Goal: Task Accomplishment & Management: Use online tool/utility

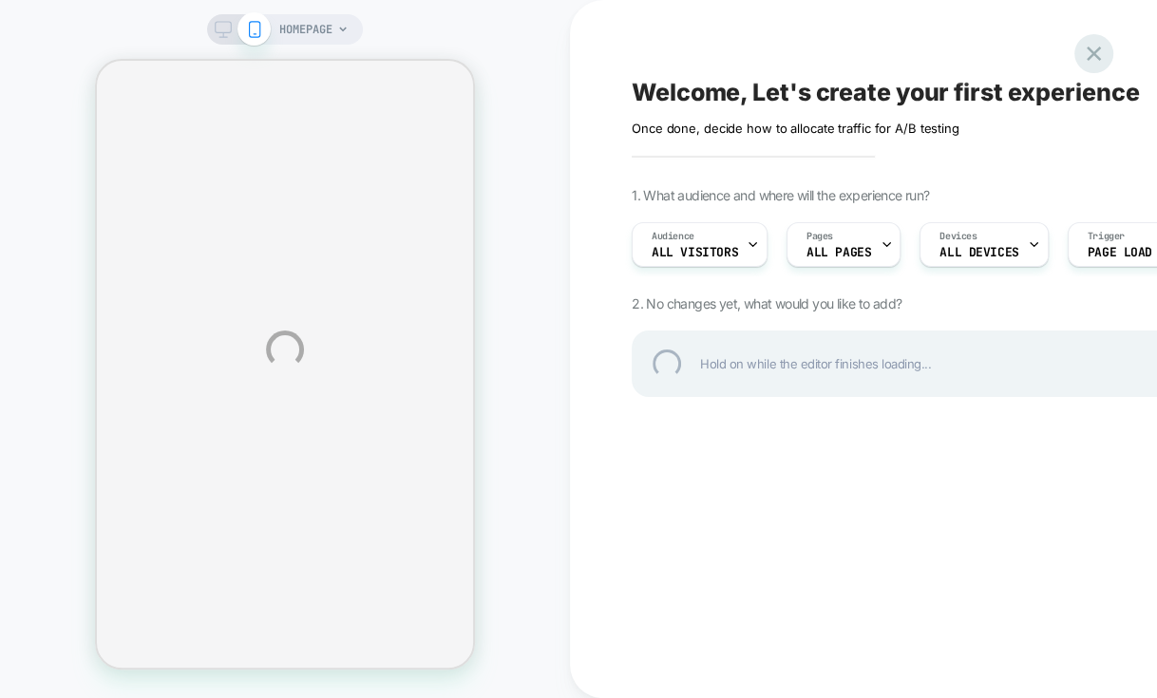
click at [1096, 53] on div at bounding box center [1094, 53] width 39 height 39
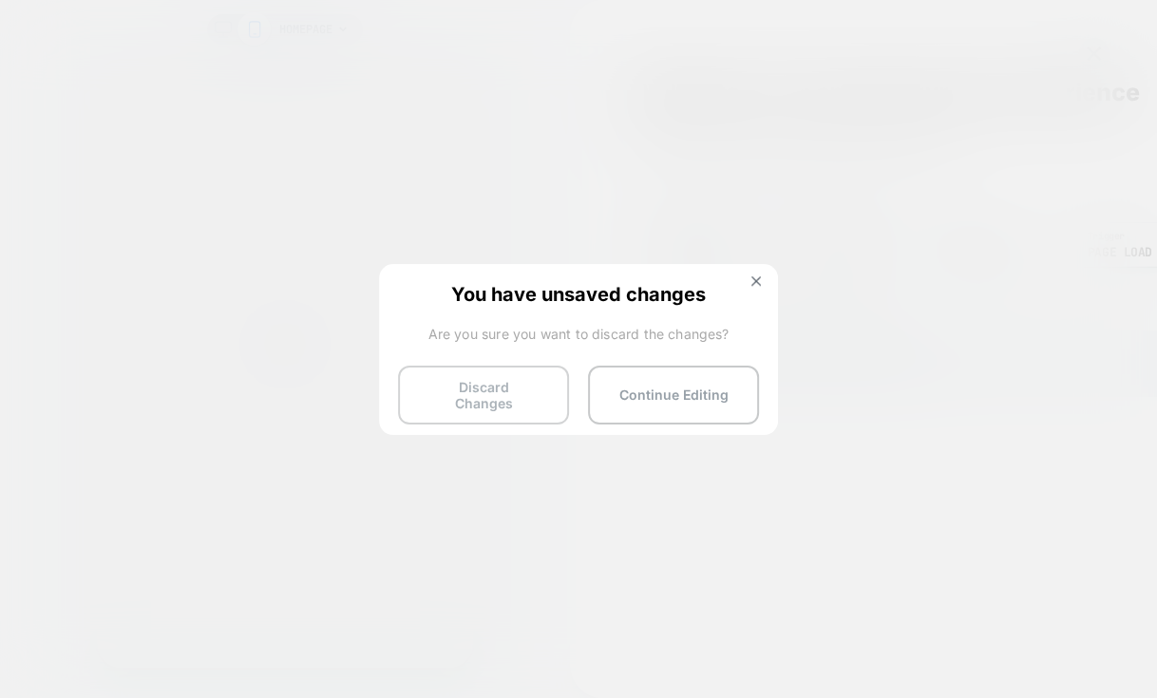
click at [522, 391] on button "Discard Changes" at bounding box center [483, 395] width 171 height 59
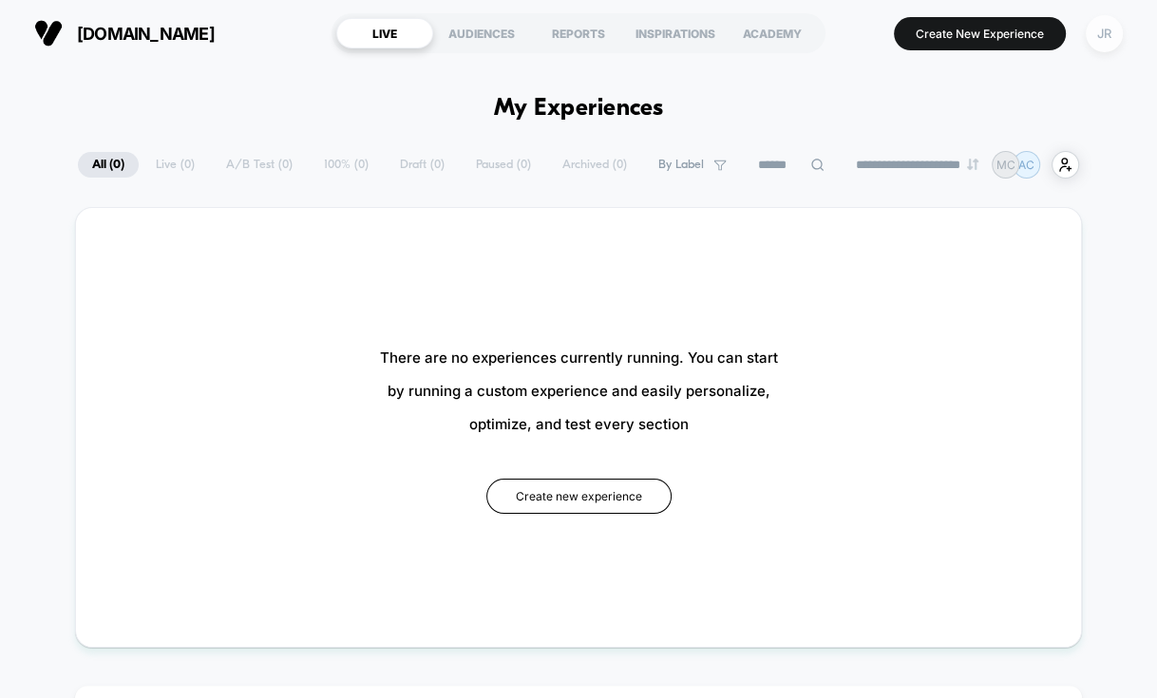
click at [1105, 32] on div "JR" at bounding box center [1104, 33] width 37 height 37
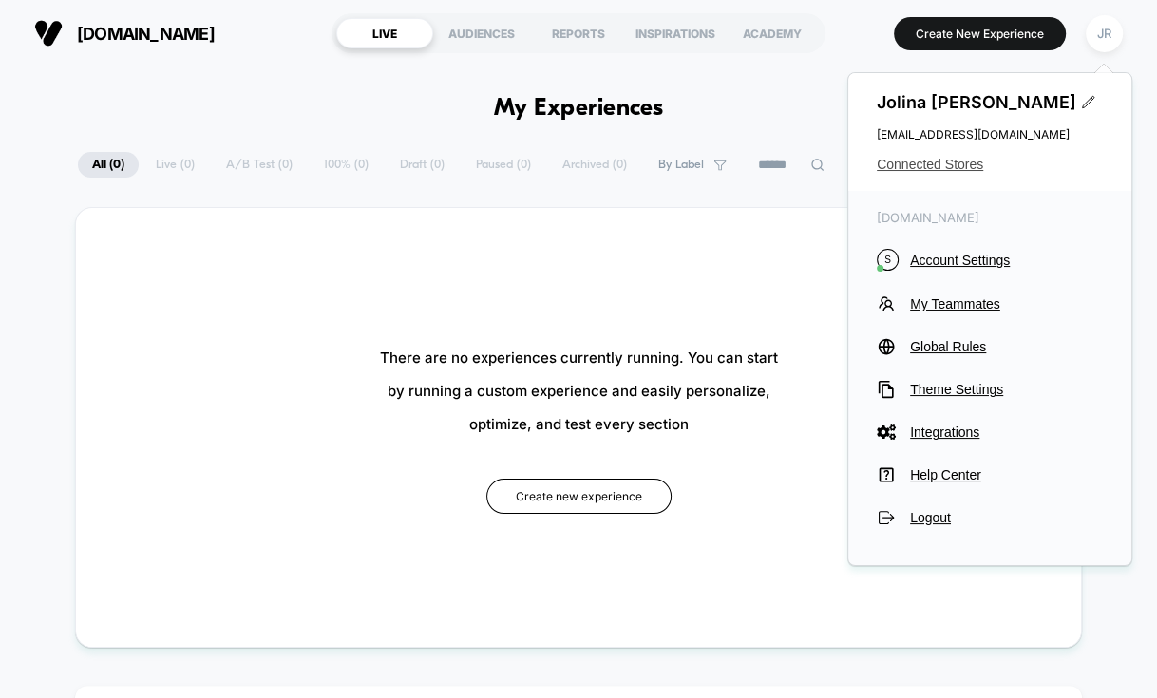
click at [936, 165] on span "Connected Stores" at bounding box center [990, 164] width 226 height 15
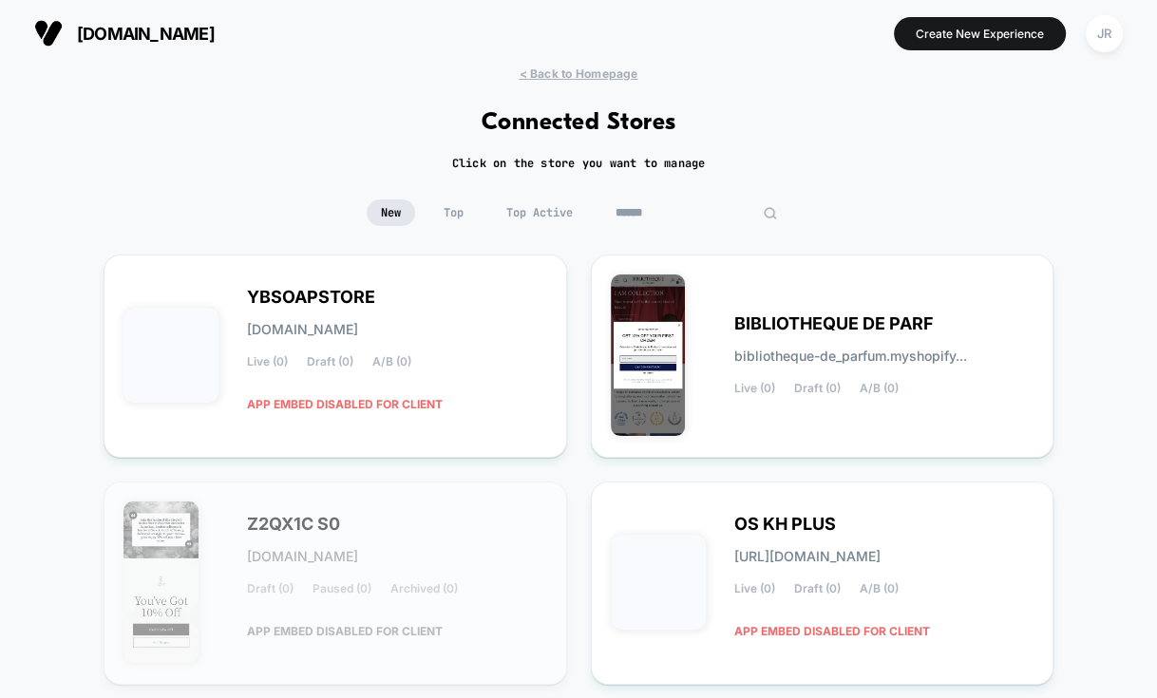
click at [676, 219] on input at bounding box center [696, 213] width 190 height 27
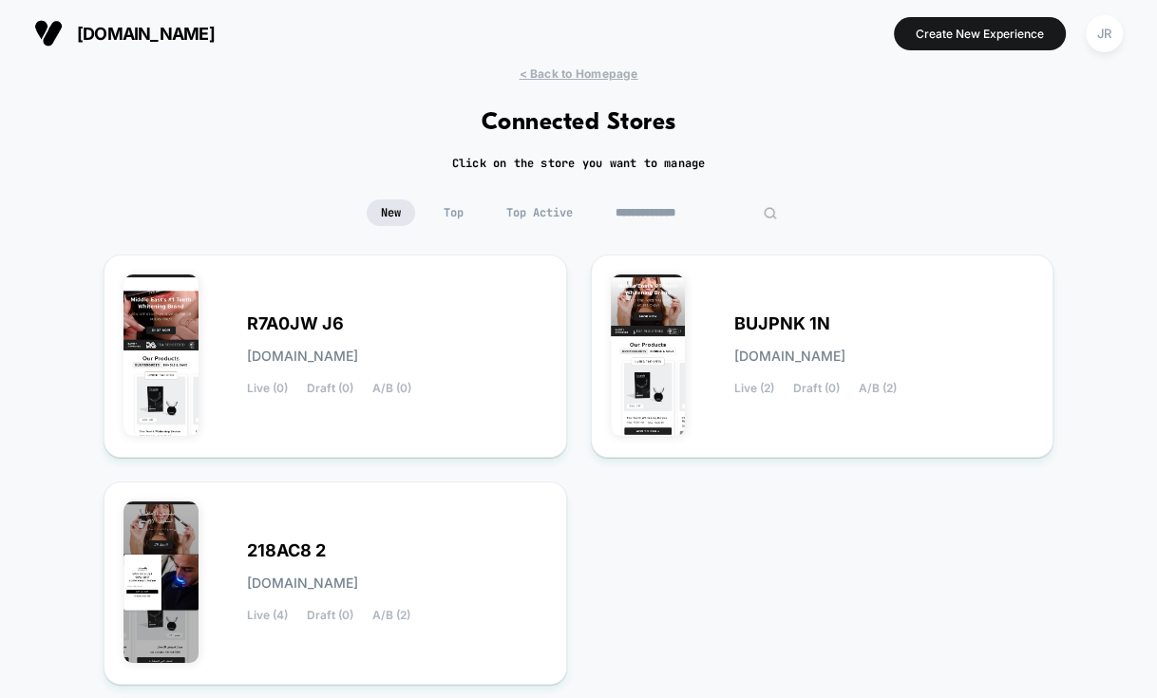
type input "**********"
click at [1003, 341] on div "BUJPNK 1N bujpnk-1n.myshopify.com Live (2) Draft (0) A/B (2)" at bounding box center [884, 356] width 300 height 78
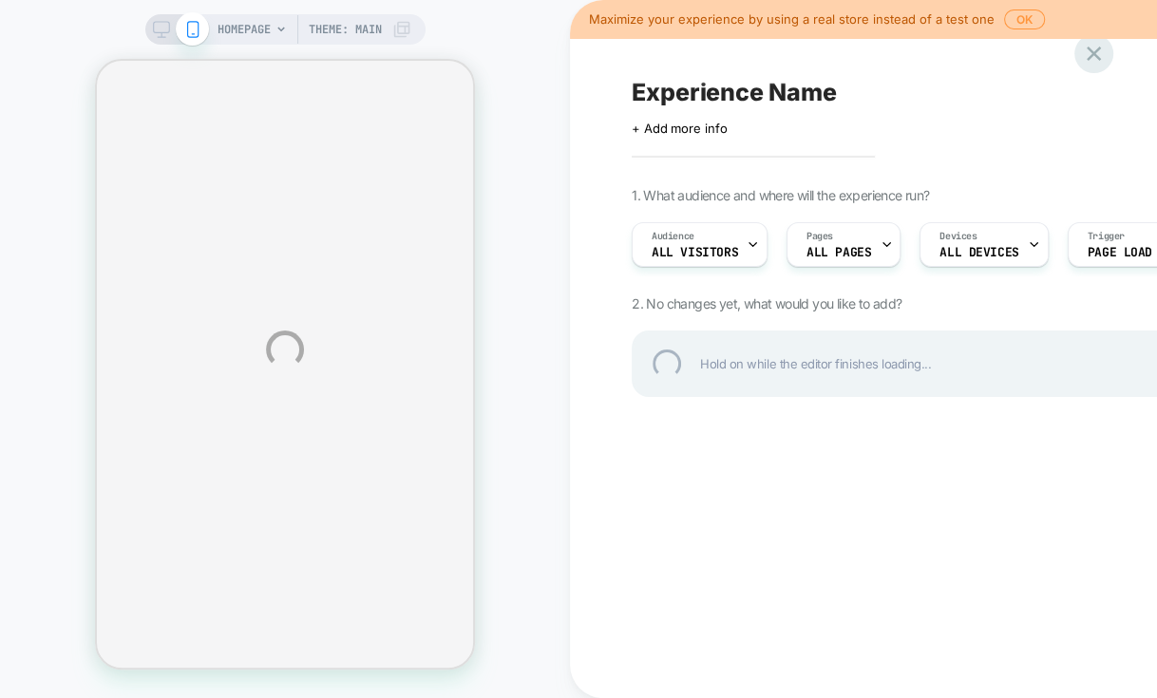
click at [1093, 54] on div at bounding box center [1094, 53] width 39 height 39
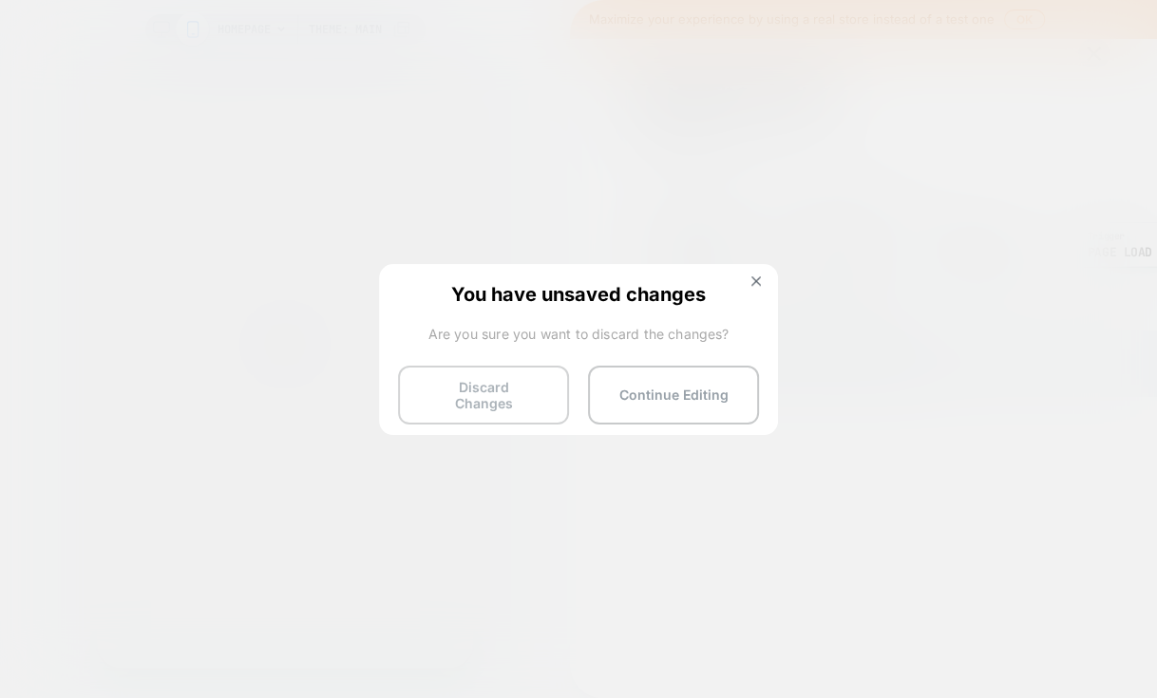
click at [510, 398] on button "Discard Changes" at bounding box center [483, 395] width 171 height 59
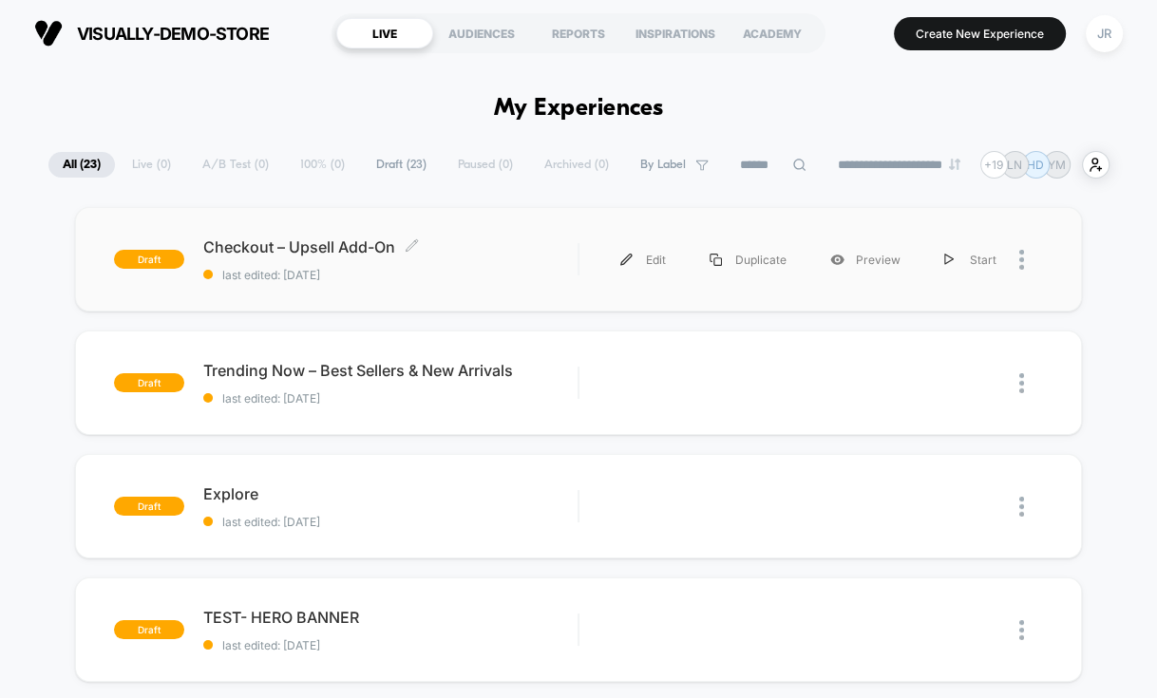
click at [524, 249] on span "Checkout – Upsell Add-On Click to edit experience details" at bounding box center [390, 247] width 374 height 19
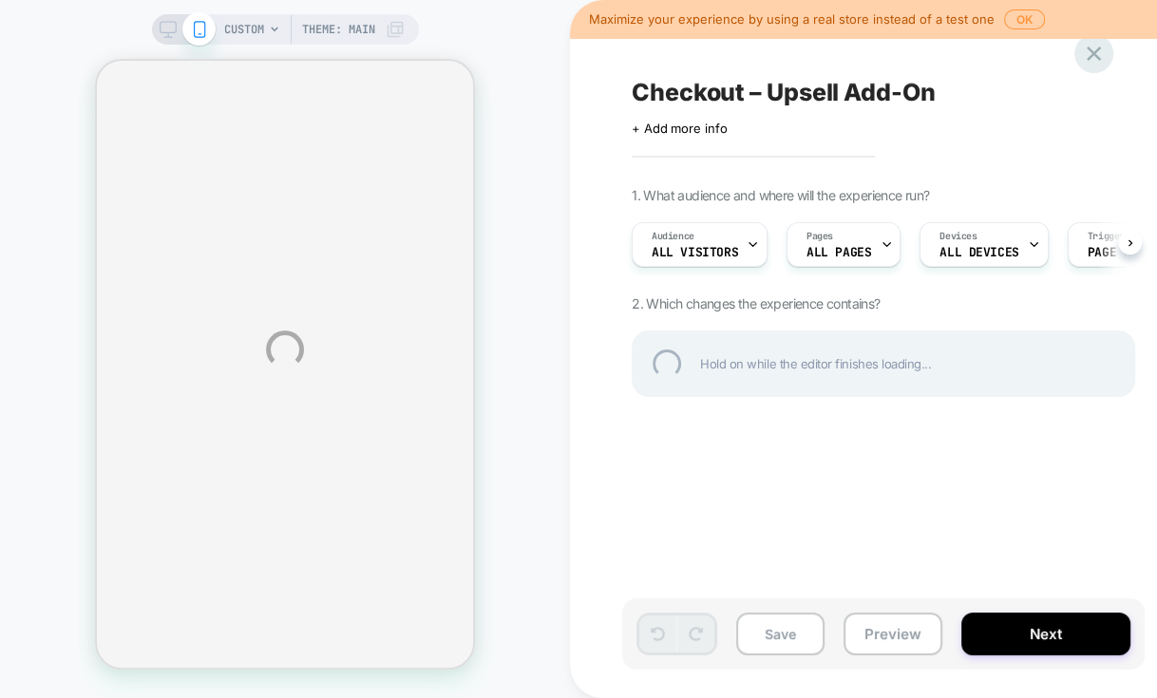
click at [1090, 57] on div at bounding box center [1094, 53] width 39 height 39
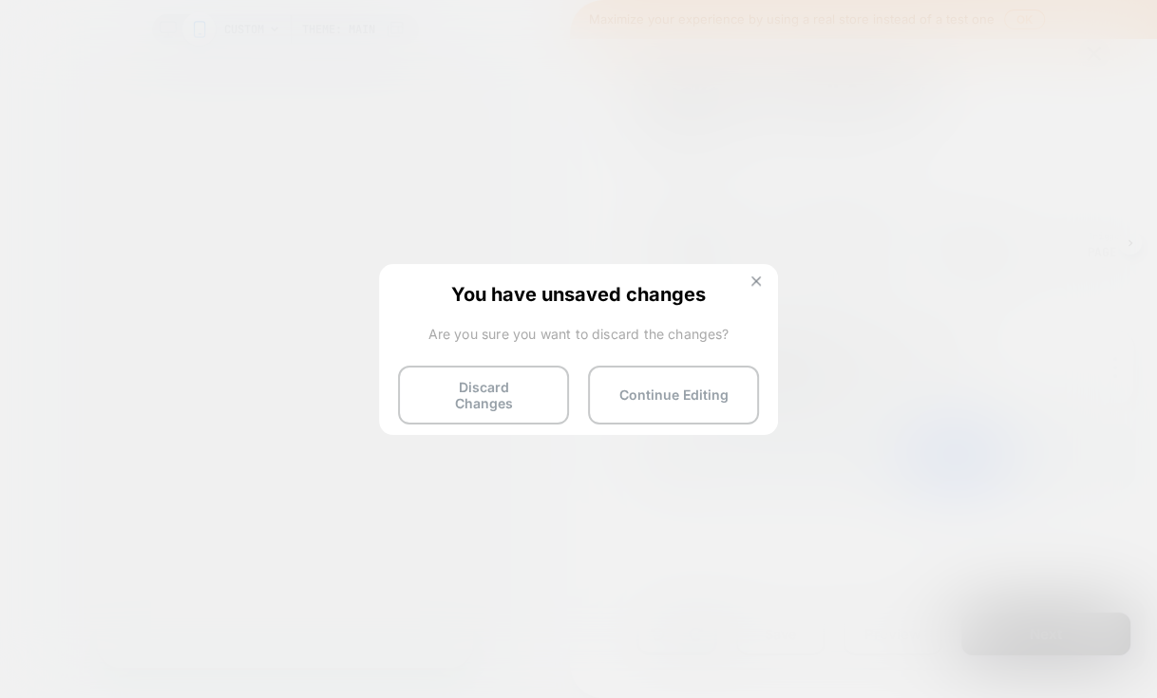
click at [760, 280] on img at bounding box center [757, 281] width 10 height 10
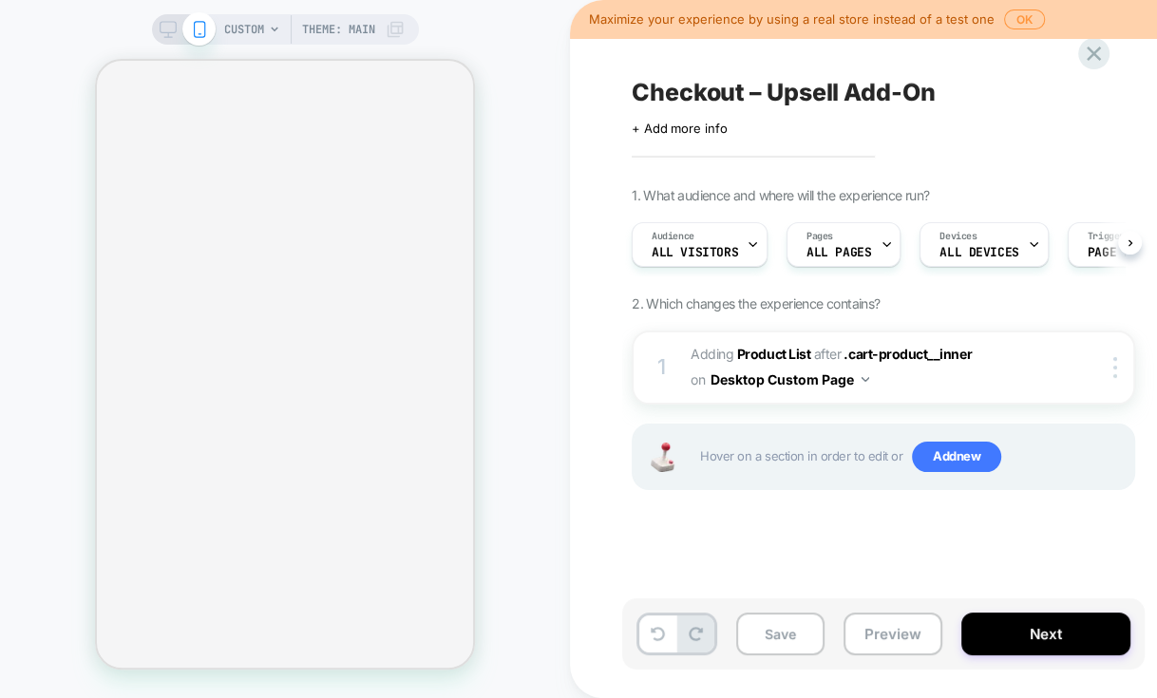
click at [760, 97] on span "Checkout – Upsell Add-On" at bounding box center [783, 92] width 303 height 29
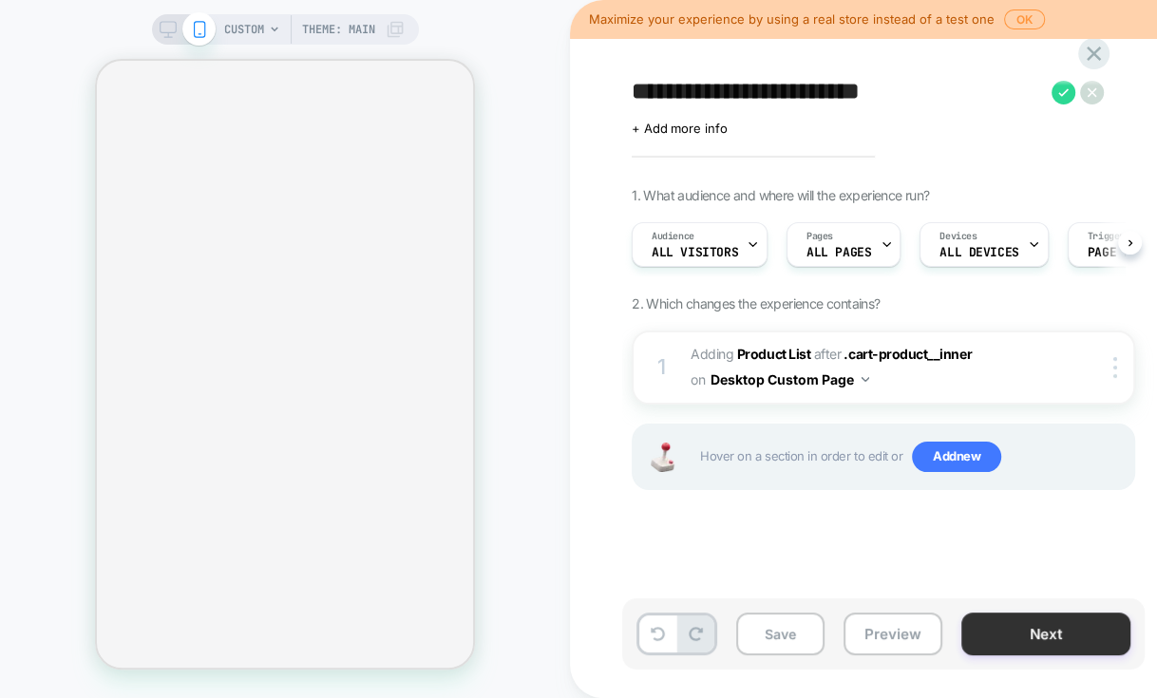
click at [996, 638] on button "Next" at bounding box center [1046, 634] width 169 height 43
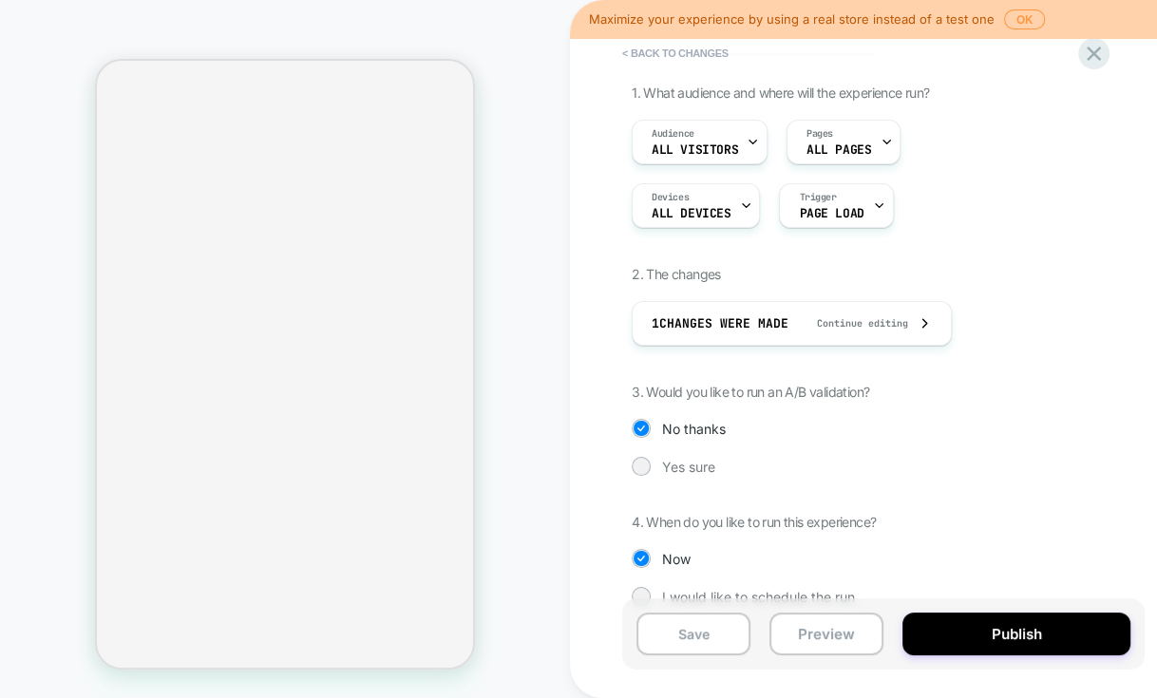
scroll to position [132, 0]
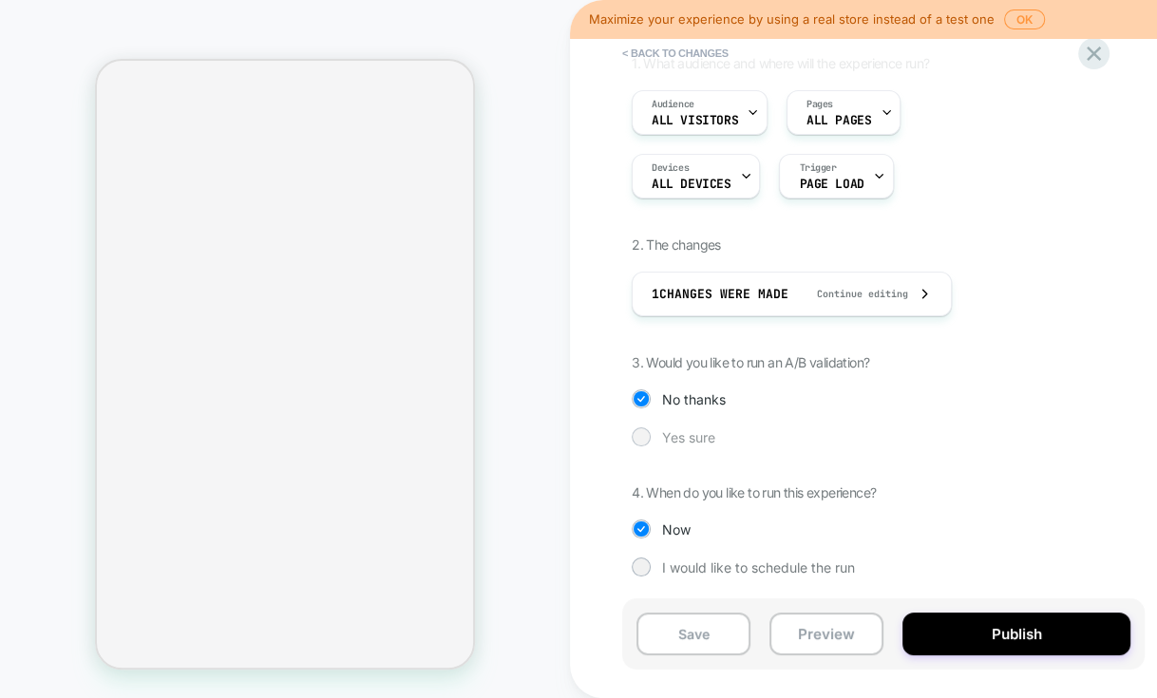
click at [658, 435] on div "Yes sure" at bounding box center [884, 437] width 504 height 19
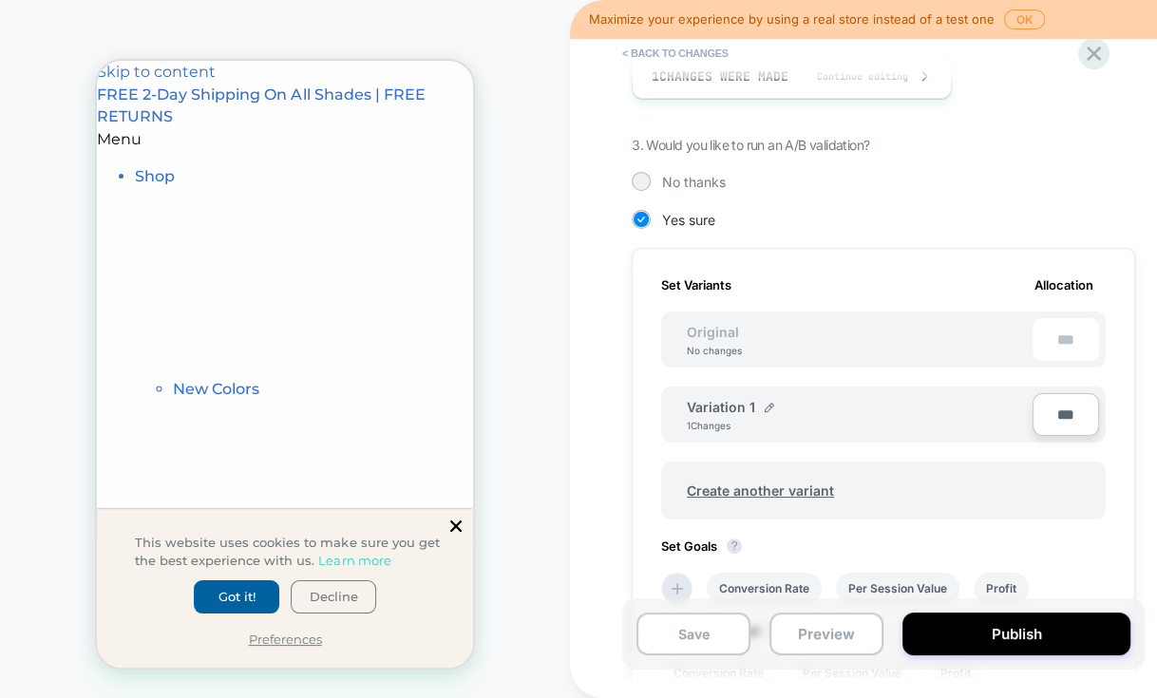
scroll to position [0, 0]
drag, startPoint x: 546, startPoint y: 112, endPoint x: 1160, endPoint y: 614, distance: 792.7
click at [1156, 614] on html "CUSTOM Theme: MAIN Maximize your experience by using a real store instead of a …" at bounding box center [578, 349] width 1157 height 698
click at [1095, 54] on icon at bounding box center [1094, 54] width 14 height 14
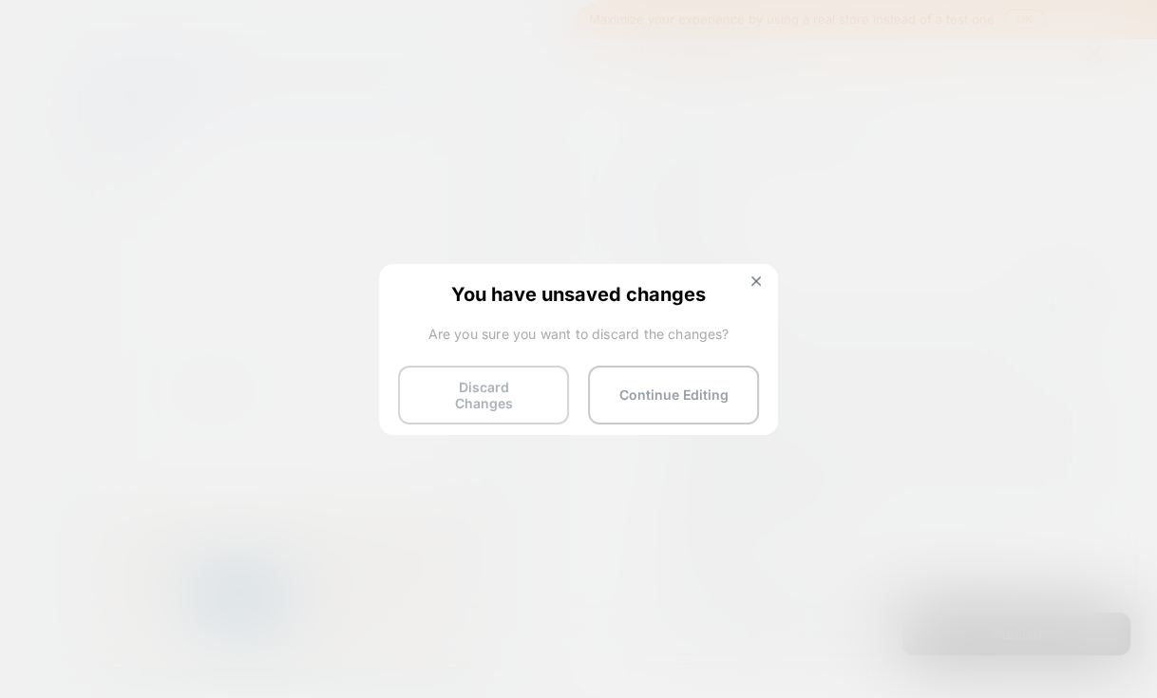
click at [498, 386] on button "Discard Changes" at bounding box center [483, 395] width 171 height 59
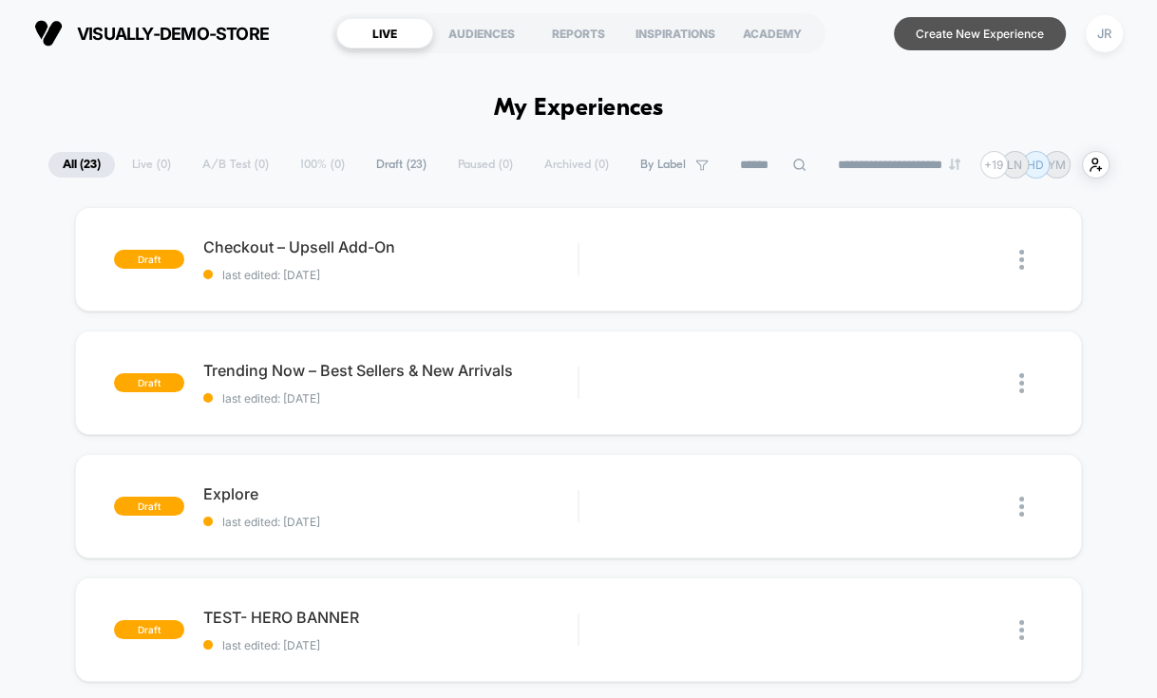
click at [914, 40] on button "Create New Experience" at bounding box center [980, 33] width 172 height 33
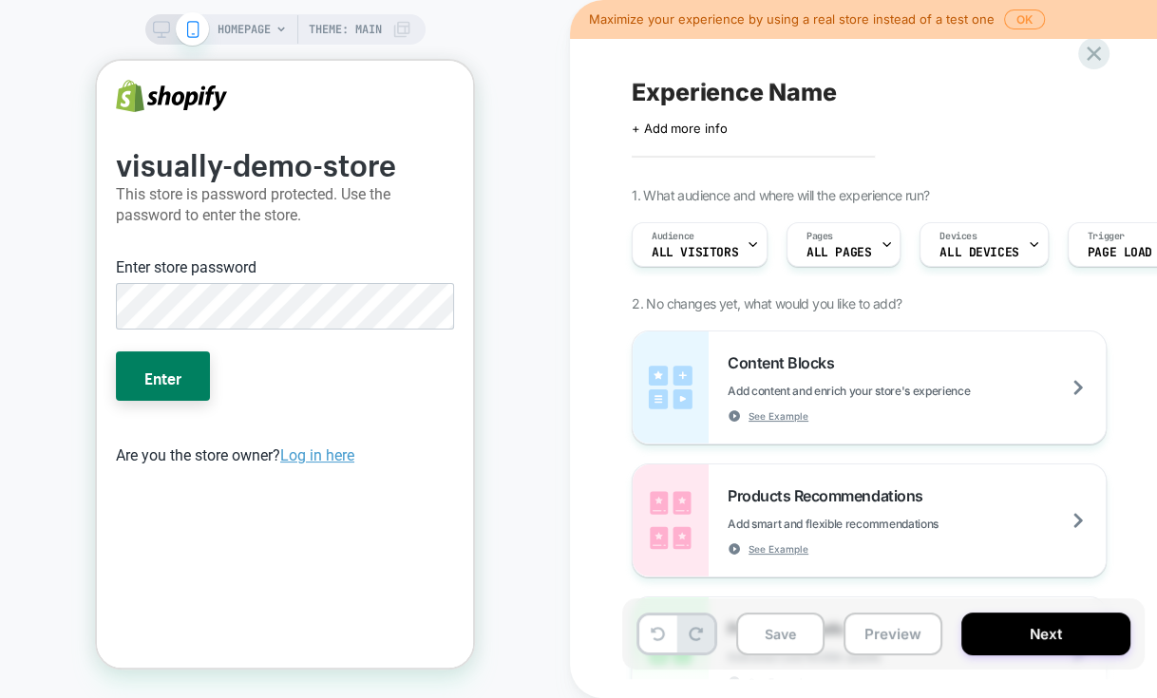
click at [284, 334] on div "Enter store password" at bounding box center [284, 297] width 353 height 96
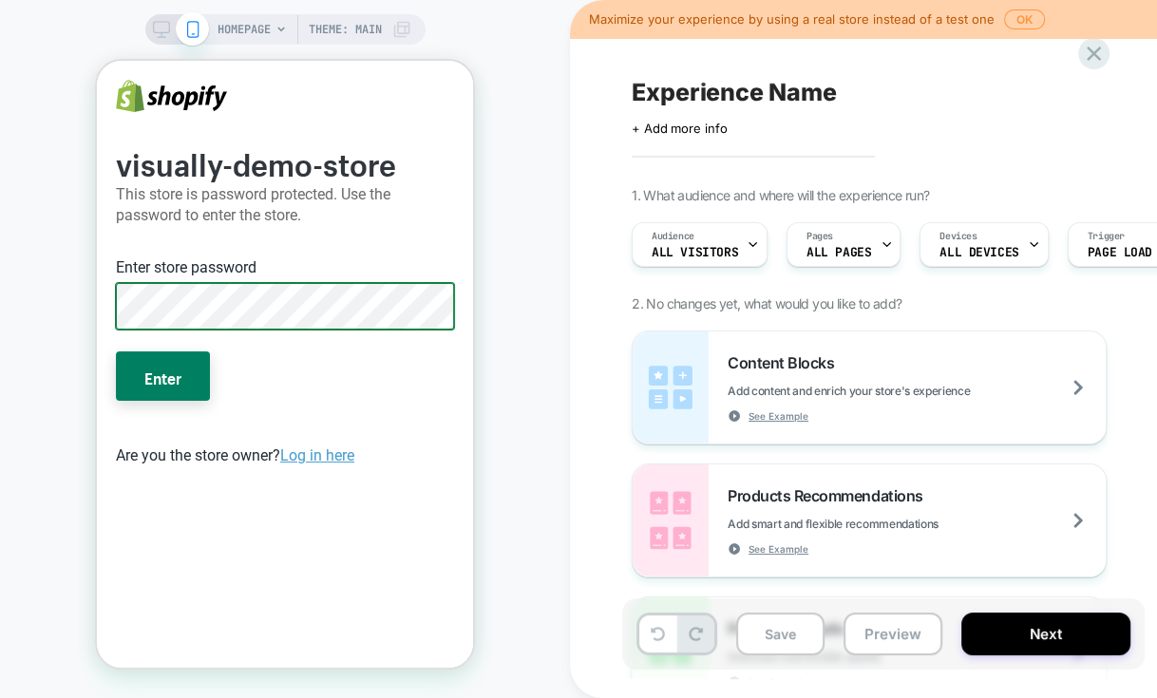
click at [116, 352] on button "Enter" at bounding box center [163, 376] width 94 height 49
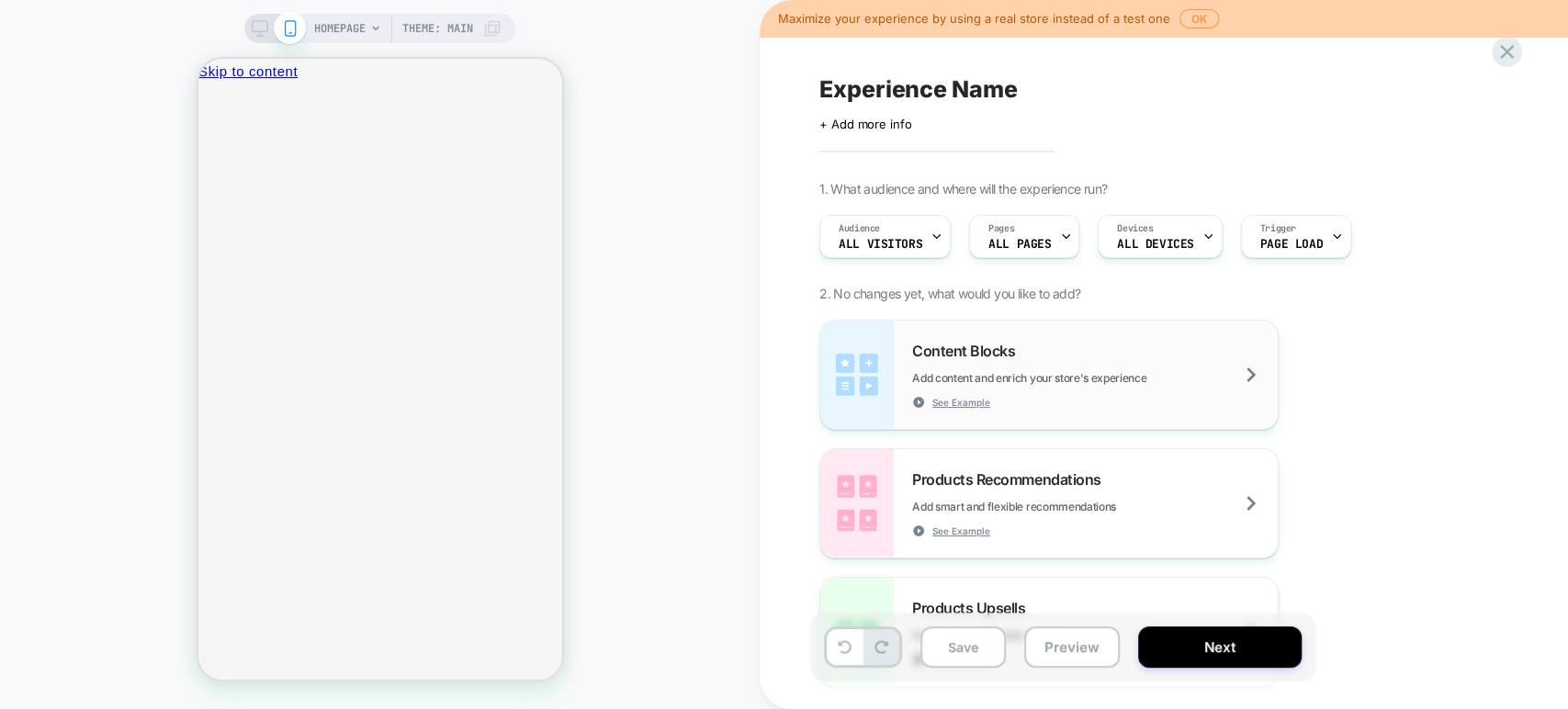
click at [1095, 342] on div "Content Blocks Add content and enrich your store's experience See Example" at bounding box center [1094, 374] width 365 height 67
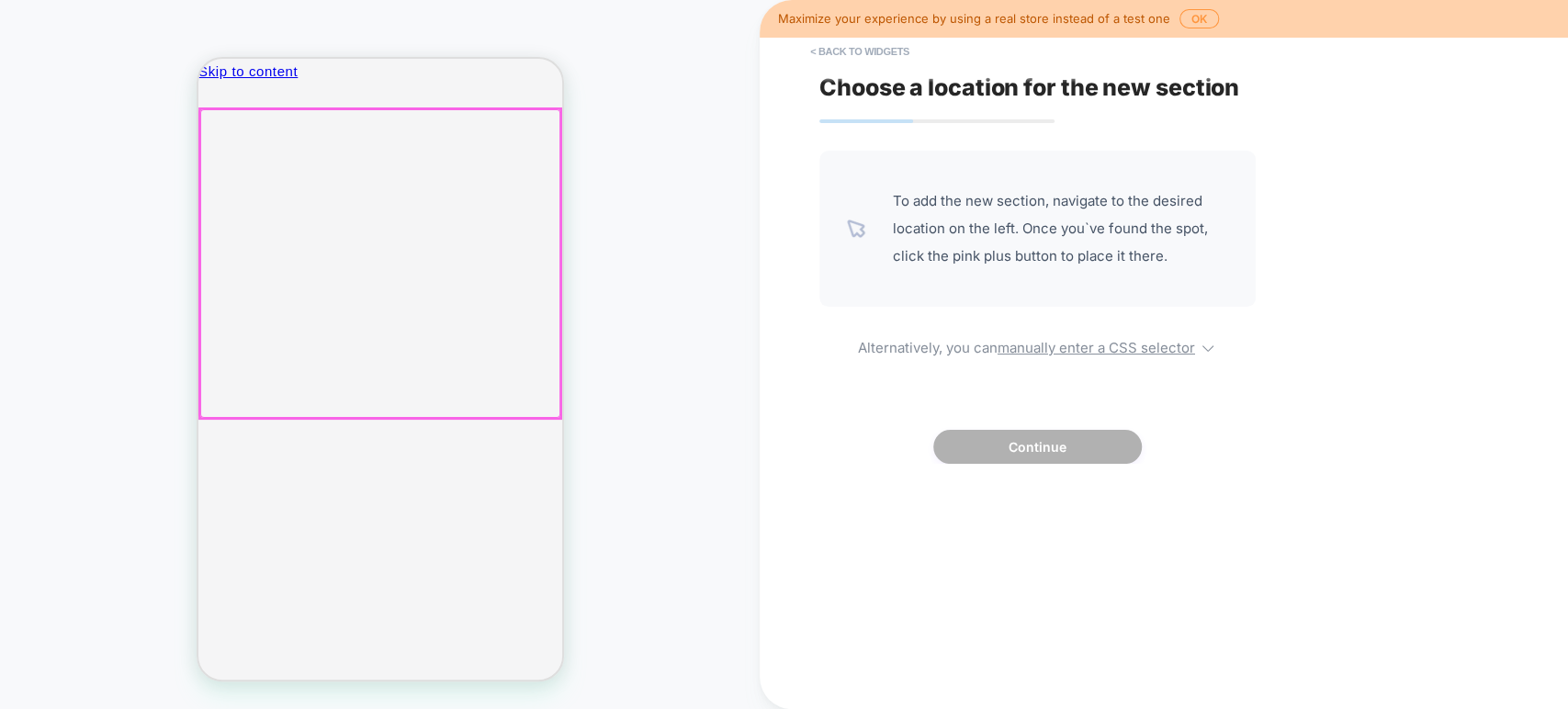
click at [404, 272] on div at bounding box center [379, 263] width 360 height 309
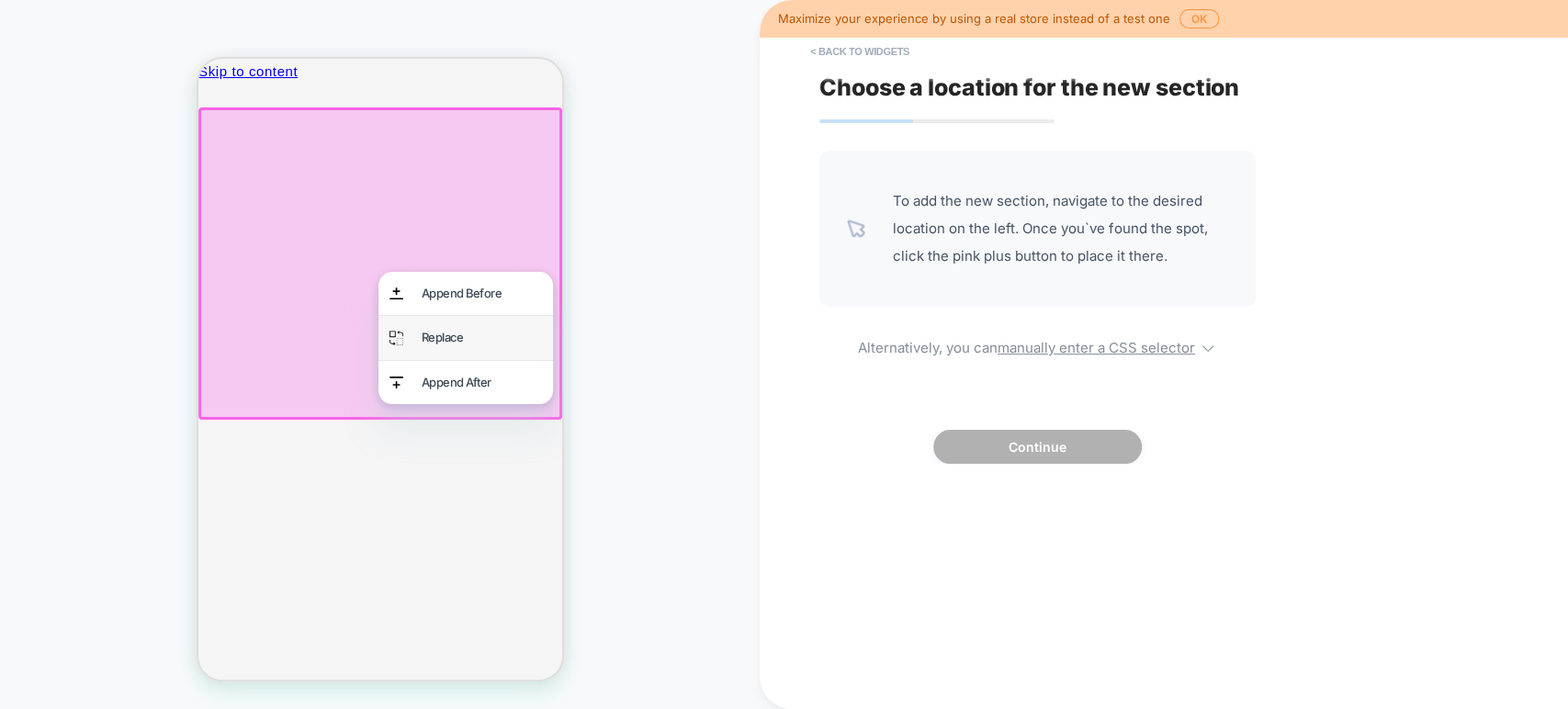
click at [430, 331] on div "Replace" at bounding box center [480, 338] width 120 height 21
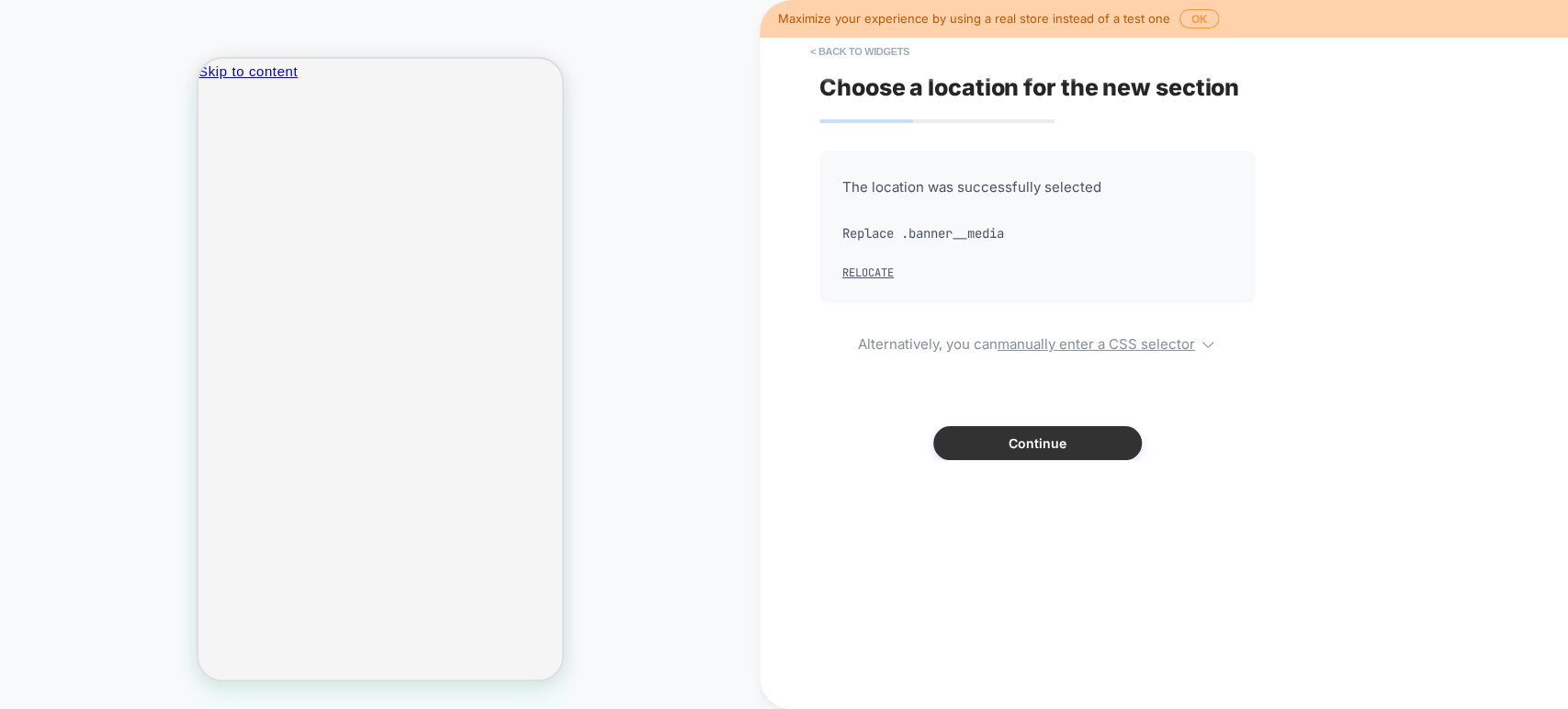
click at [1040, 448] on button "Continue" at bounding box center [1037, 443] width 209 height 34
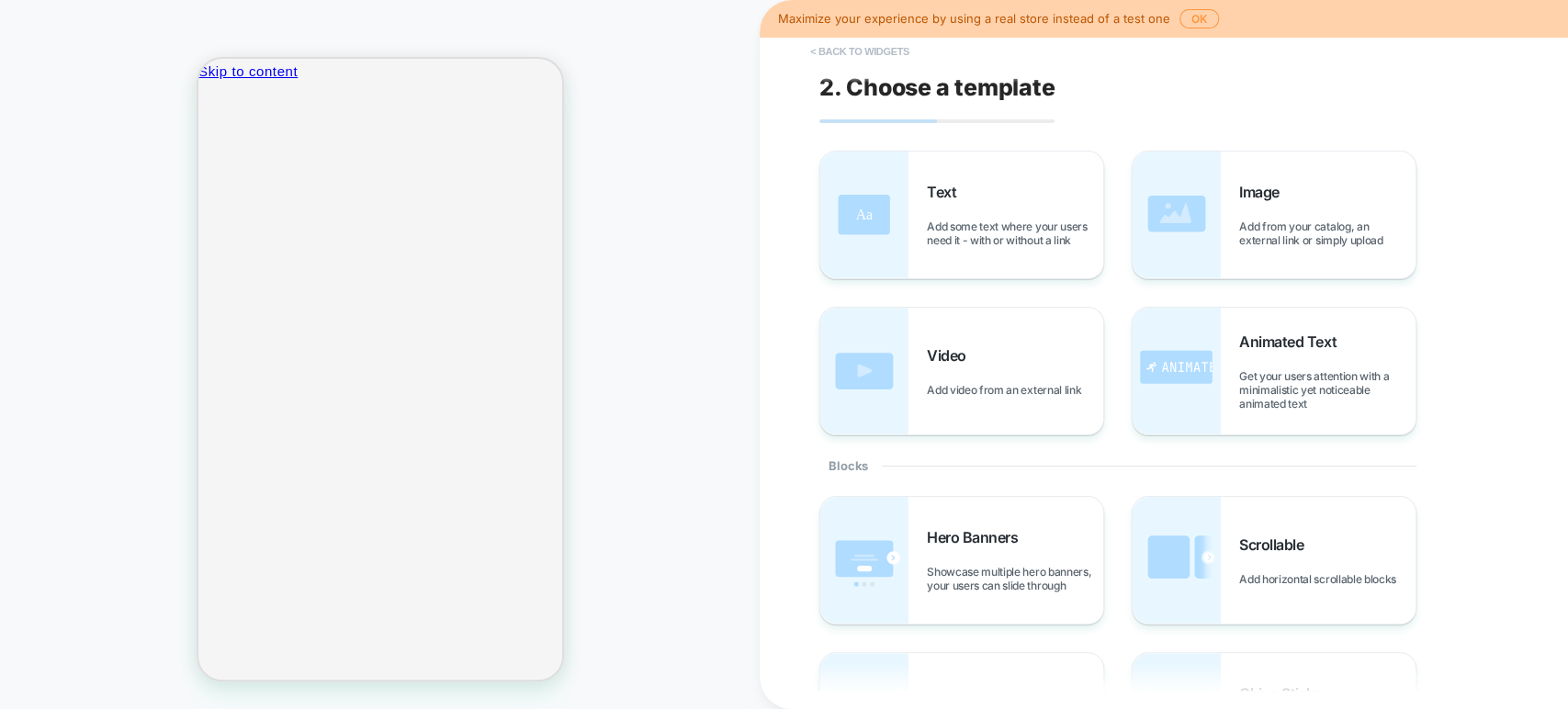
click at [831, 51] on button "< Back to widgets" at bounding box center [859, 51] width 118 height 29
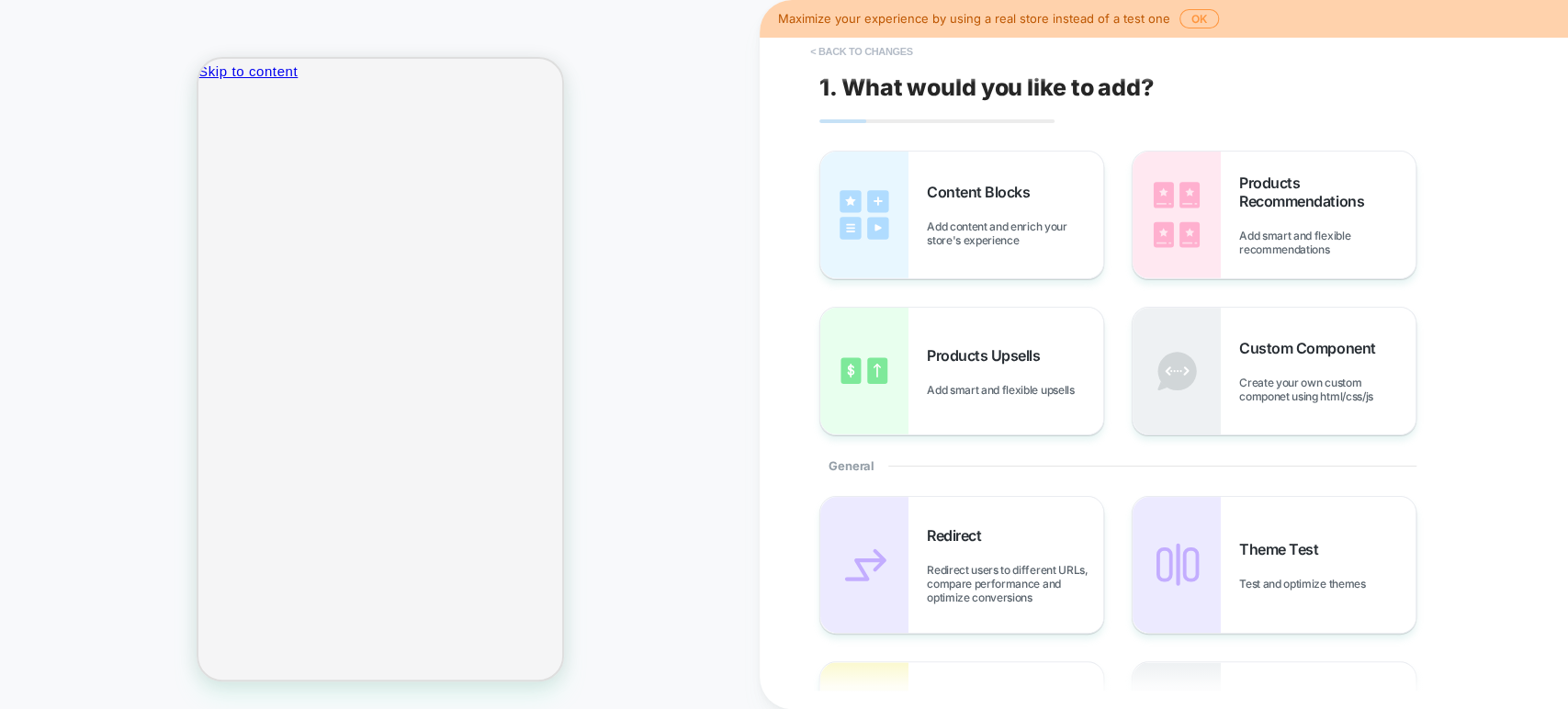
click at [808, 51] on button "< Back to changes" at bounding box center [860, 51] width 121 height 29
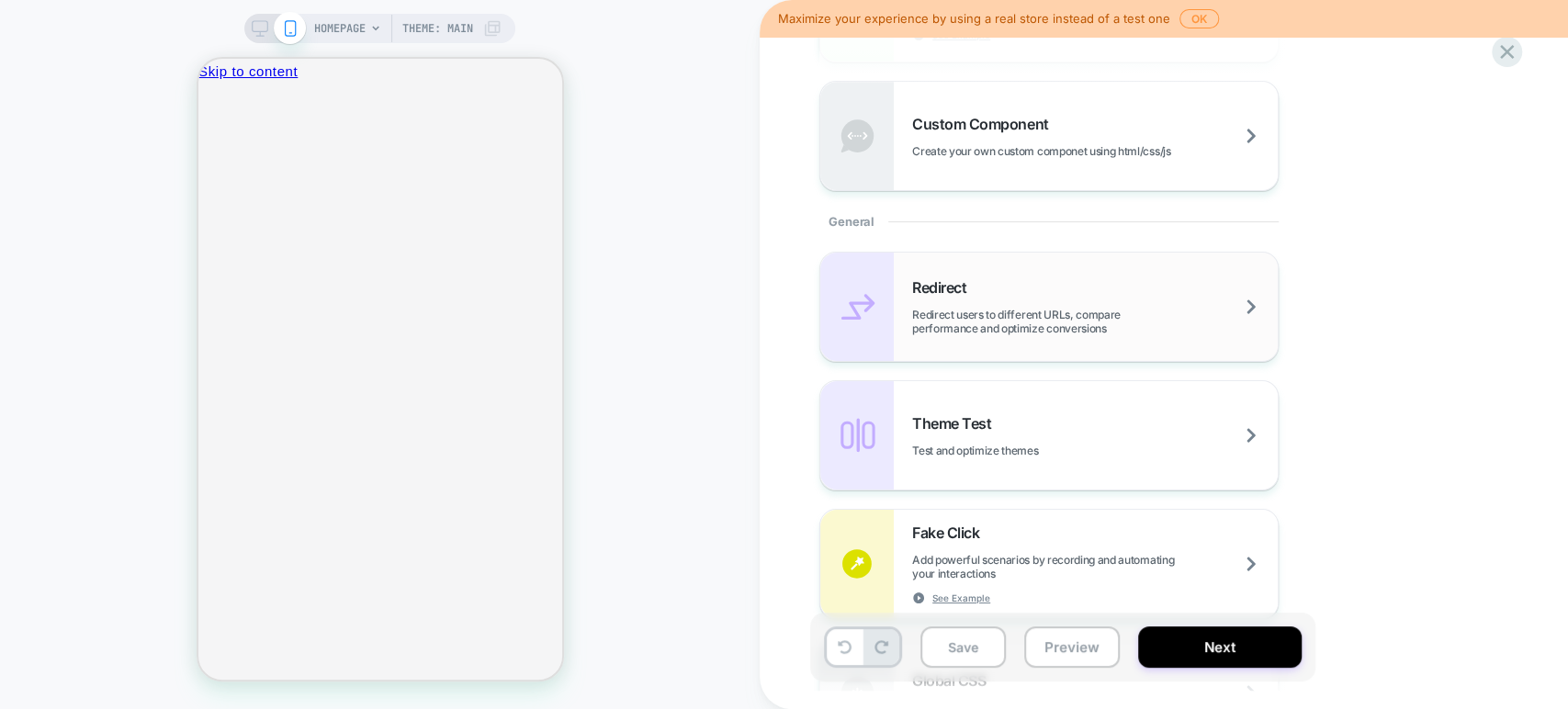
scroll to position [624, 0]
click at [1006, 285] on div "Redirect Redirect users to different URLs, compare performance and optimize con…" at bounding box center [1094, 308] width 365 height 57
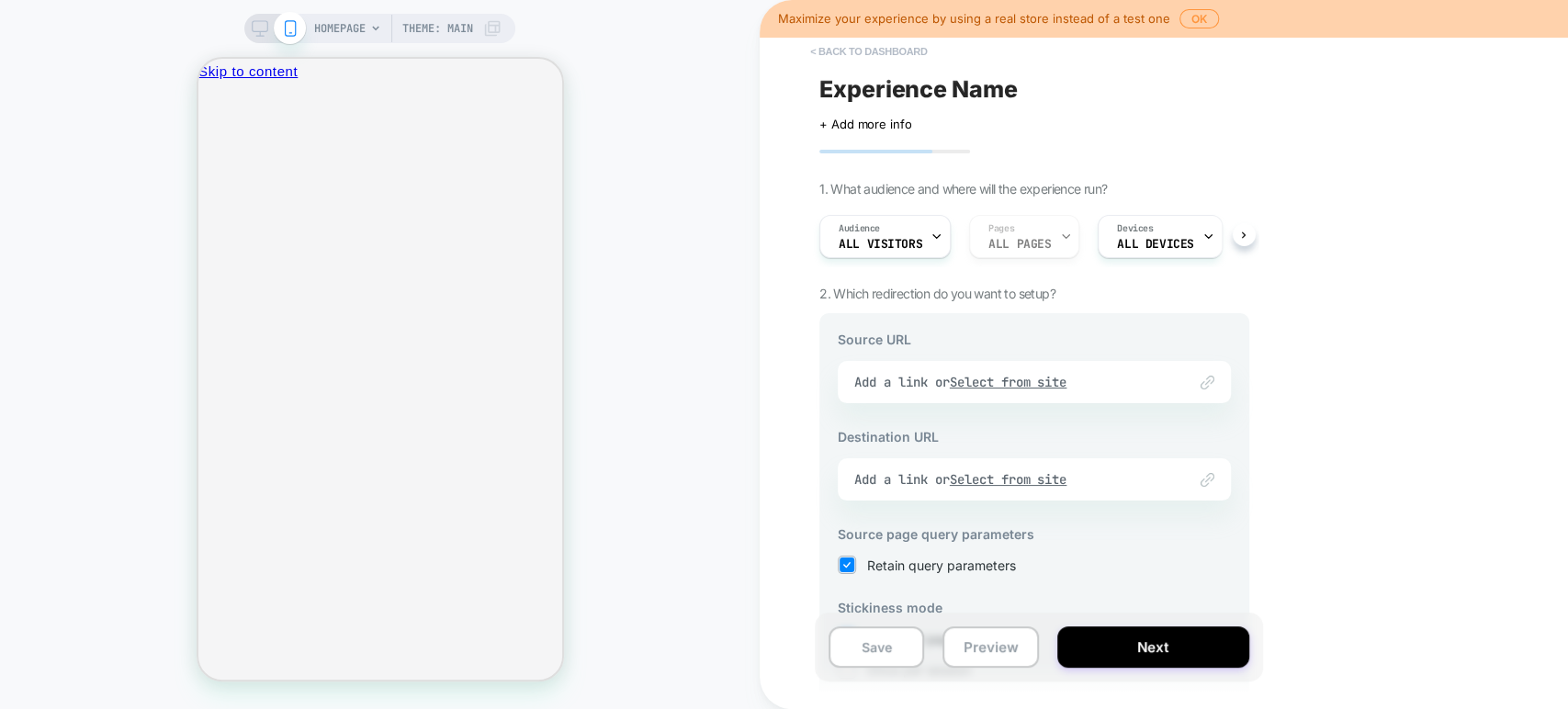
click at [814, 52] on button "< back to dashboard" at bounding box center [868, 51] width 135 height 29
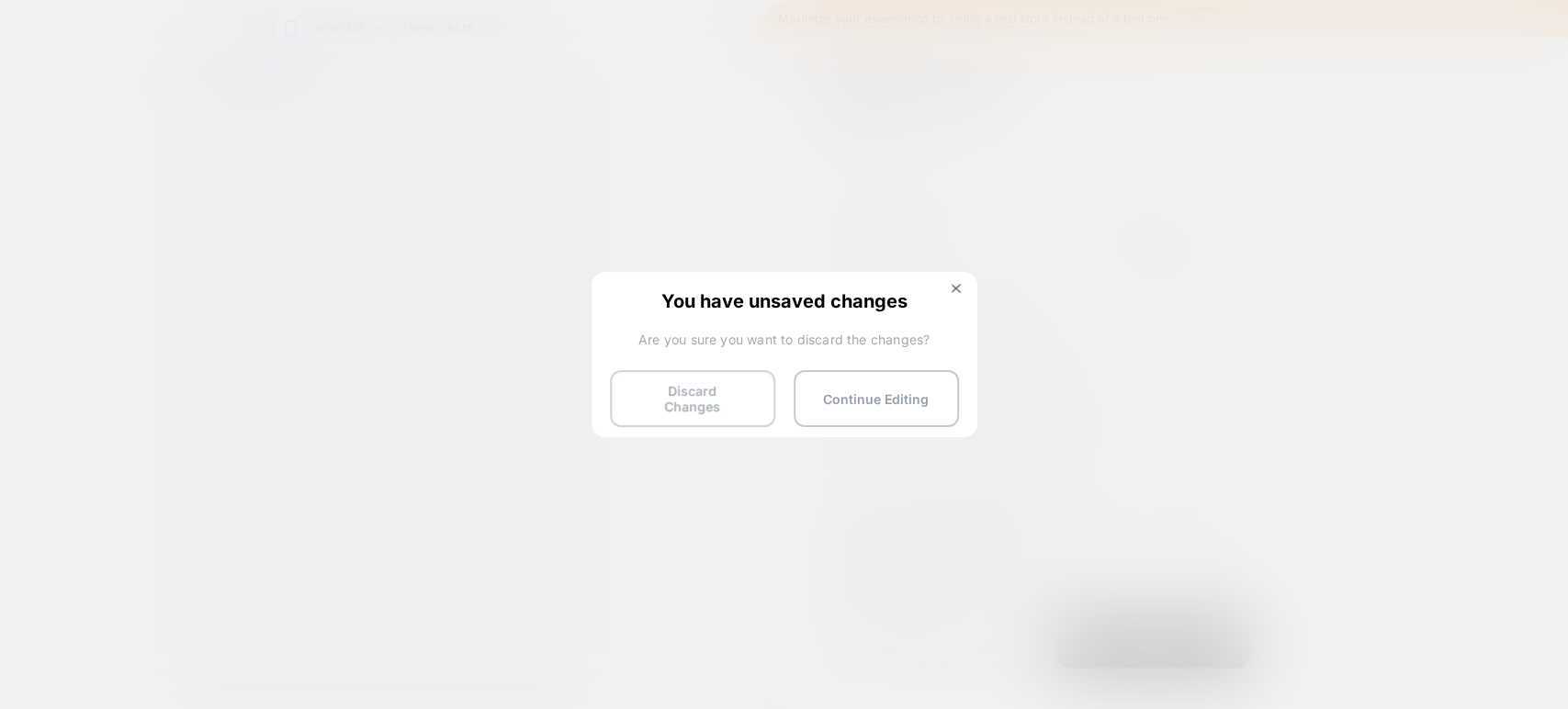
click at [684, 392] on button "Discard Changes" at bounding box center [692, 399] width 165 height 57
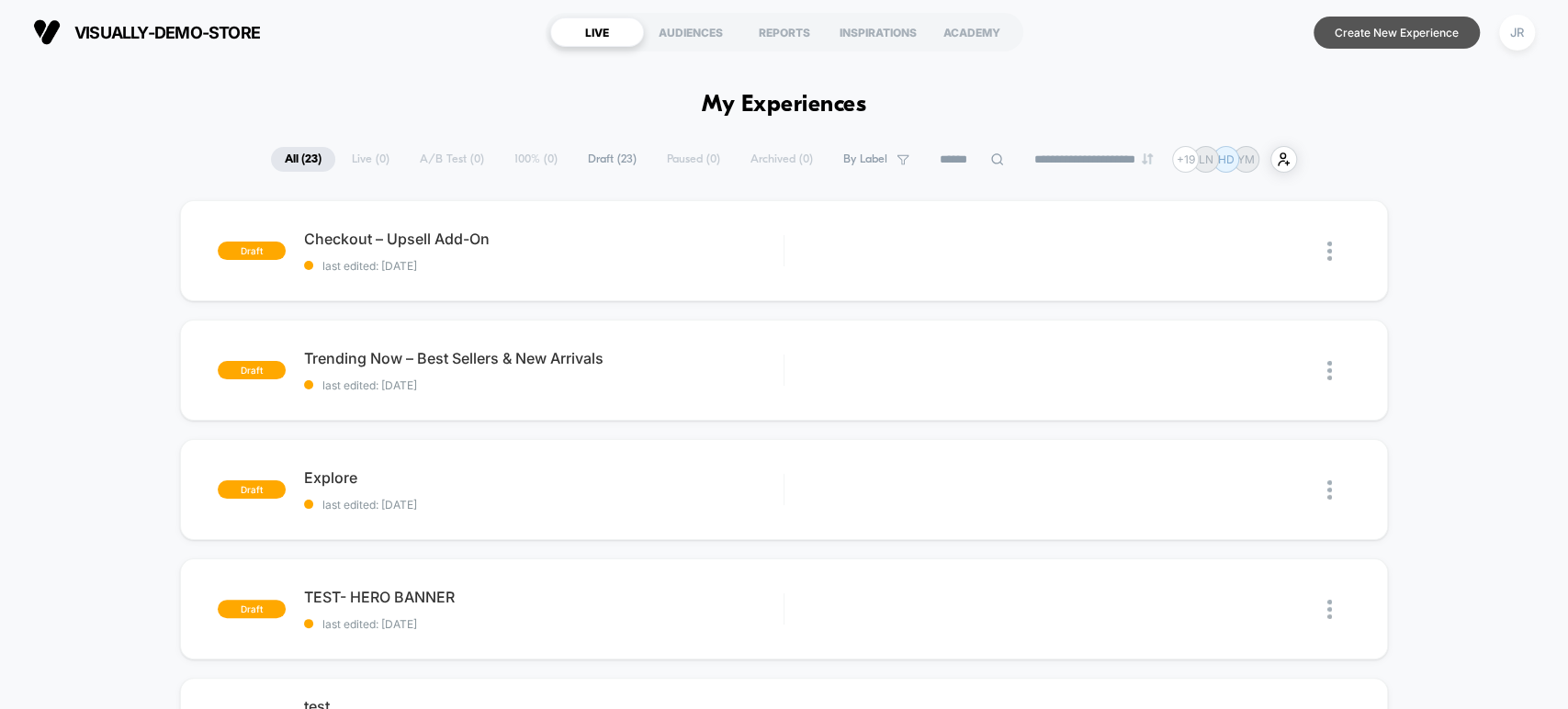
click at [1118, 32] on button "Create New Experience" at bounding box center [1397, 32] width 166 height 32
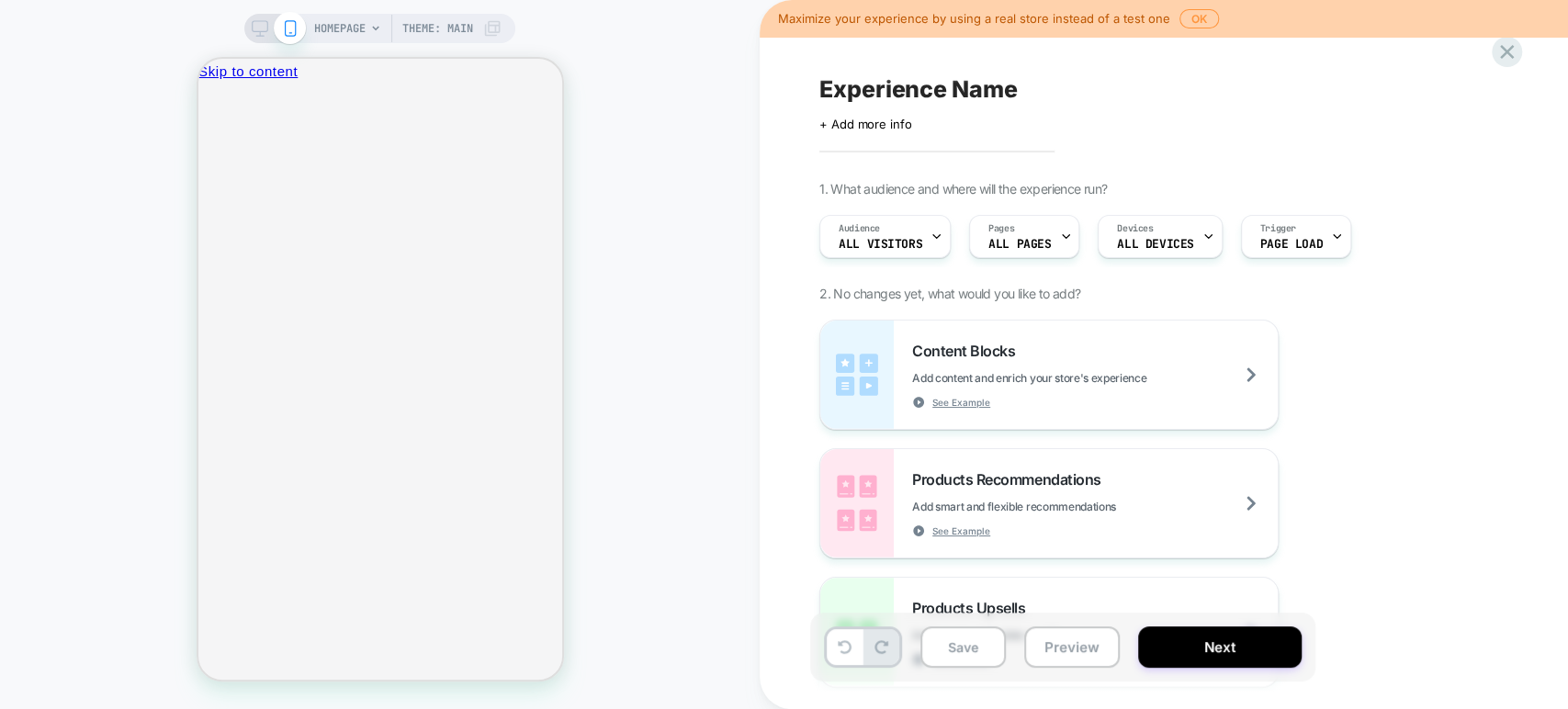
click at [1032, 244] on span "ALL PAGES" at bounding box center [1019, 244] width 63 height 13
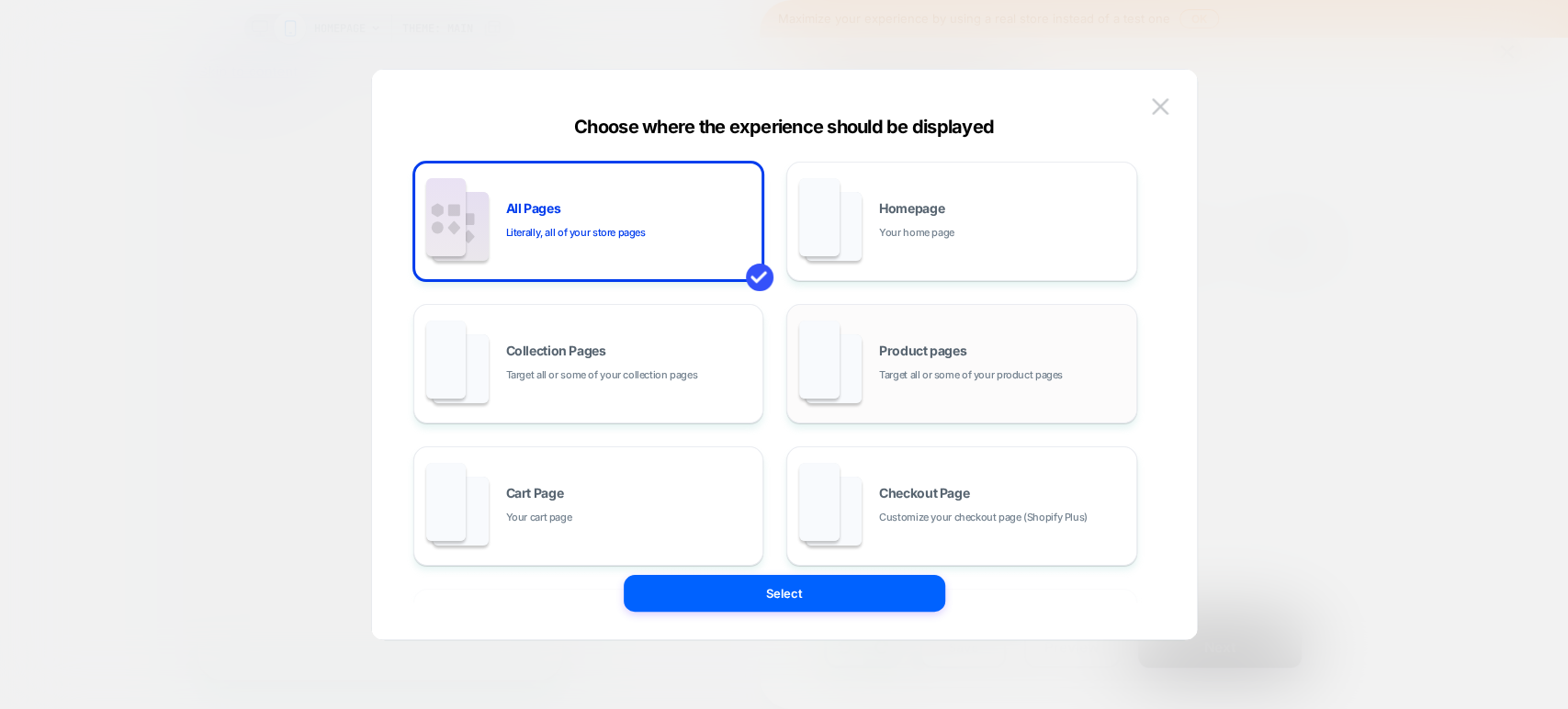
click at [888, 369] on span "Target all or some of your product pages" at bounding box center [971, 375] width 184 height 17
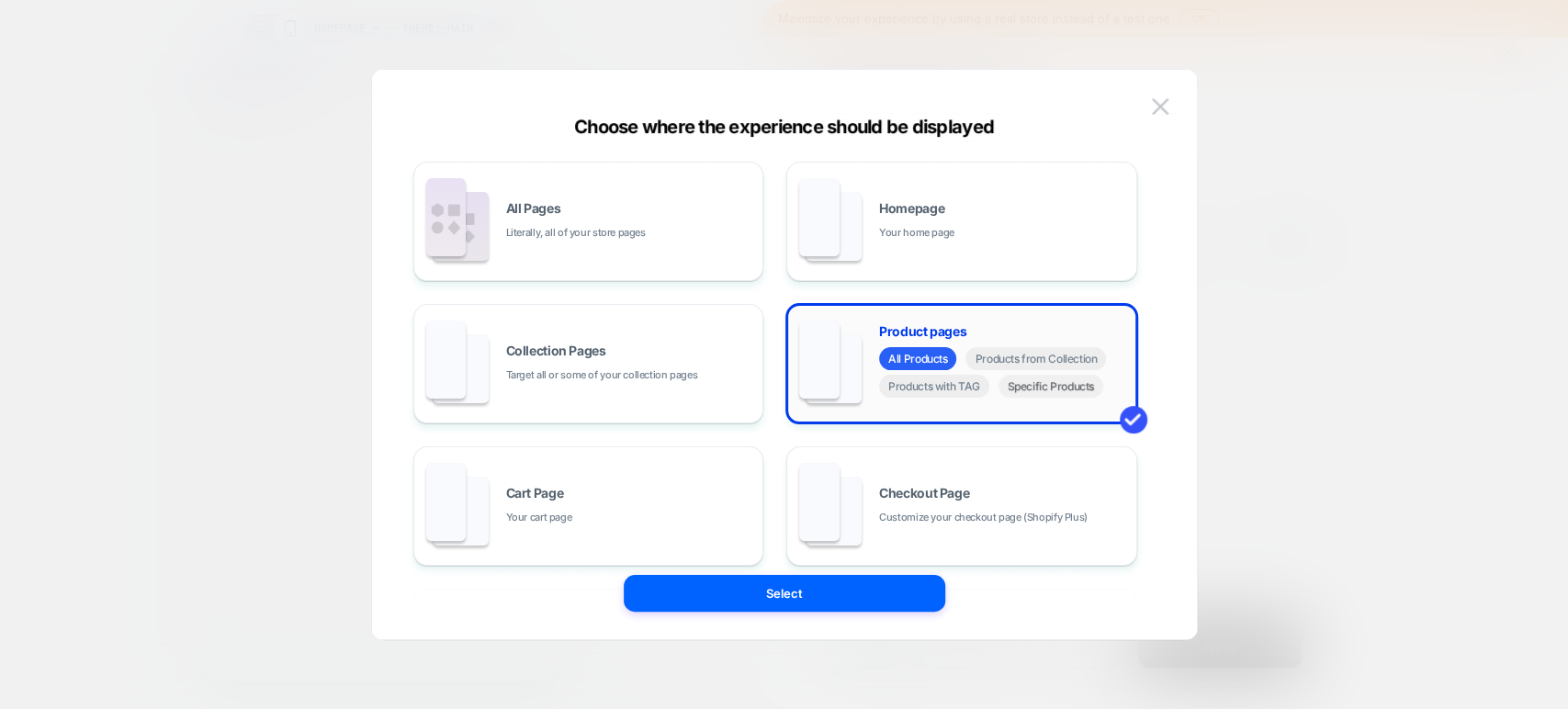
click at [1038, 391] on span "Specific Products" at bounding box center [1051, 387] width 105 height 23
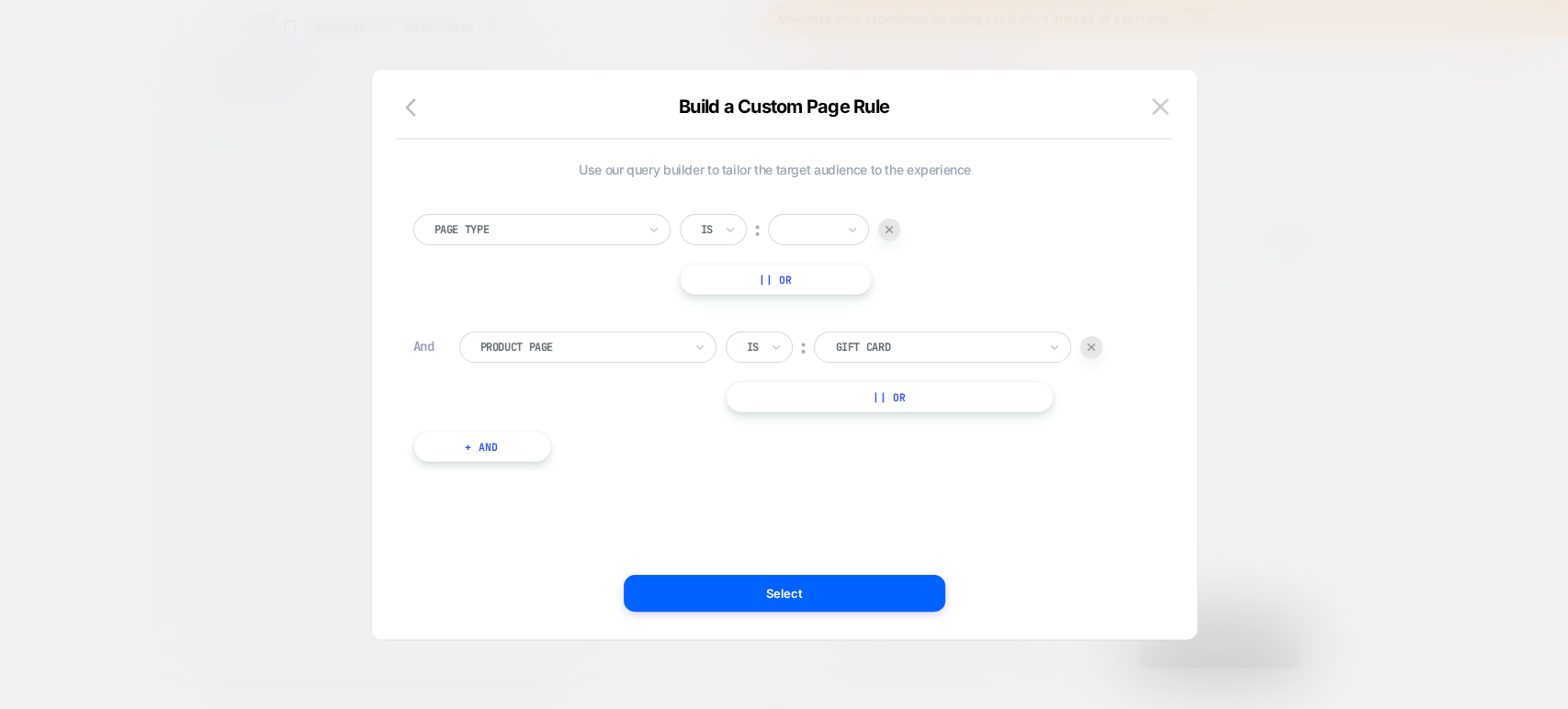
click at [628, 229] on div at bounding box center [535, 229] width 202 height 16
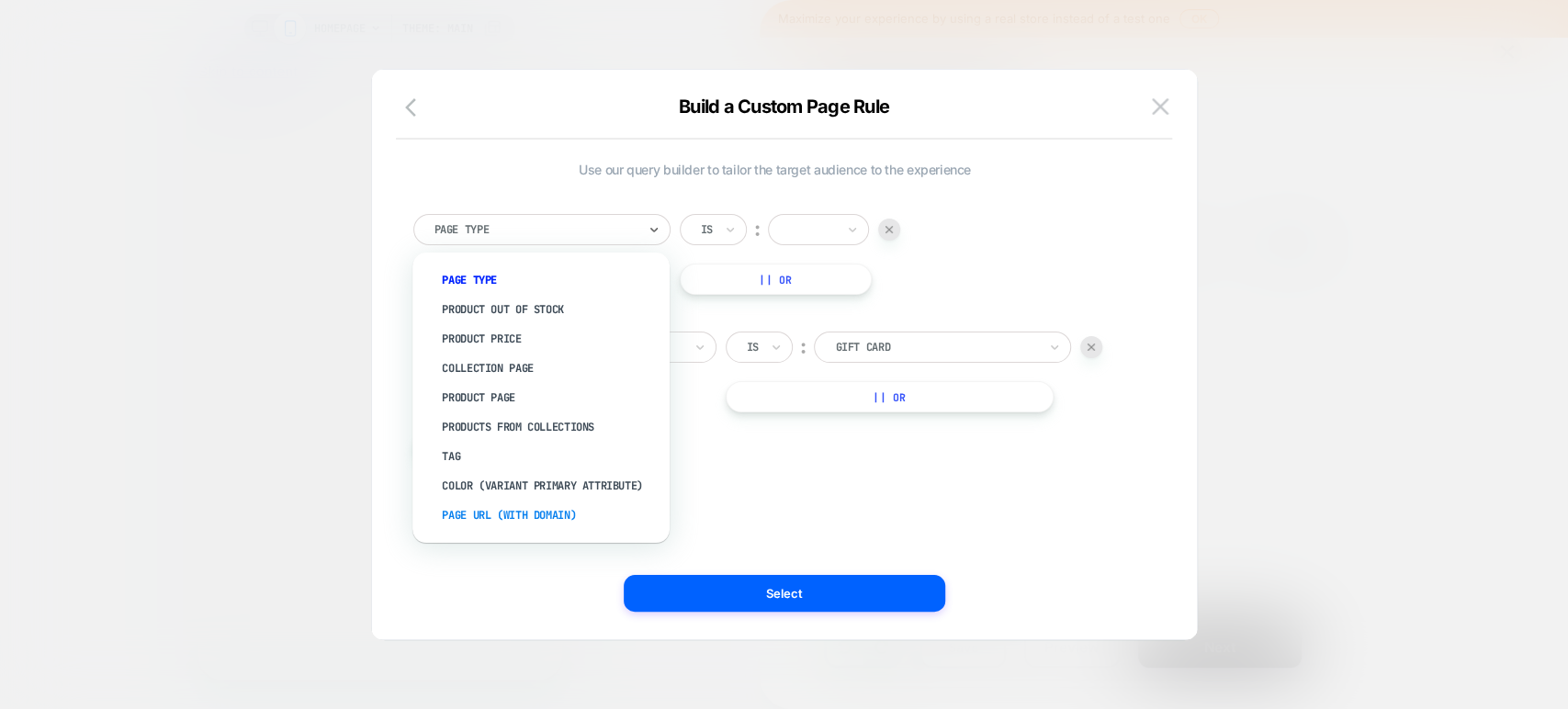
click at [508, 513] on div "Page Url (WITH DOMAIN)" at bounding box center [550, 516] width 239 height 29
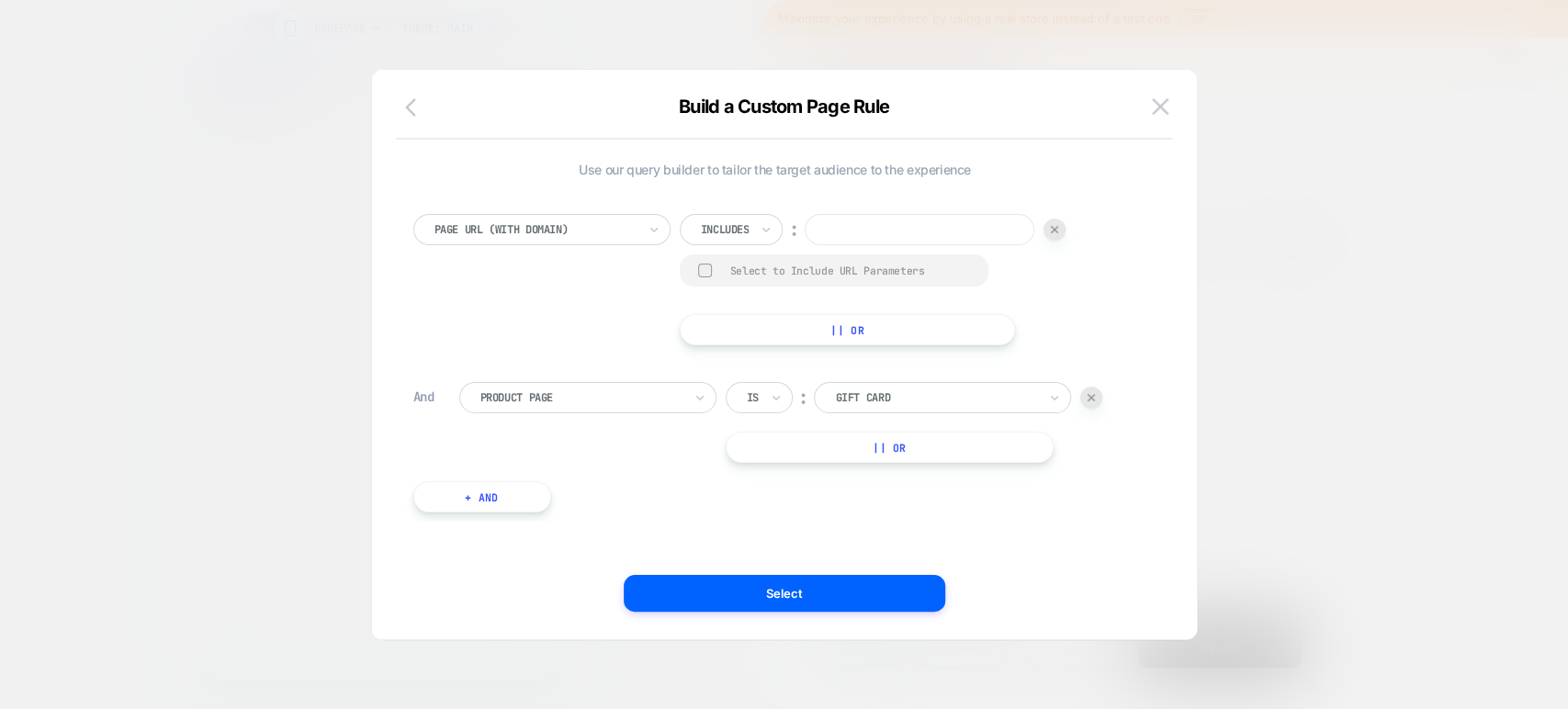
click at [410, 108] on icon "button" at bounding box center [416, 107] width 22 height 22
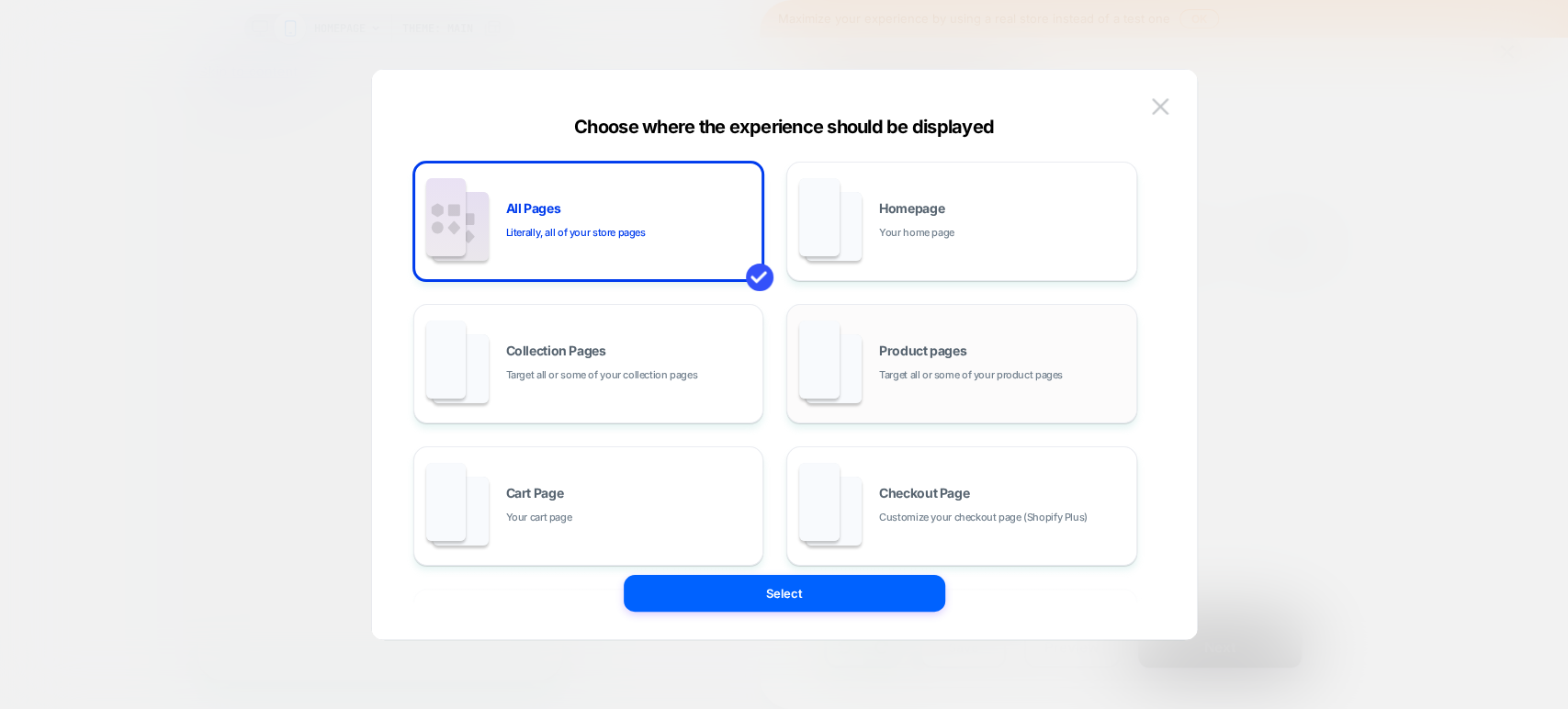
click at [921, 364] on div "Product pages Target all or some of your product pages" at bounding box center [1002, 364] width 248 height 40
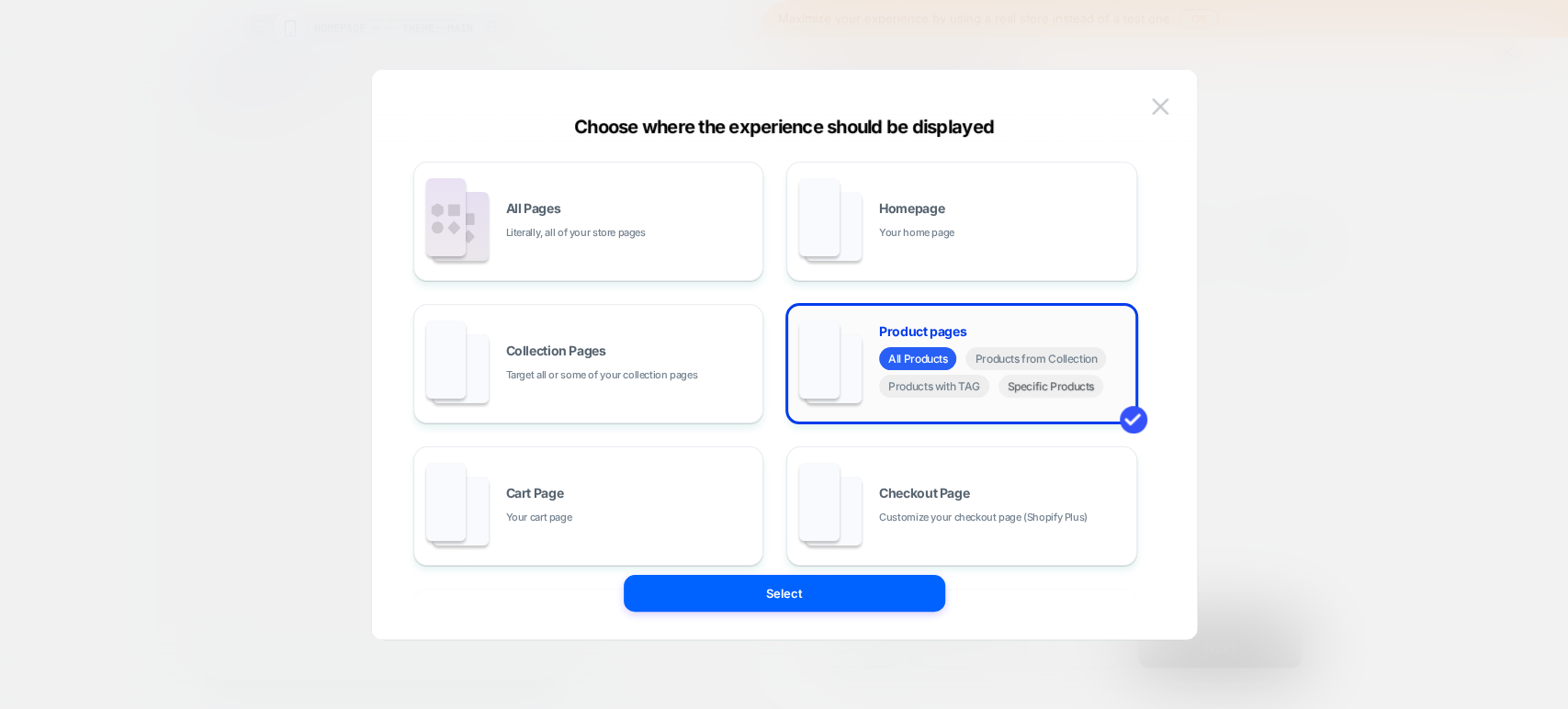
click at [1031, 391] on span "Specific Products" at bounding box center [1051, 387] width 105 height 23
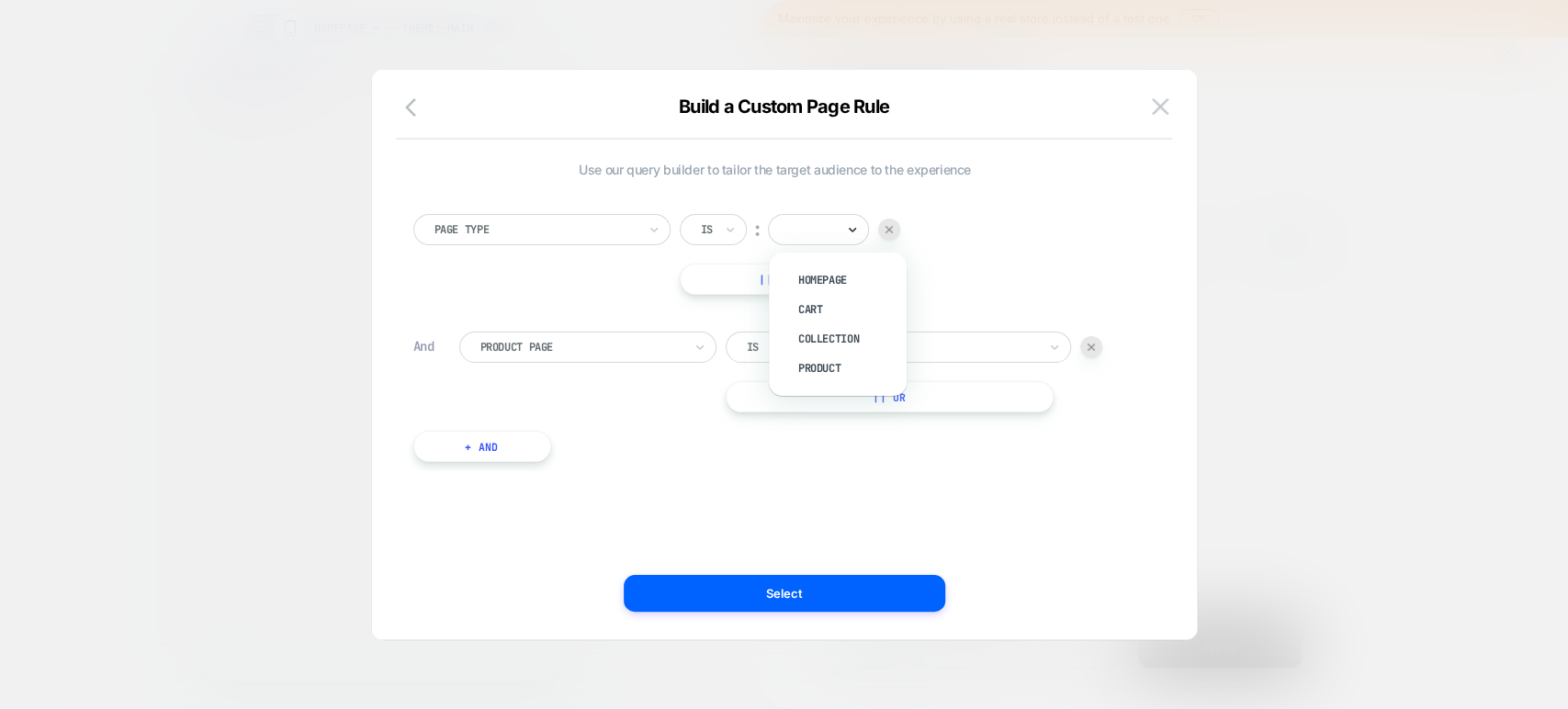
click at [849, 230] on icon at bounding box center [852, 229] width 13 height 18
click at [589, 238] on div "Page Type" at bounding box center [535, 229] width 206 height 20
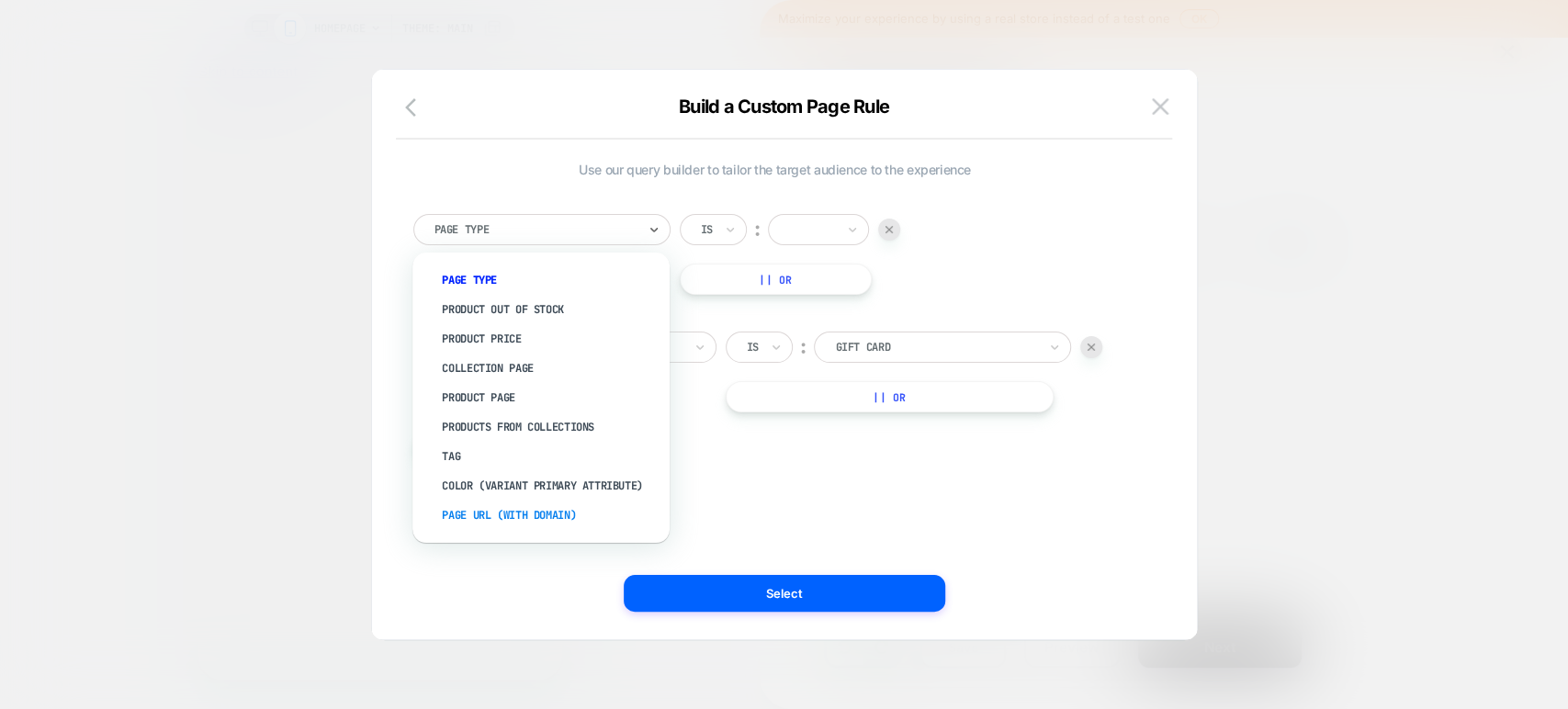
click at [527, 517] on div "Page Url (WITH DOMAIN)" at bounding box center [550, 516] width 239 height 29
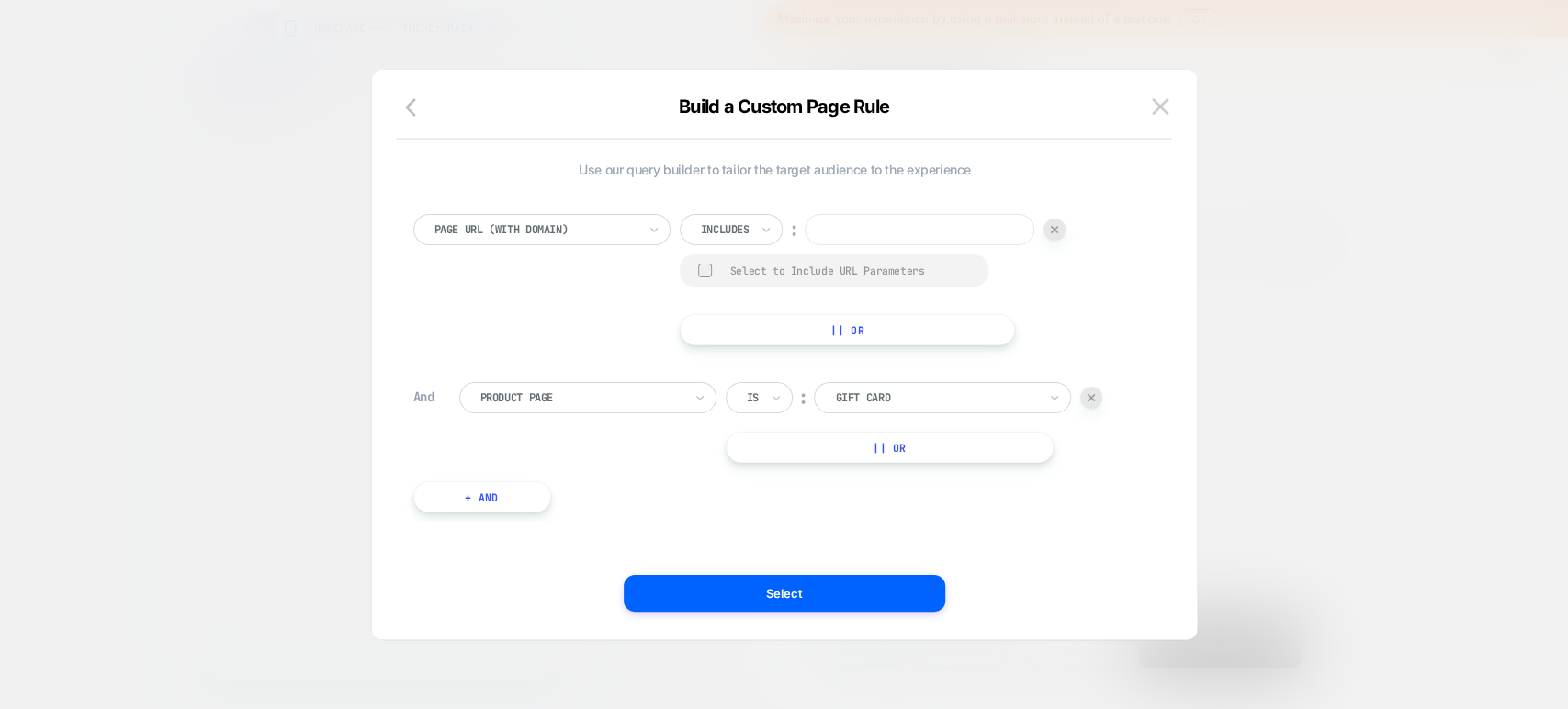
click at [852, 226] on input at bounding box center [919, 229] width 230 height 31
click at [409, 99] on icon "button" at bounding box center [416, 107] width 22 height 22
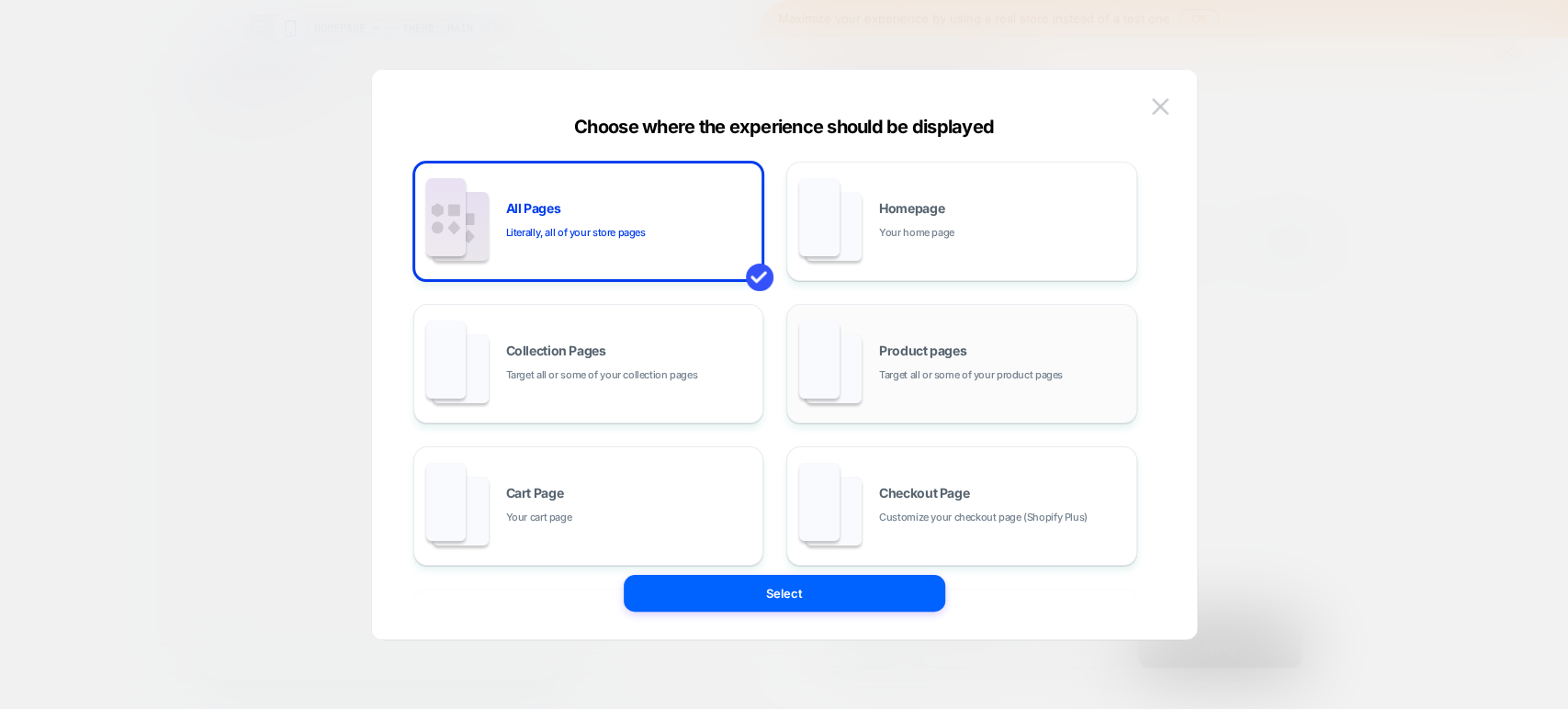
click at [944, 377] on span "Target all or some of your product pages" at bounding box center [971, 375] width 184 height 17
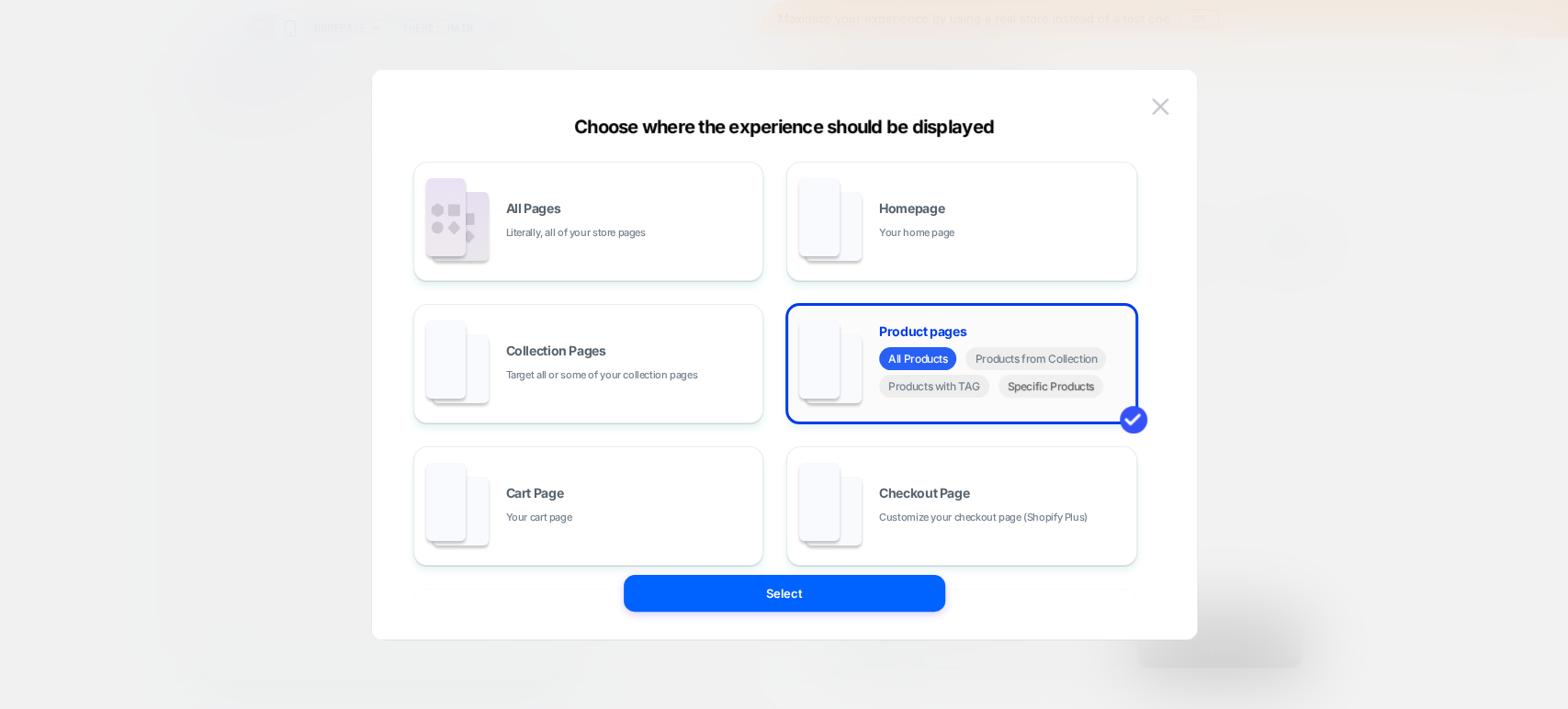
click at [1060, 395] on span "Specific Products" at bounding box center [1051, 387] width 105 height 23
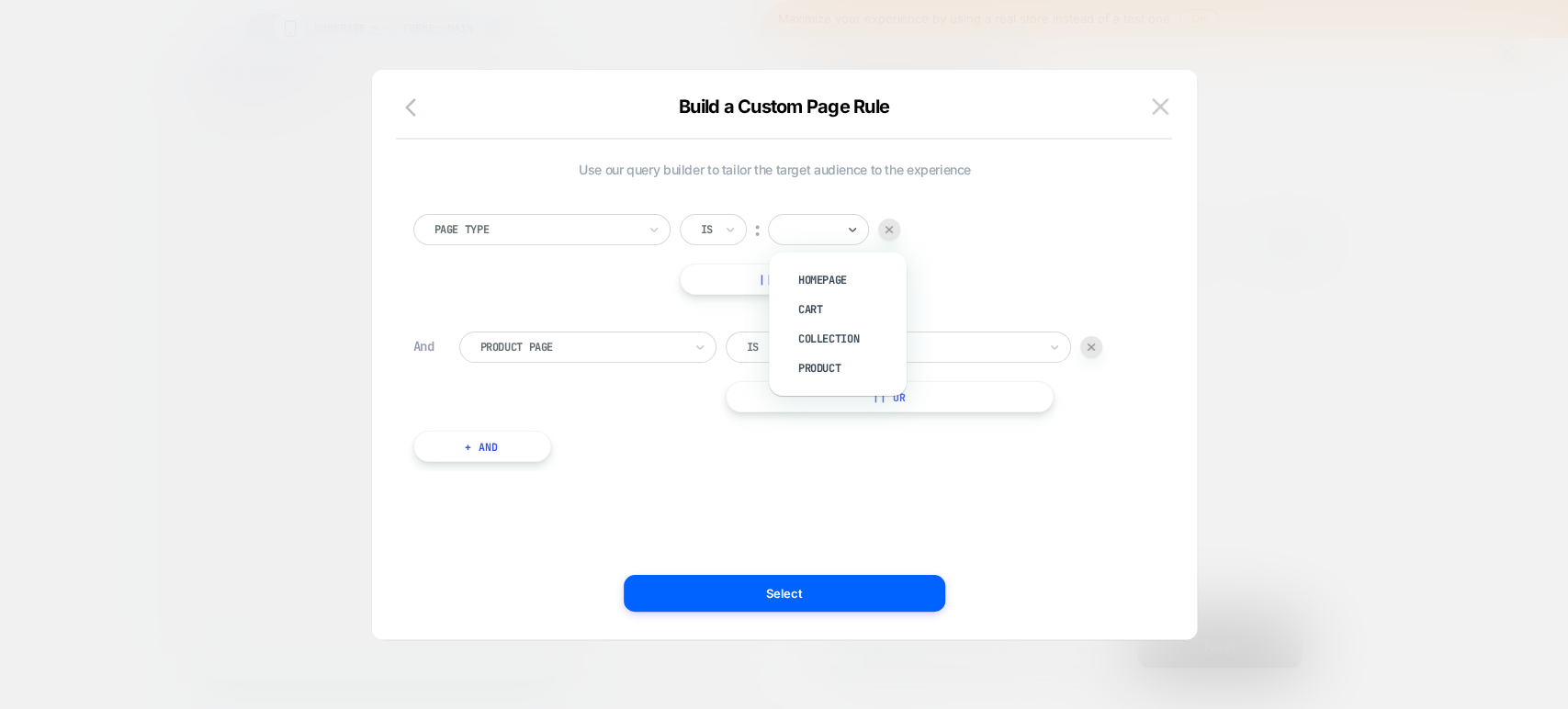
click at [835, 229] on div at bounding box center [812, 229] width 46 height 16
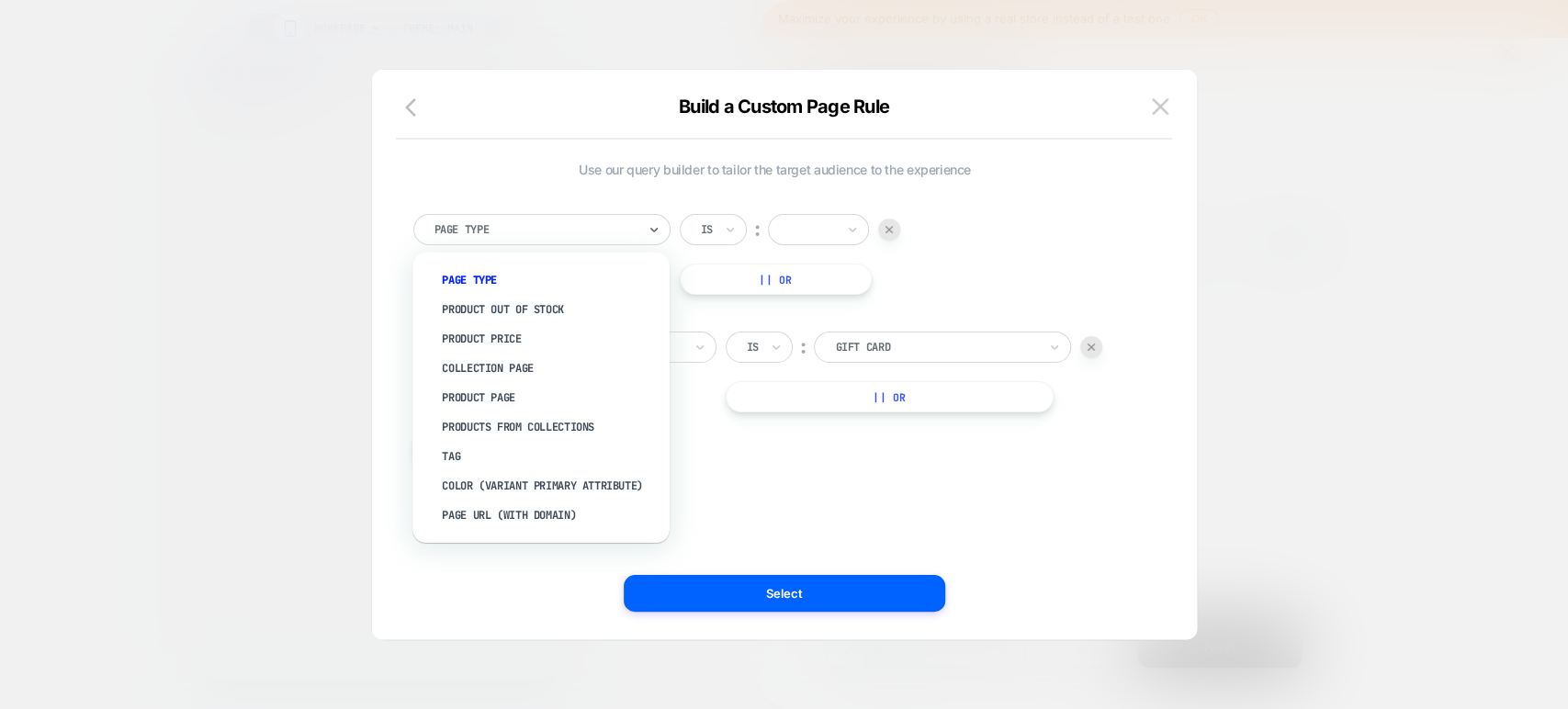
click at [611, 224] on div at bounding box center [535, 229] width 202 height 16
click at [514, 388] on div "Product Page" at bounding box center [550, 398] width 239 height 29
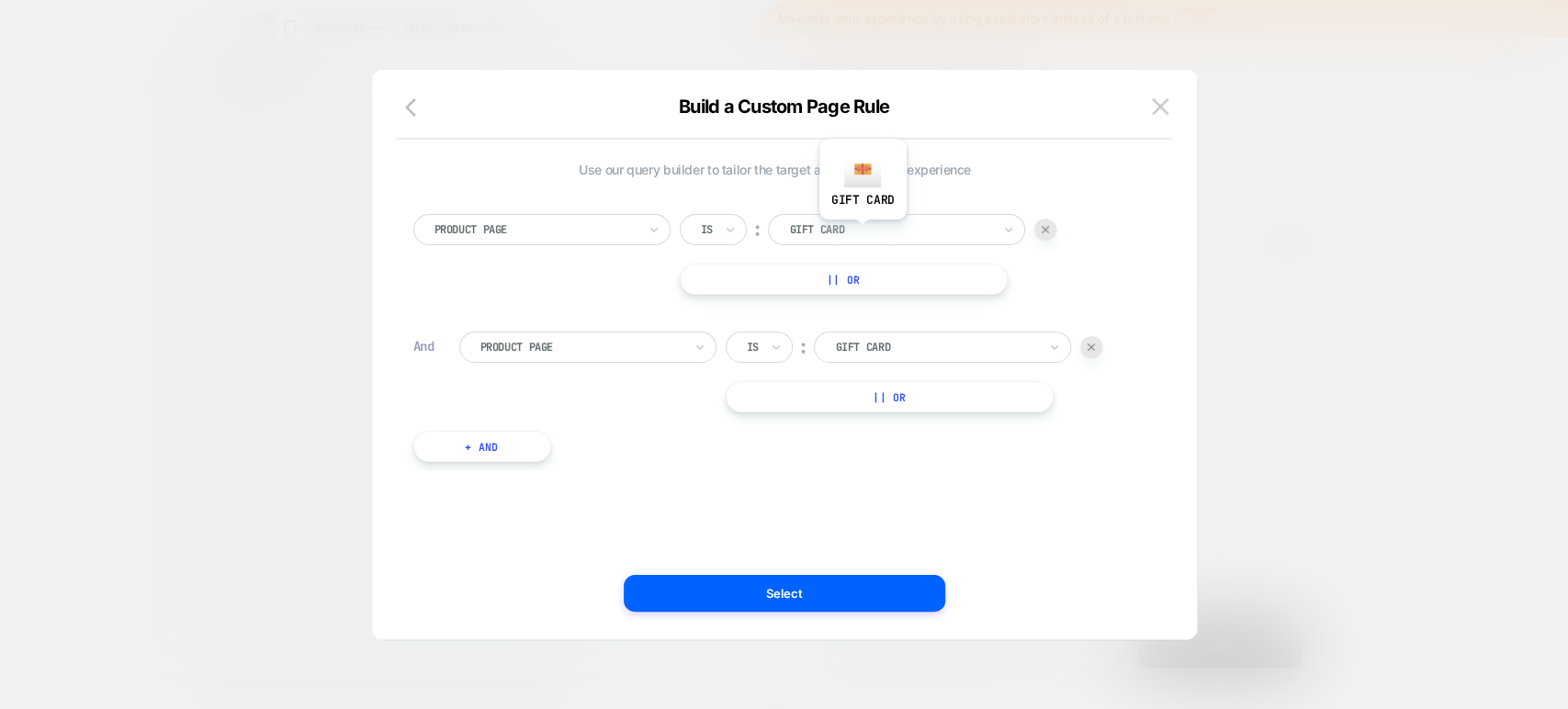
click at [861, 232] on div at bounding box center [889, 229] width 202 height 16
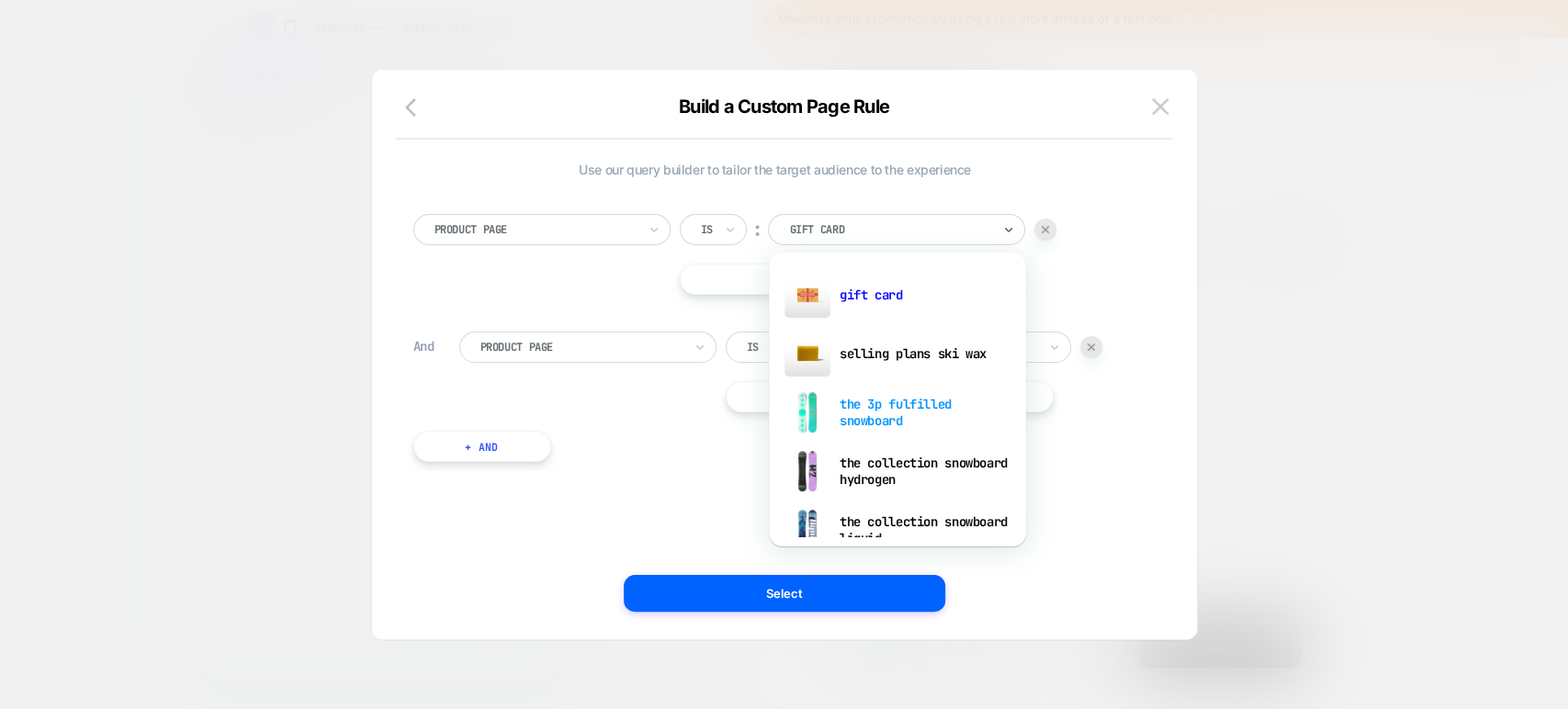
click at [874, 417] on div "the 3p fulfilled snowboard" at bounding box center [897, 412] width 239 height 59
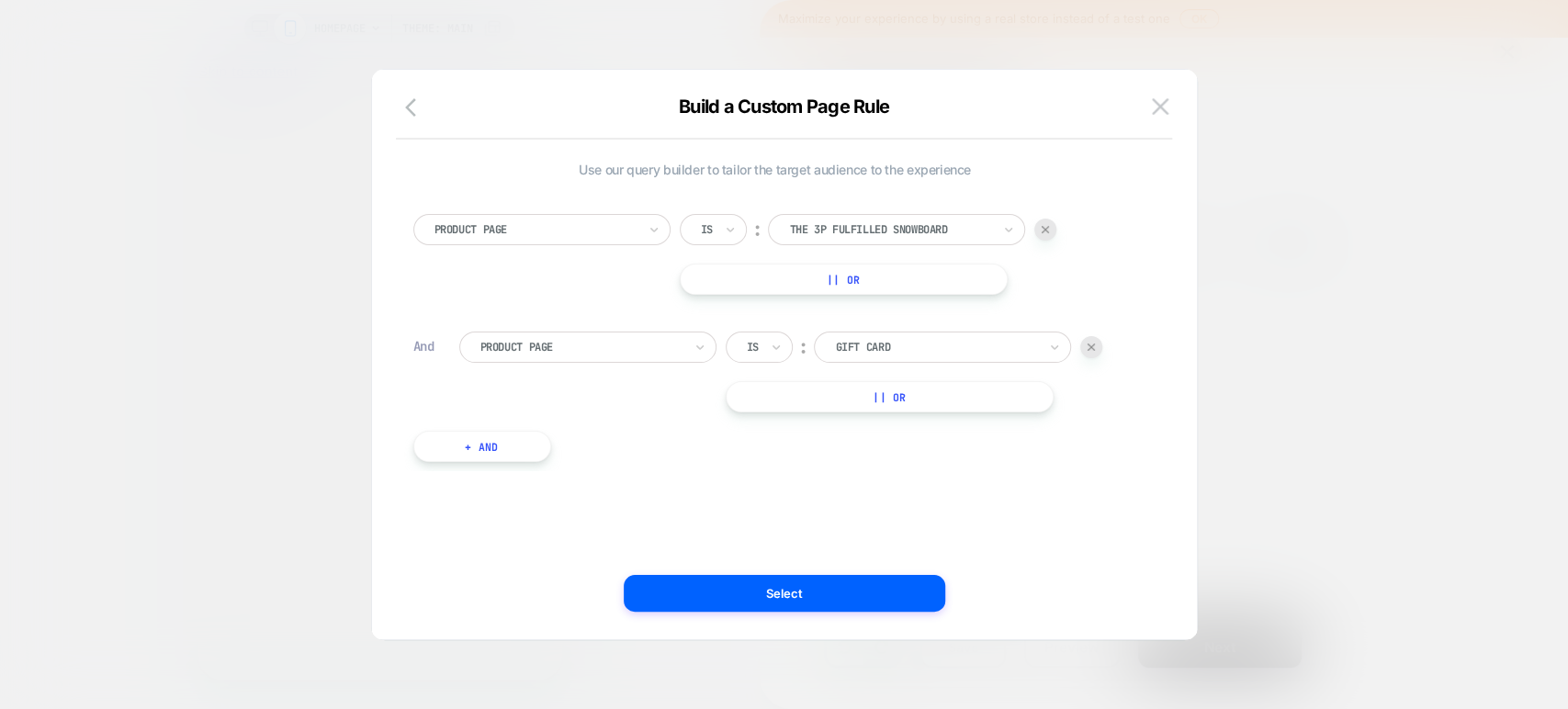
click at [1095, 349] on img at bounding box center [1091, 347] width 8 height 8
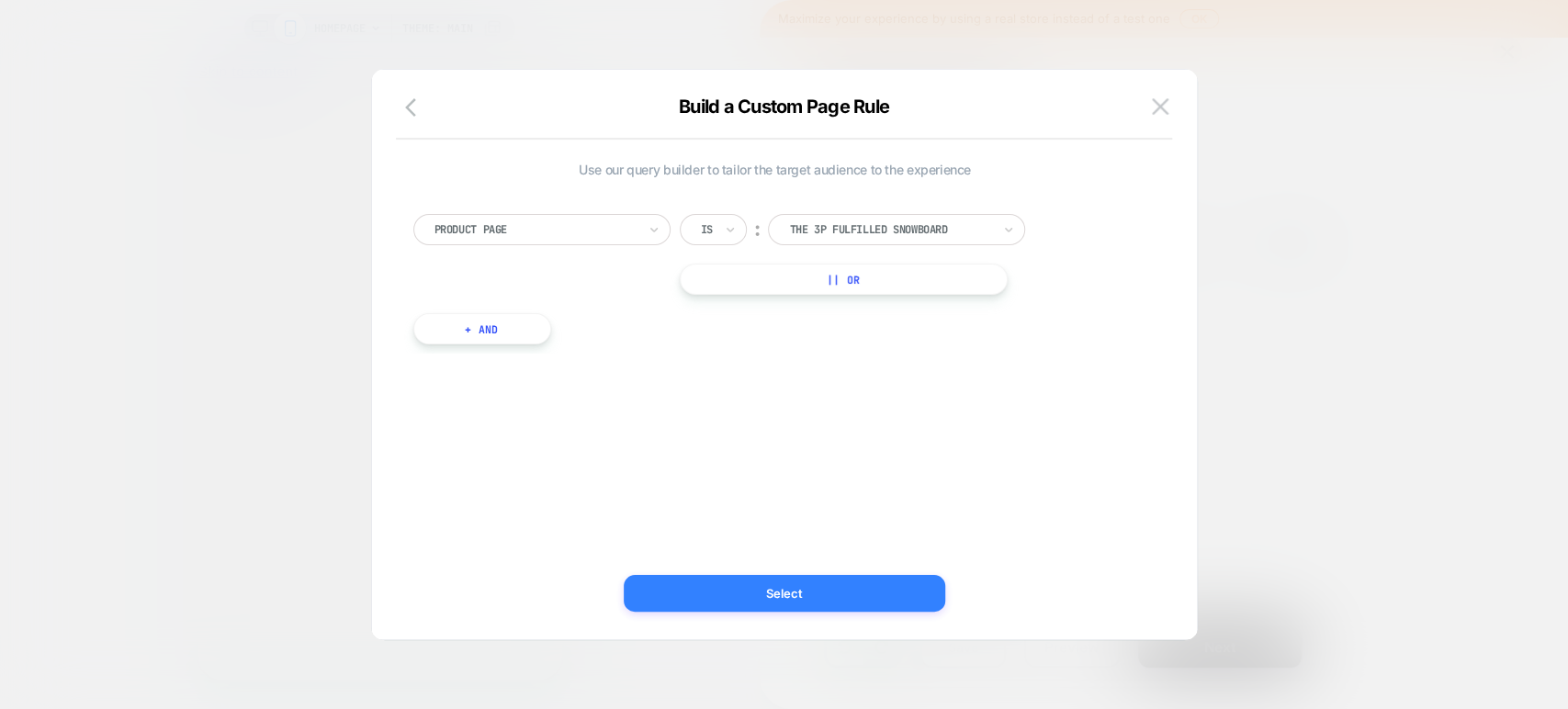
click at [844, 591] on button "Select" at bounding box center [784, 594] width 322 height 37
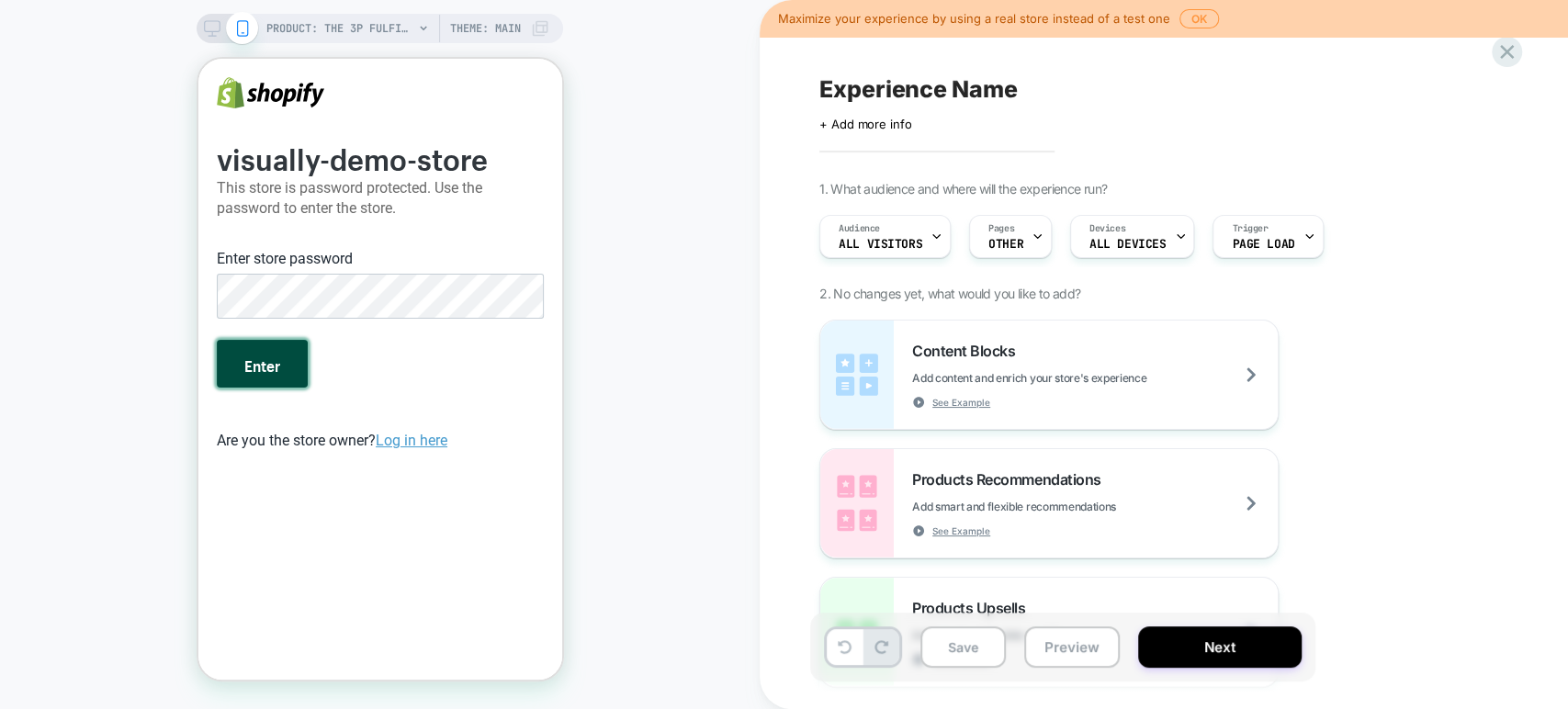
click at [285, 371] on button "Enter" at bounding box center [261, 364] width 91 height 47
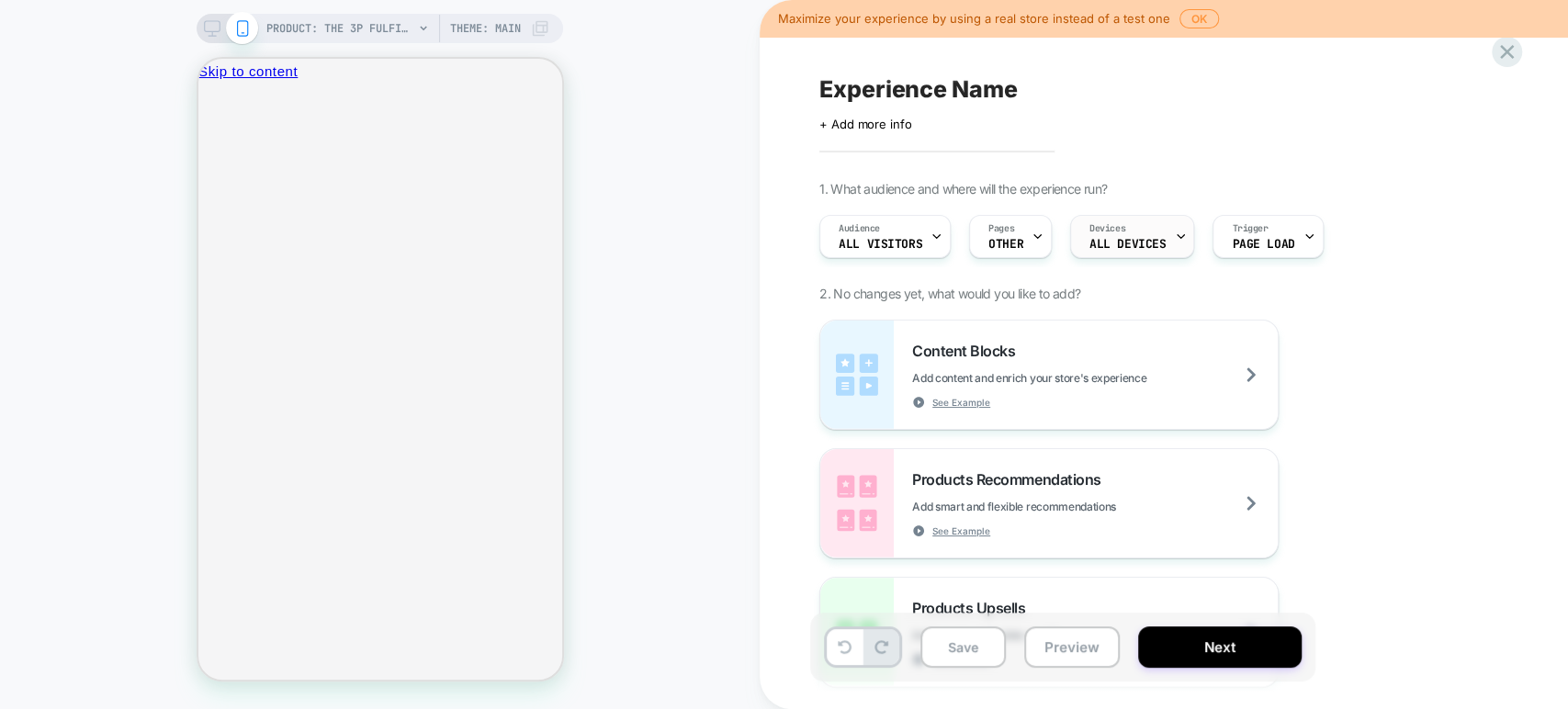
click at [1118, 241] on span "ALL DEVICES" at bounding box center [1127, 244] width 76 height 13
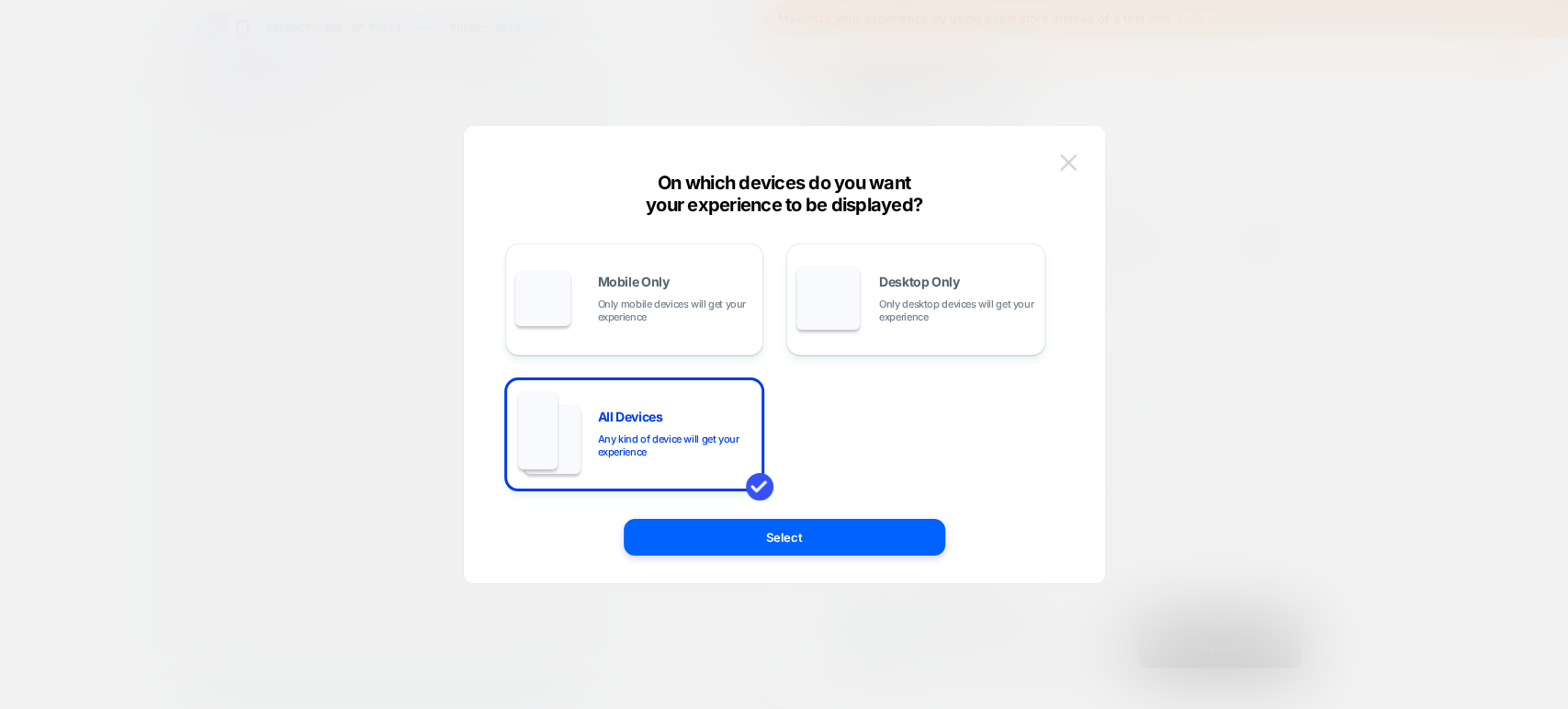
click at [1074, 159] on img at bounding box center [1067, 162] width 16 height 15
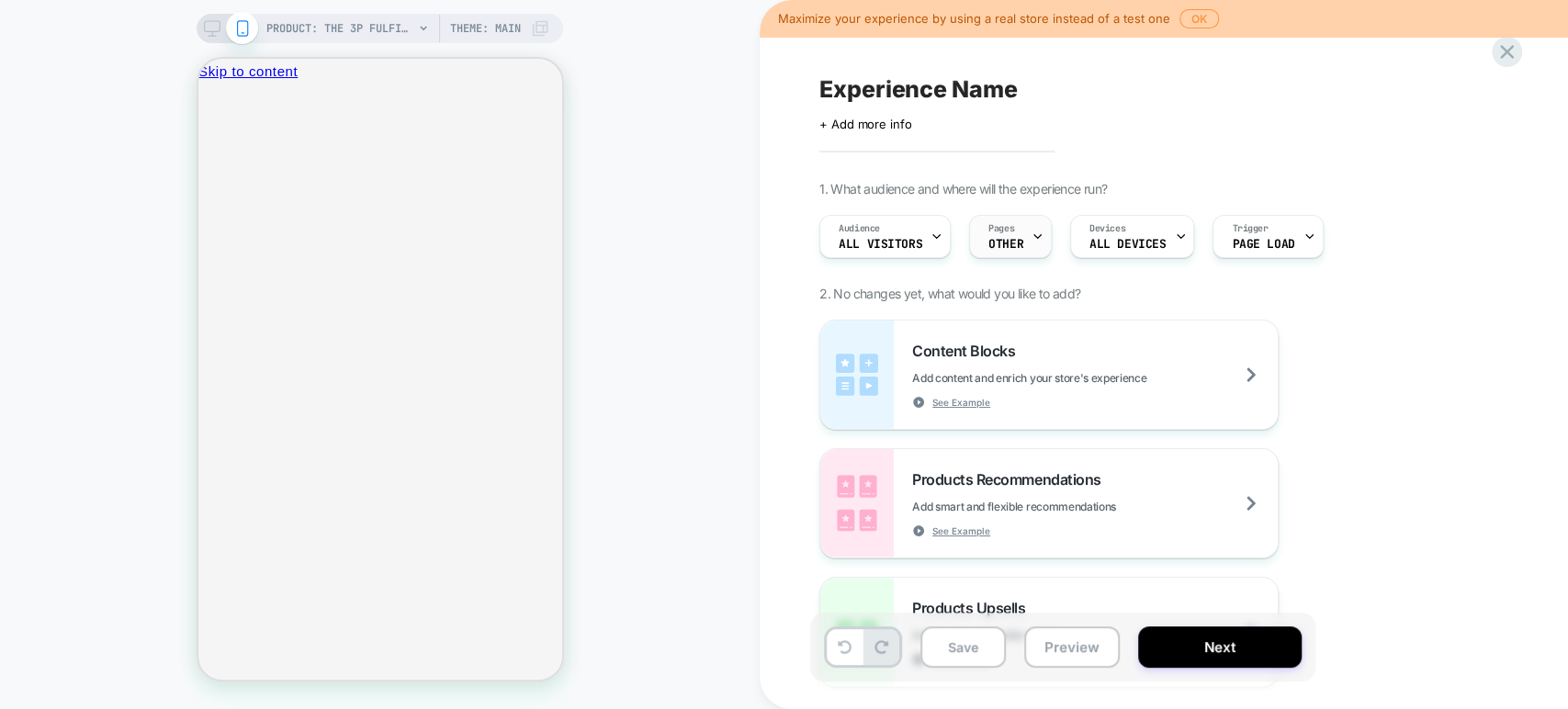
click at [1022, 237] on div "Pages OTHER" at bounding box center [1005, 236] width 72 height 42
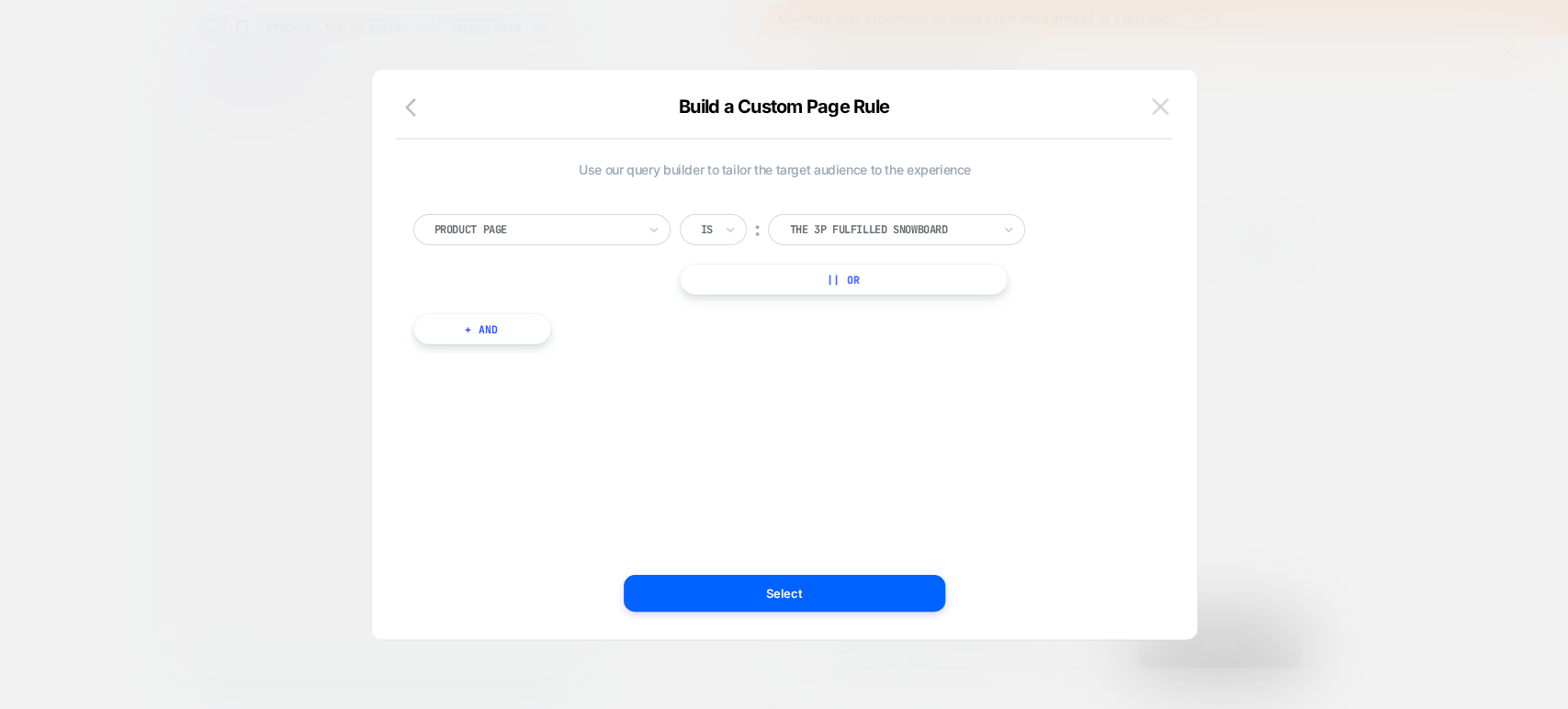
click at [1118, 108] on img at bounding box center [1159, 106] width 16 height 15
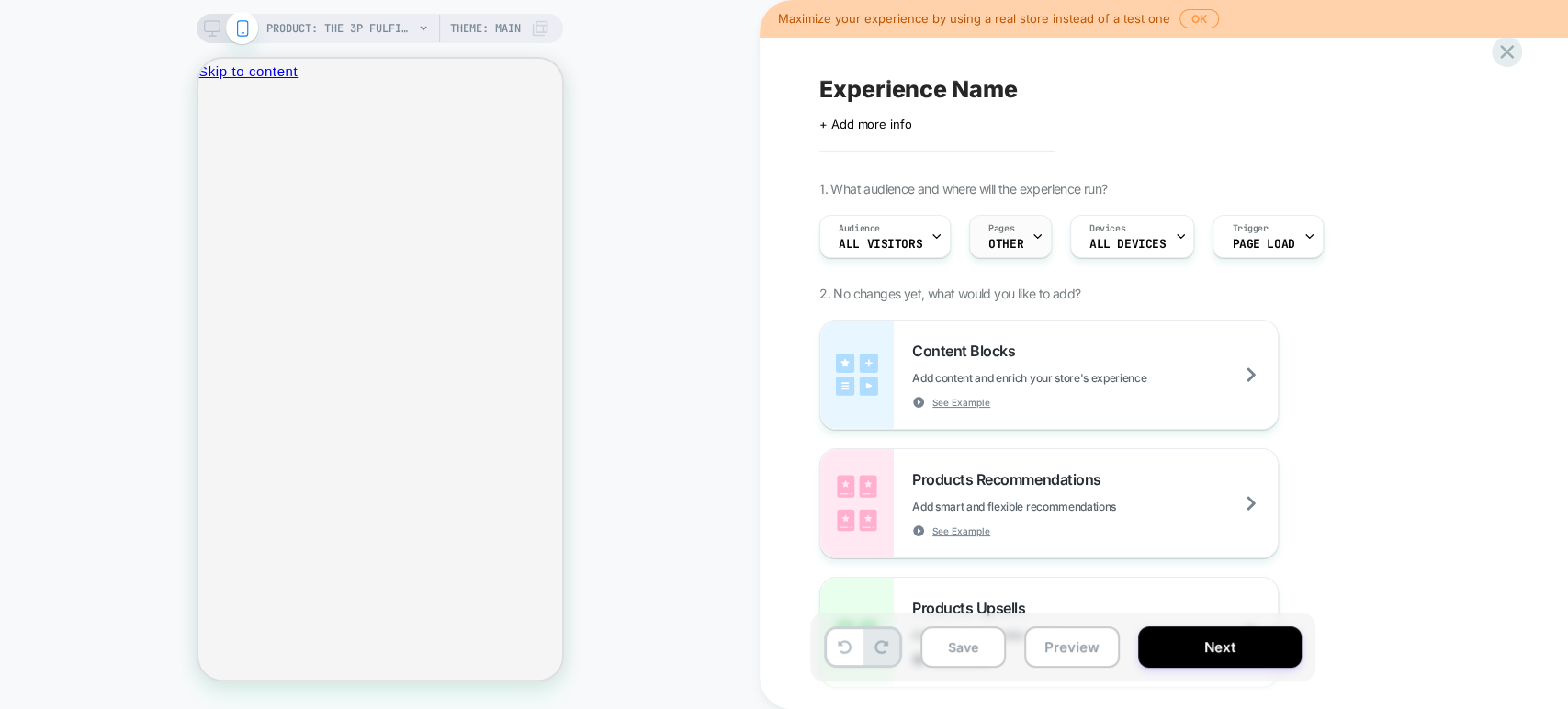
click at [1031, 238] on icon at bounding box center [1037, 236] width 12 height 12
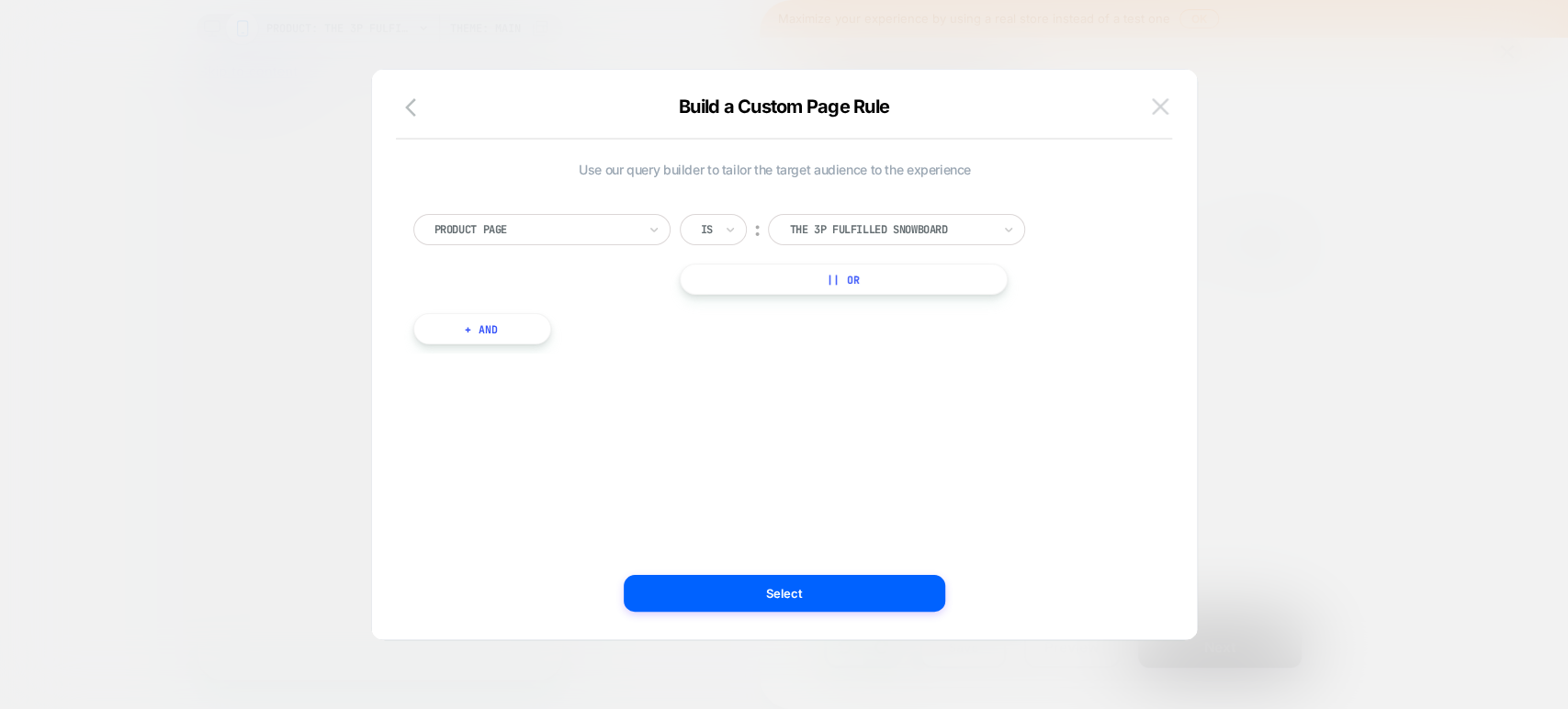
click at [1118, 102] on img at bounding box center [1159, 106] width 16 height 15
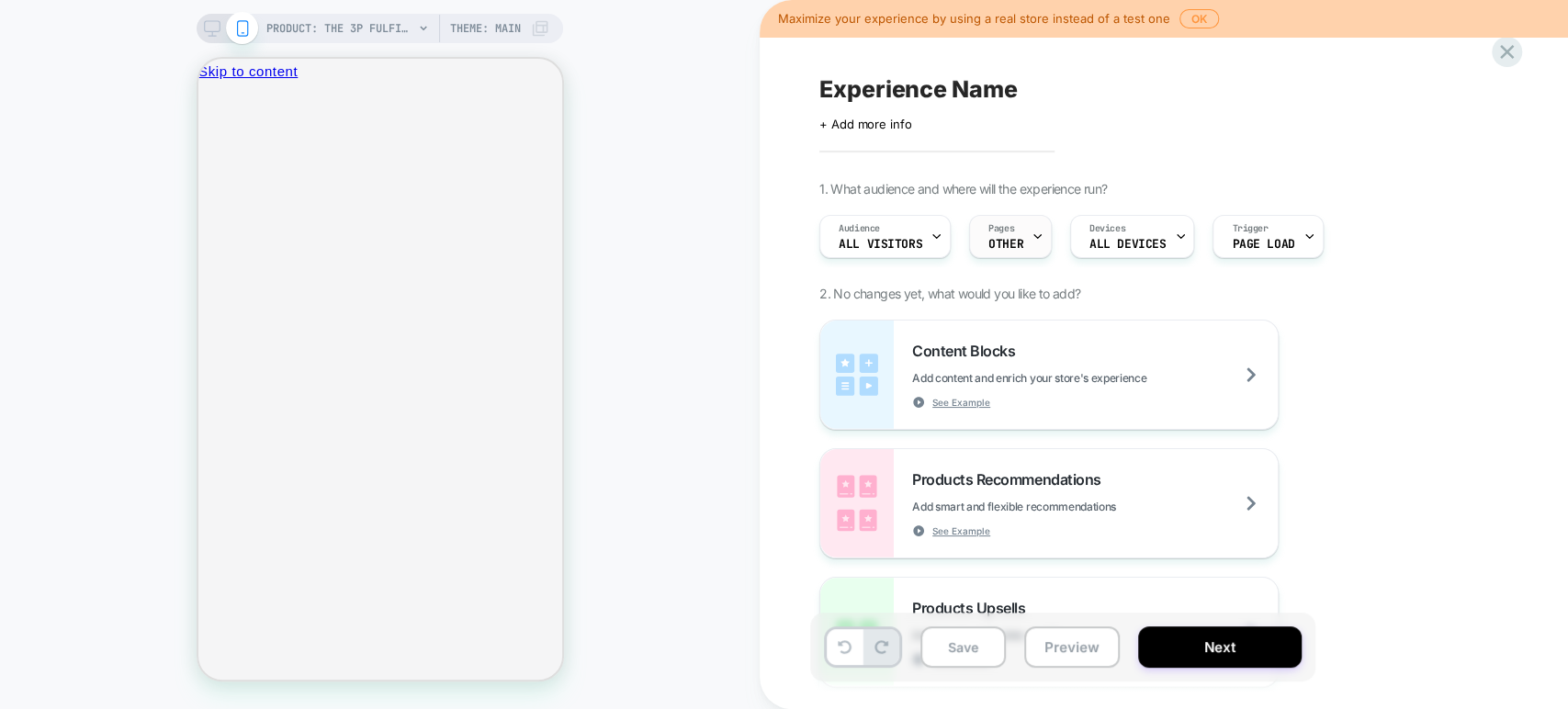
click at [1009, 240] on span "OTHER" at bounding box center [1005, 244] width 35 height 13
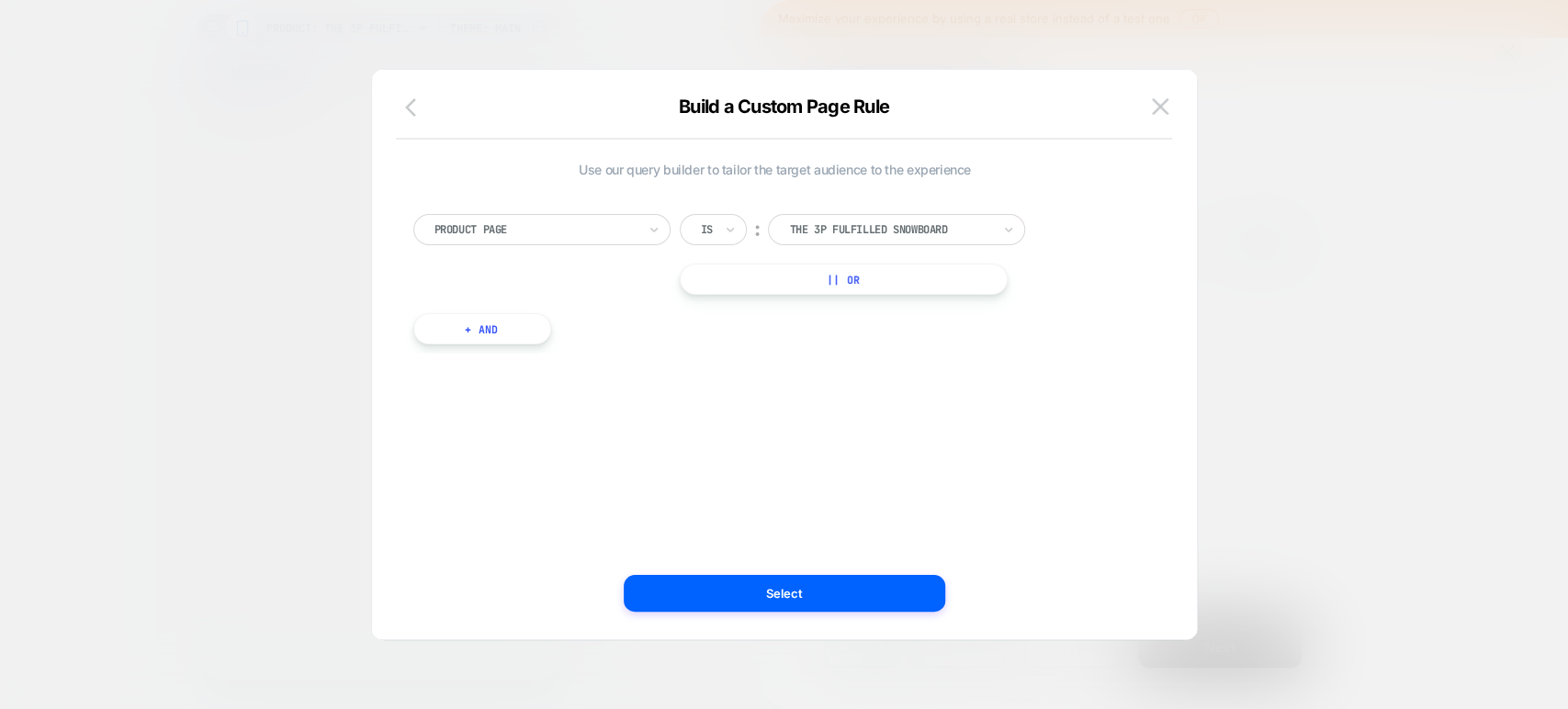
click at [406, 107] on icon "button" at bounding box center [410, 107] width 11 height 18
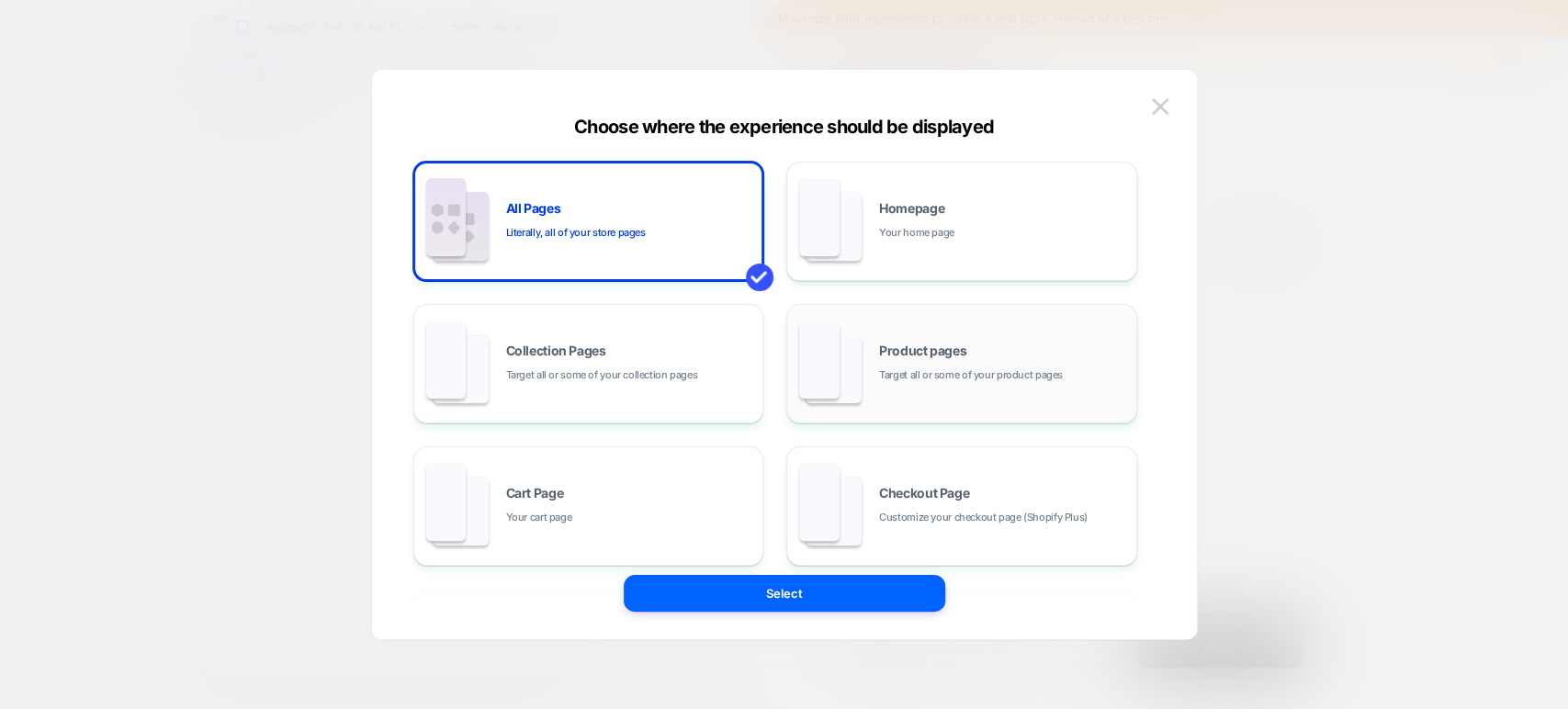
click at [974, 382] on span "Target all or some of your product pages" at bounding box center [971, 375] width 184 height 17
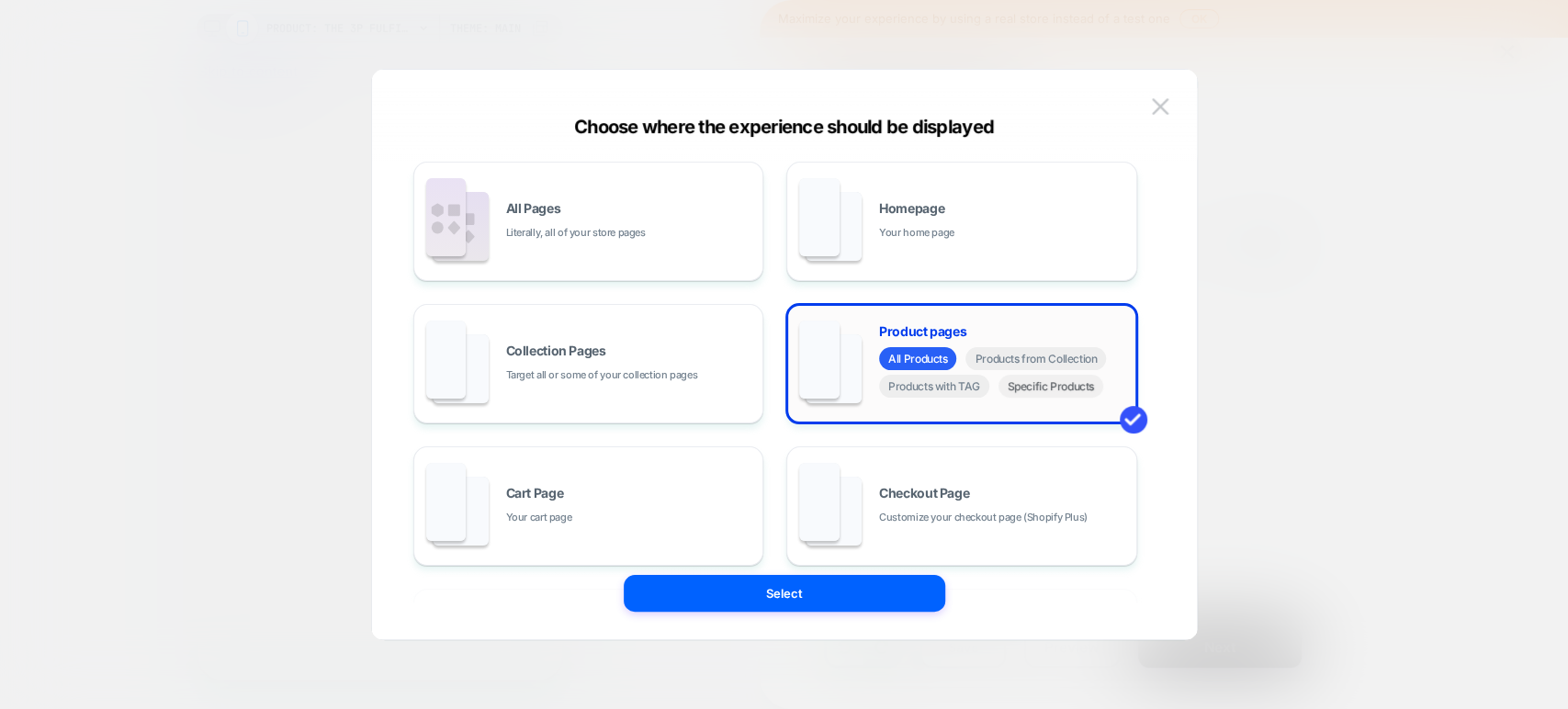
click at [1055, 392] on span "Specific Products" at bounding box center [1051, 387] width 105 height 23
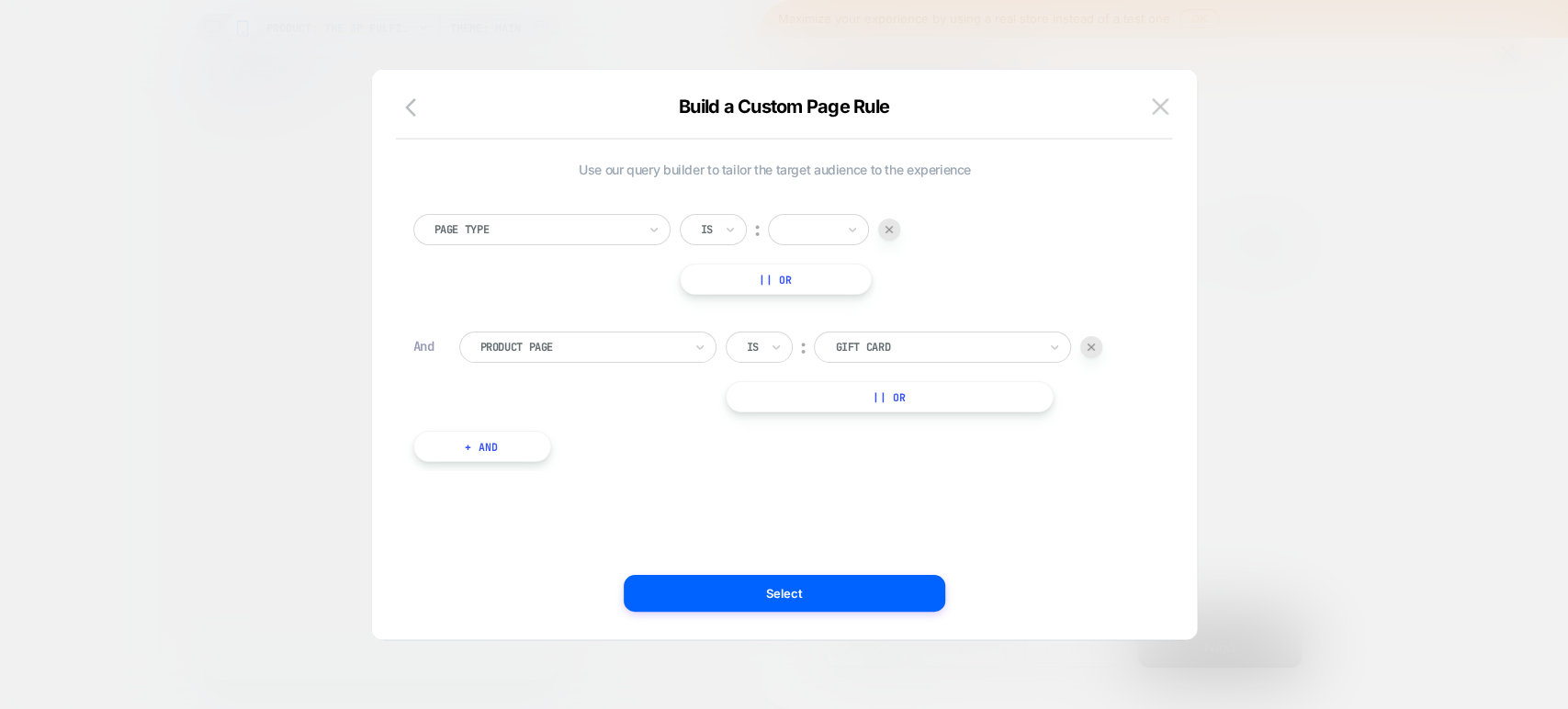
click at [1091, 343] on img at bounding box center [1091, 347] width 8 height 8
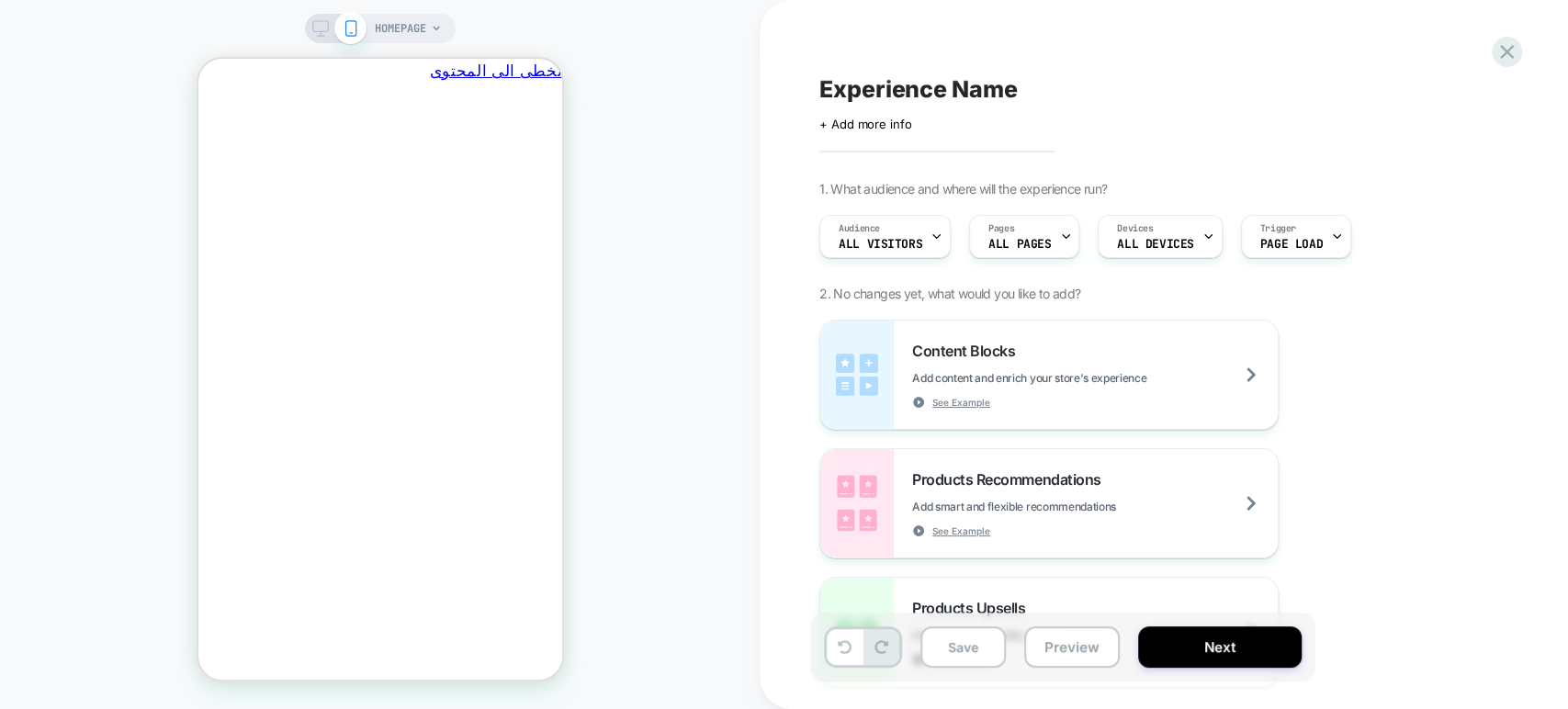
scroll to position [0, -285]
click at [731, 212] on div "HOMEPAGE" at bounding box center [380, 354] width 760 height 672
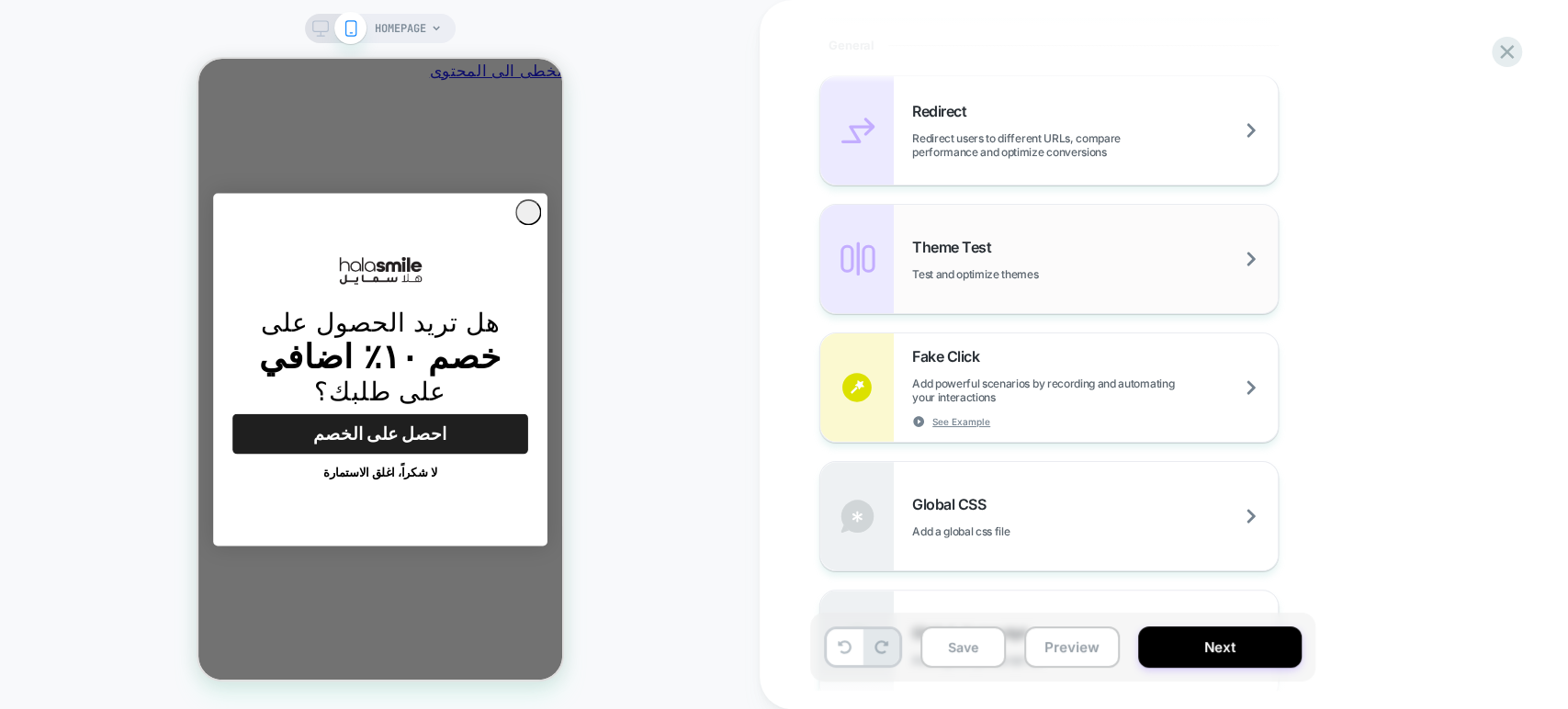
scroll to position [816, 0]
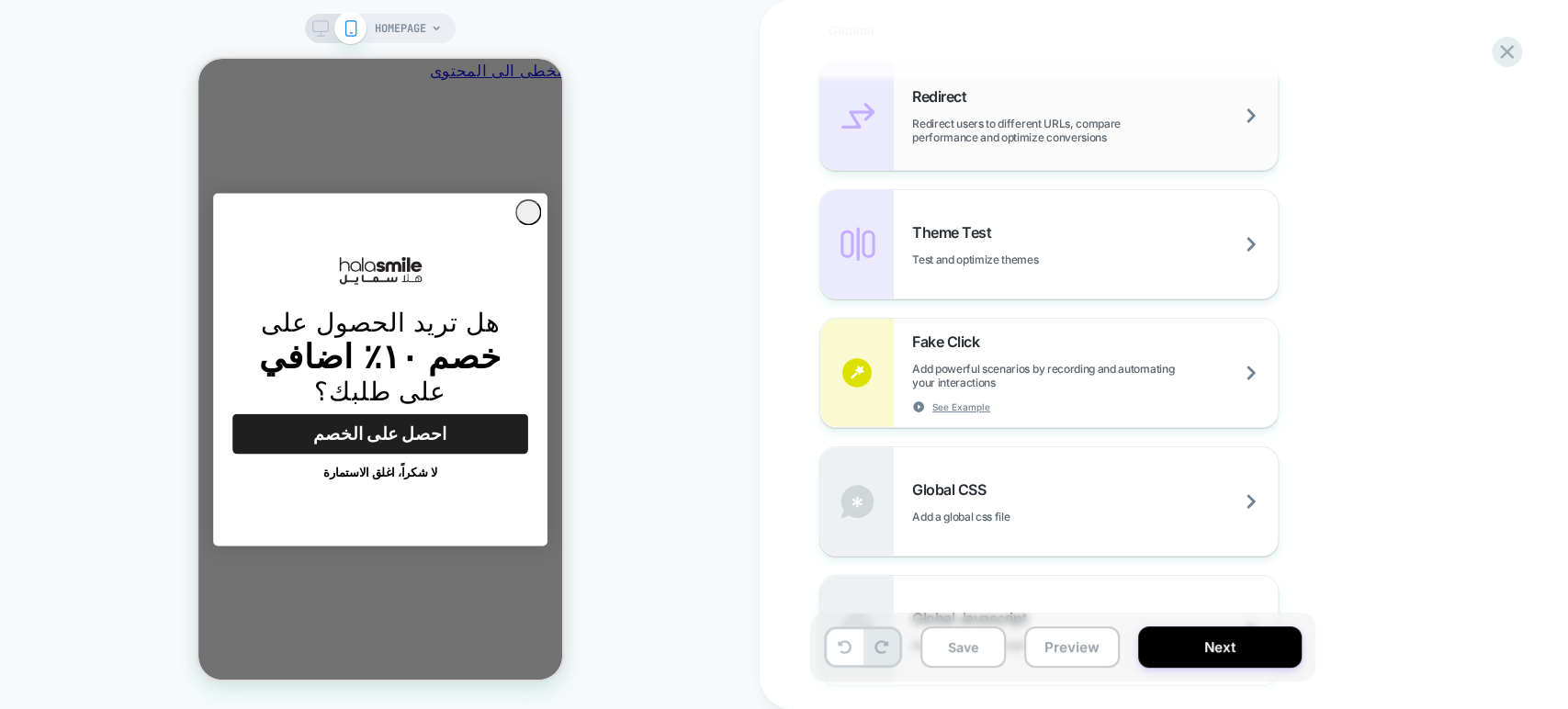
click at [1140, 150] on div "Redirect Redirect users to different URLs, compare performance and optimize con…" at bounding box center [1048, 116] width 457 height 108
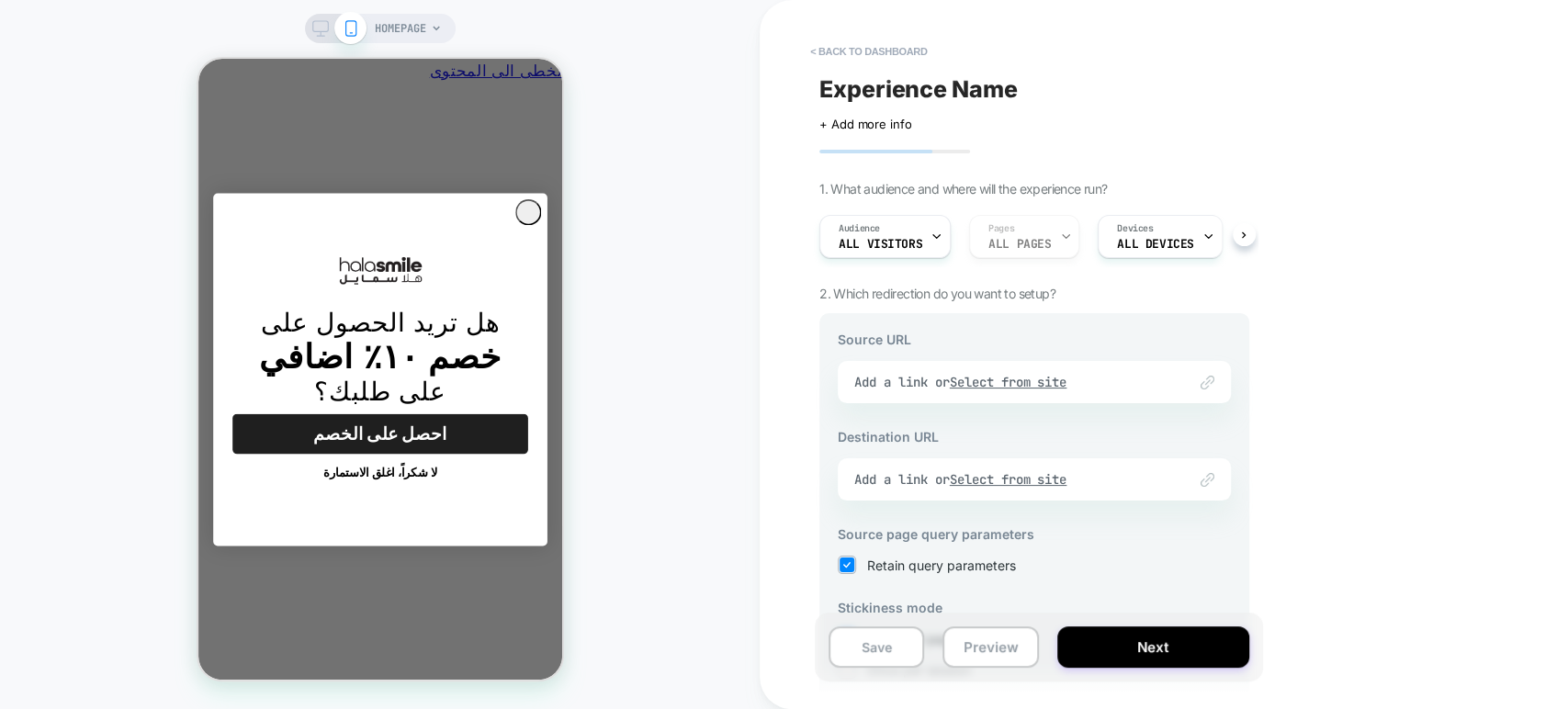
scroll to position [0, 0]
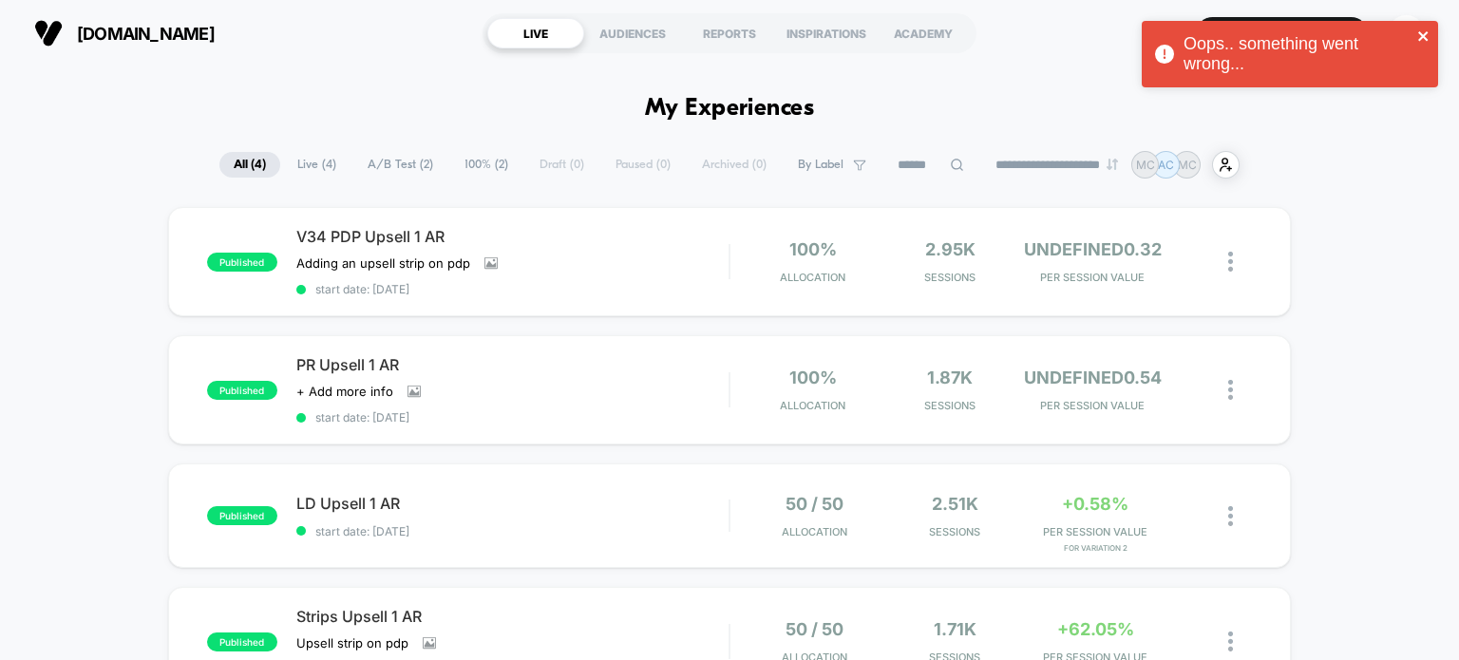
click at [1423, 33] on icon "close" at bounding box center [1424, 36] width 13 height 15
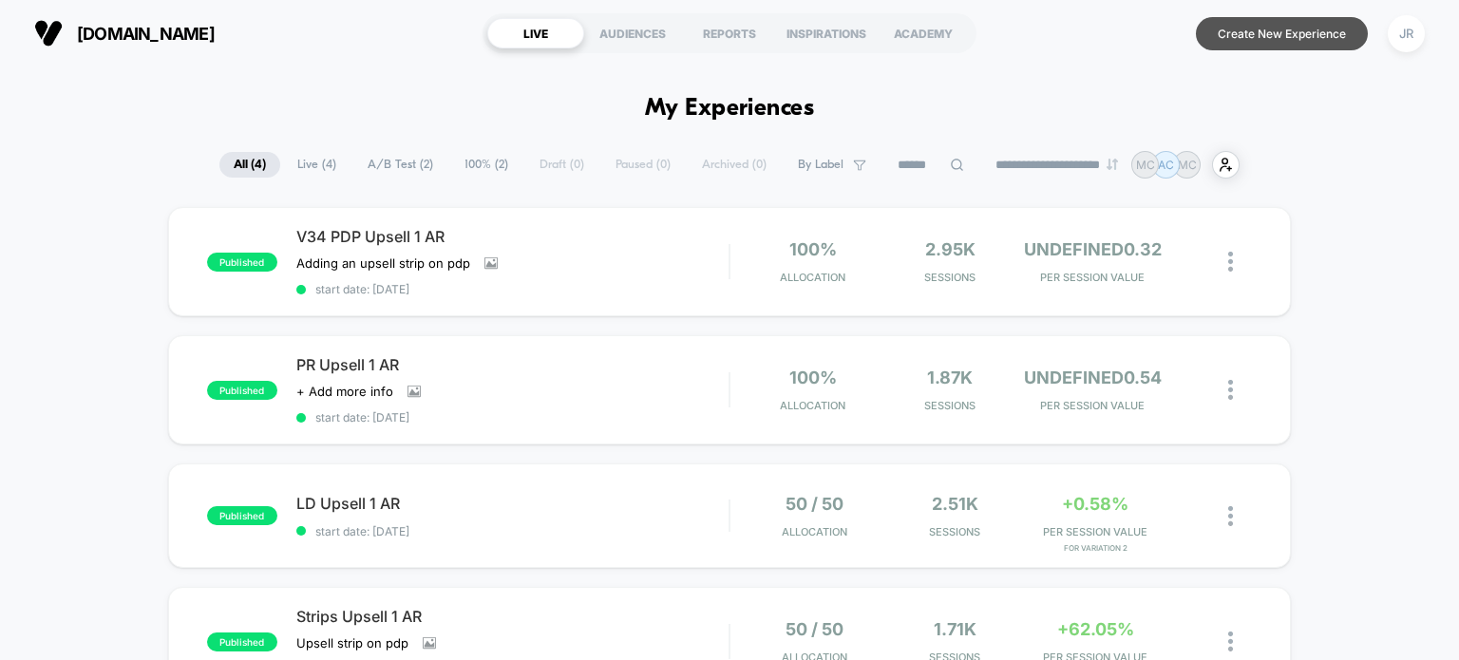
click at [1271, 33] on button "Create New Experience" at bounding box center [1282, 33] width 172 height 33
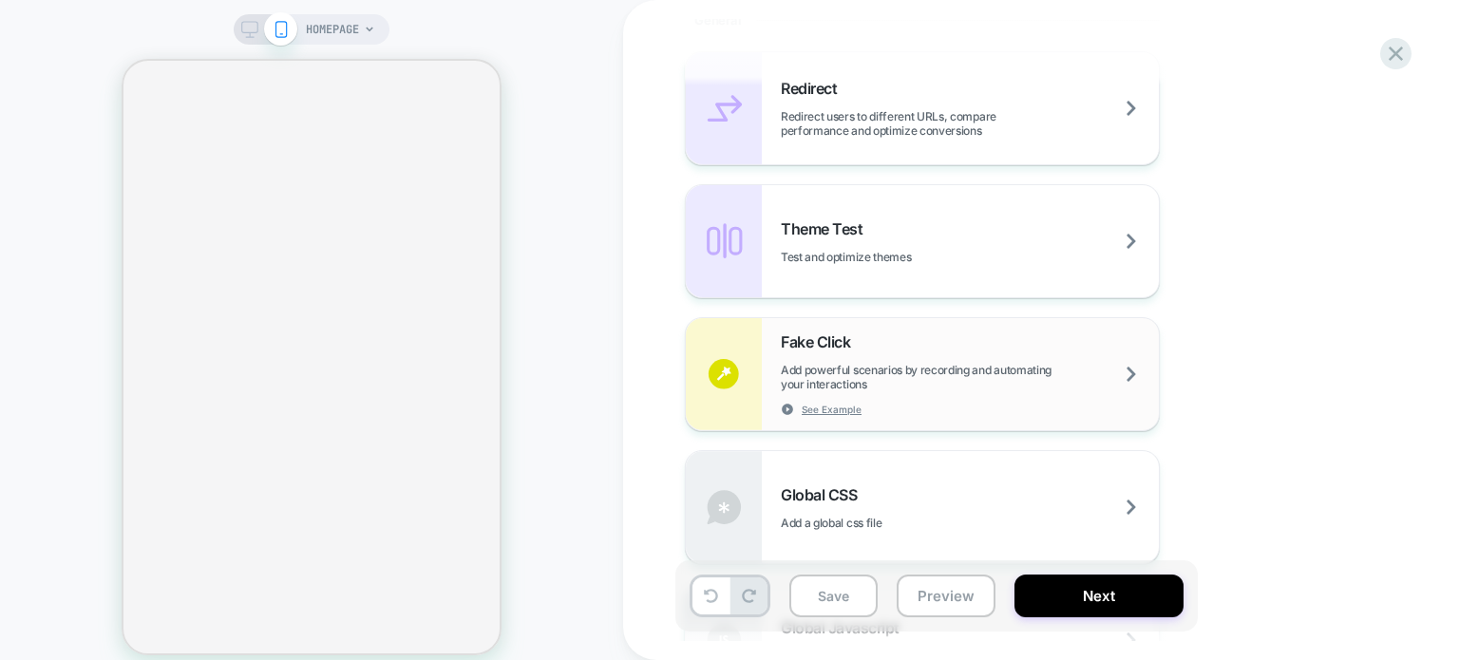
scroll to position [760, 0]
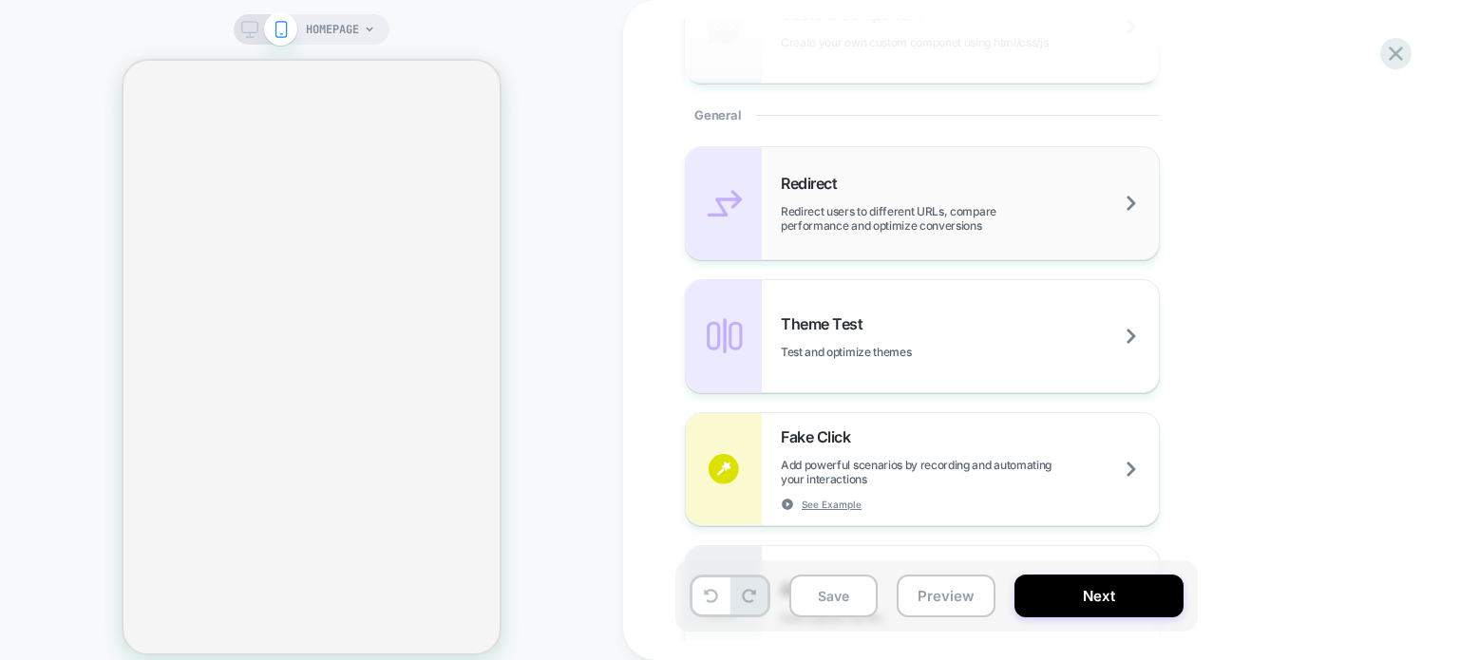
click at [1037, 230] on span "Redirect users to different URLs, compare performance and optimize conversions" at bounding box center [970, 218] width 378 height 29
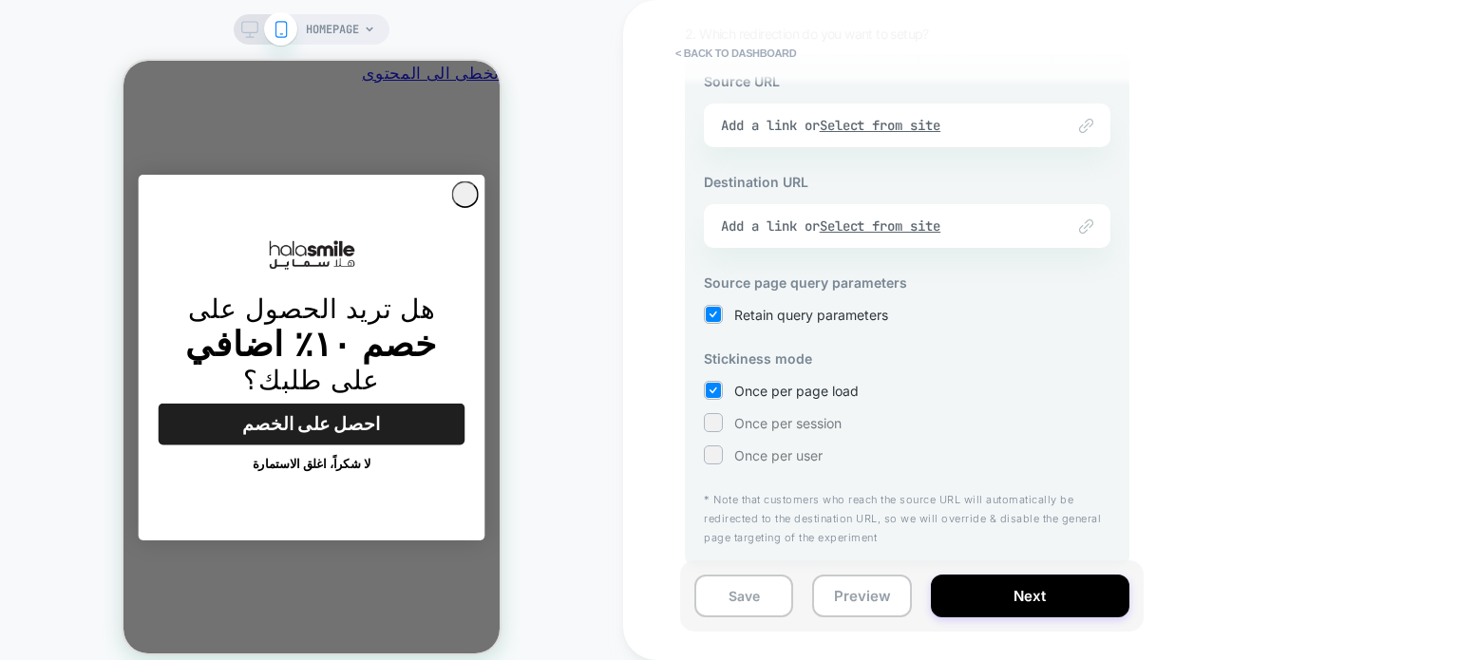
scroll to position [0, 0]
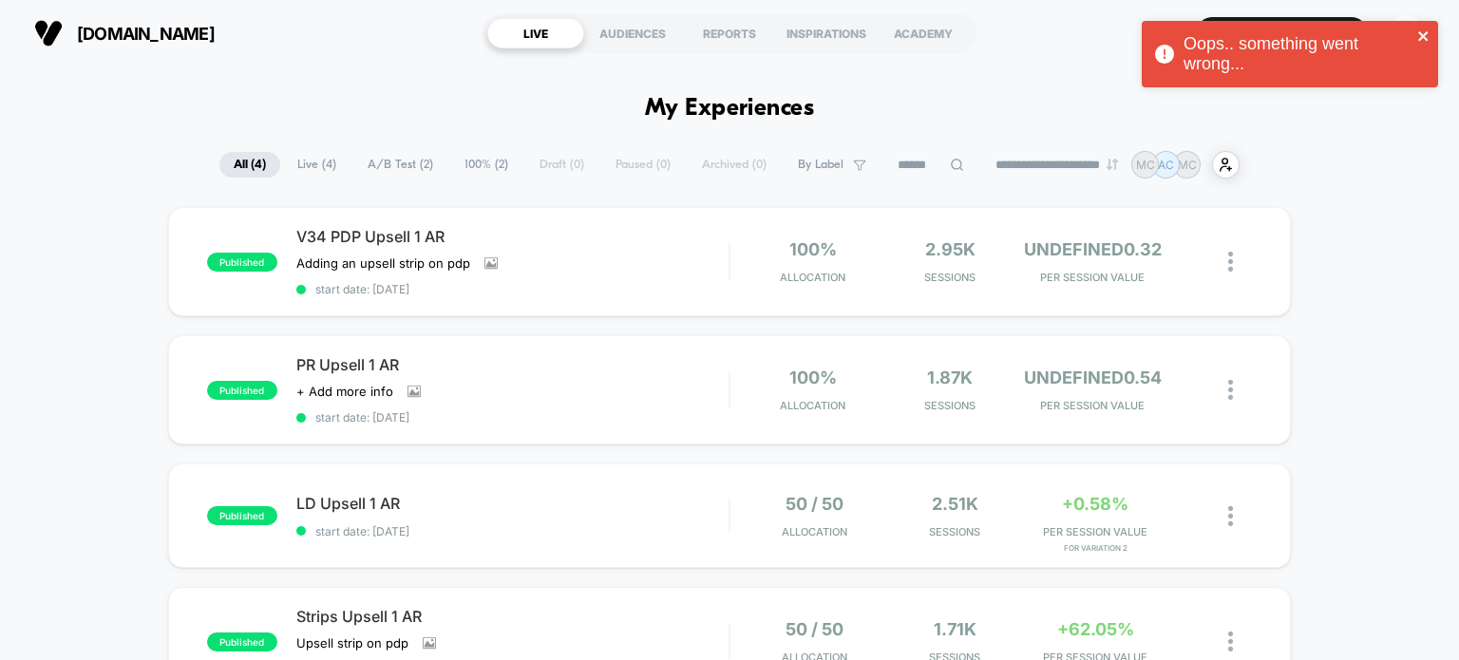
click at [1427, 35] on icon "close" at bounding box center [1424, 36] width 13 height 15
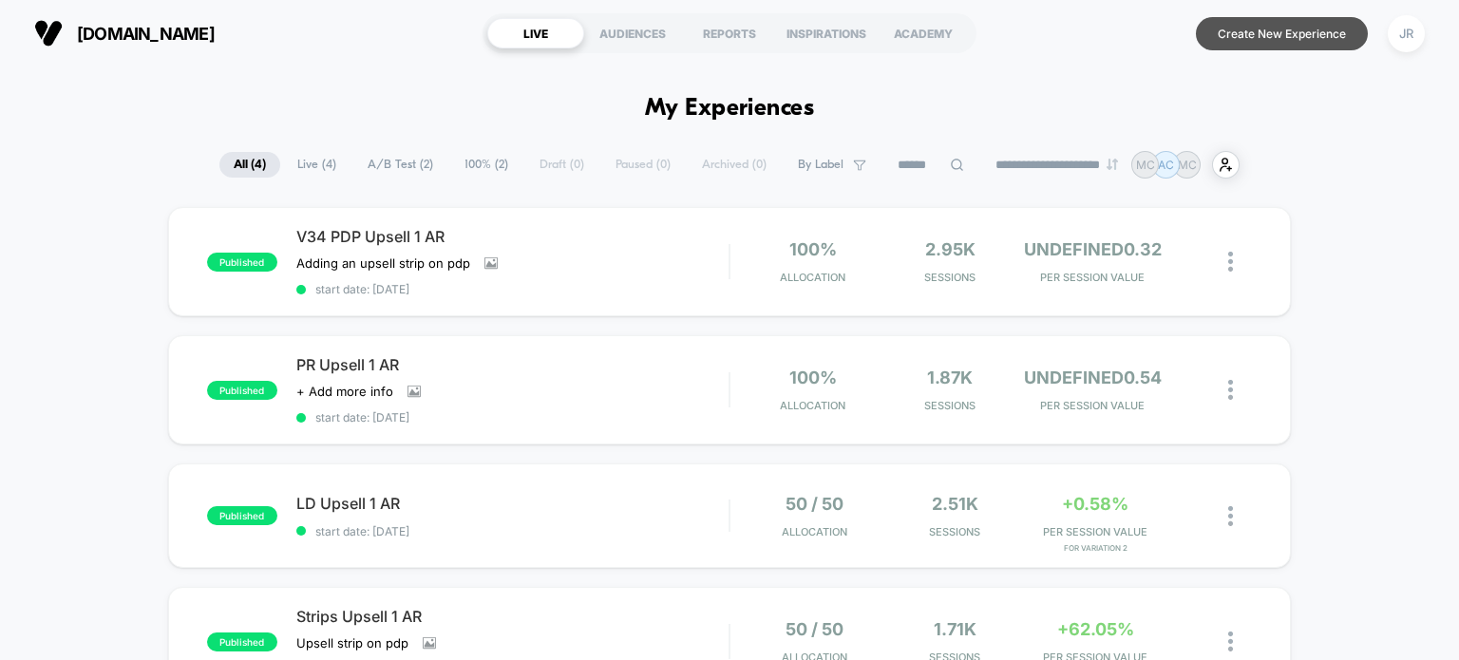
click at [1235, 47] on button "Create New Experience" at bounding box center [1282, 33] width 172 height 33
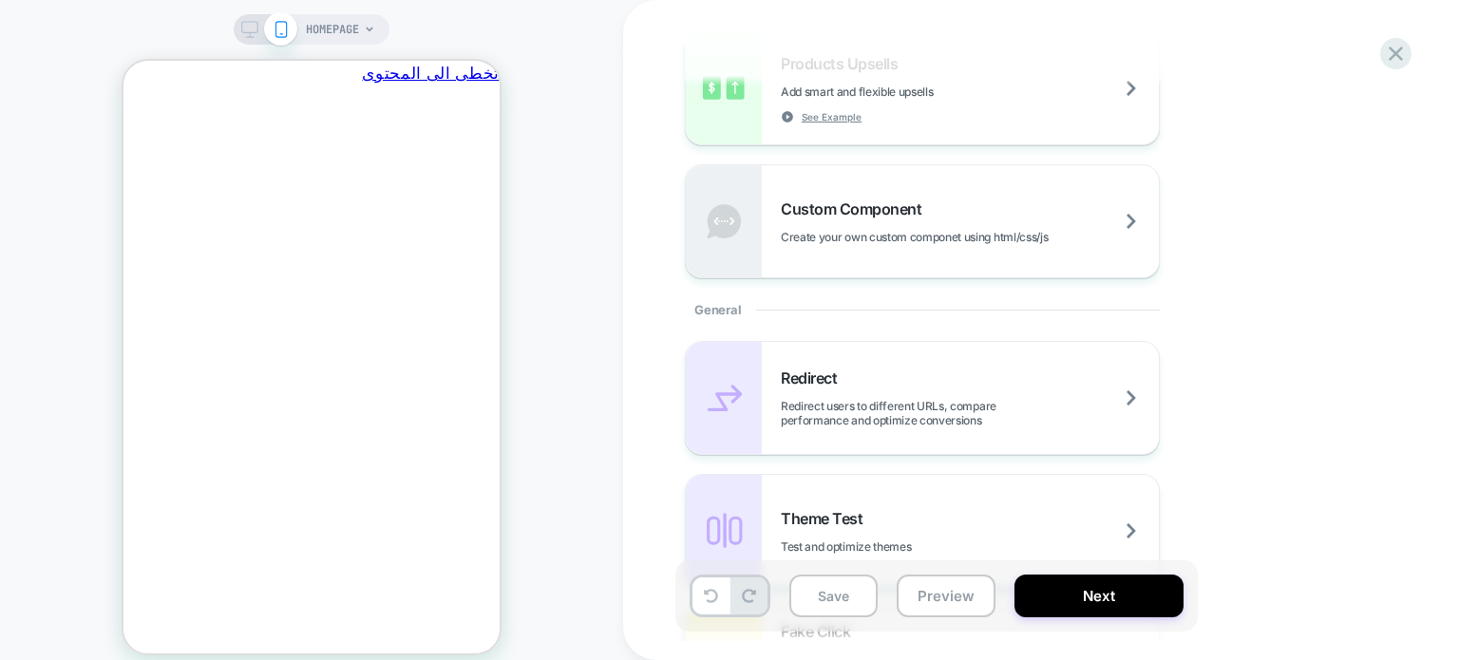
scroll to position [665, 0]
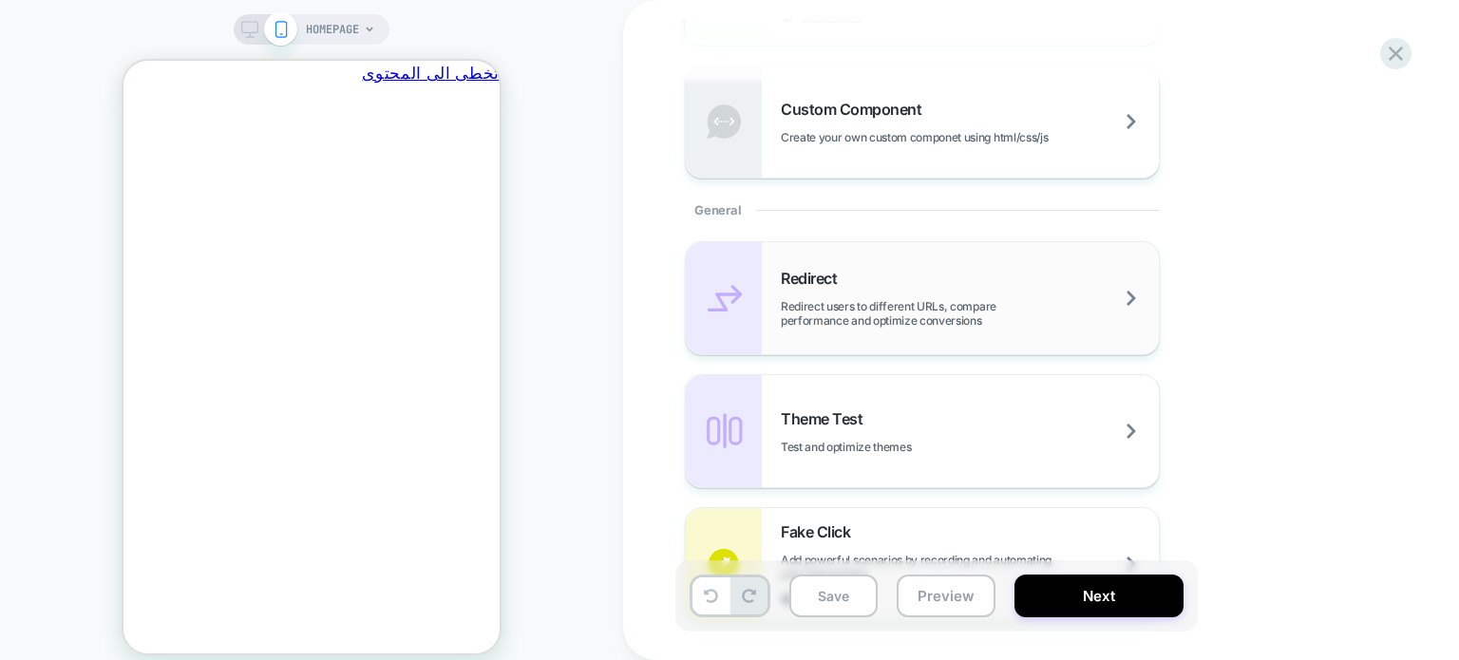
click at [987, 293] on div "Redirect Redirect users to different URLs, compare performance and optimize con…" at bounding box center [970, 298] width 378 height 59
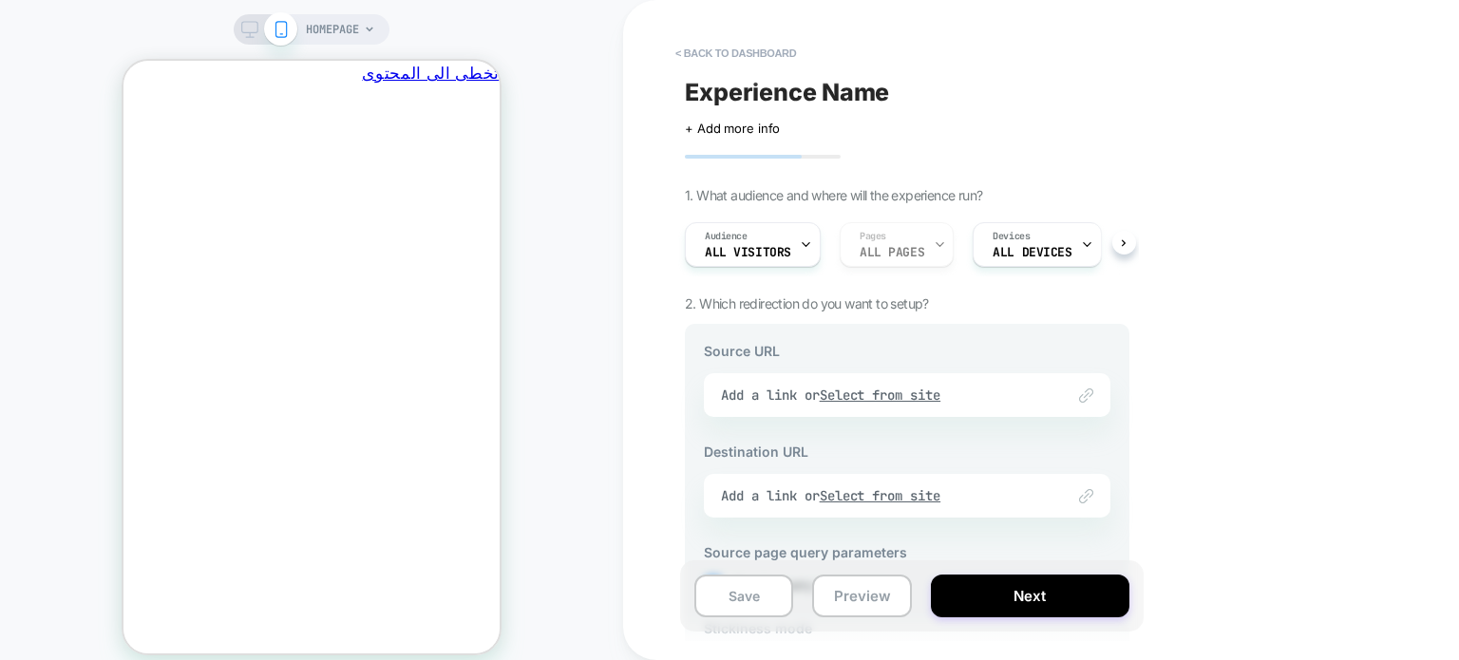
scroll to position [0, -296]
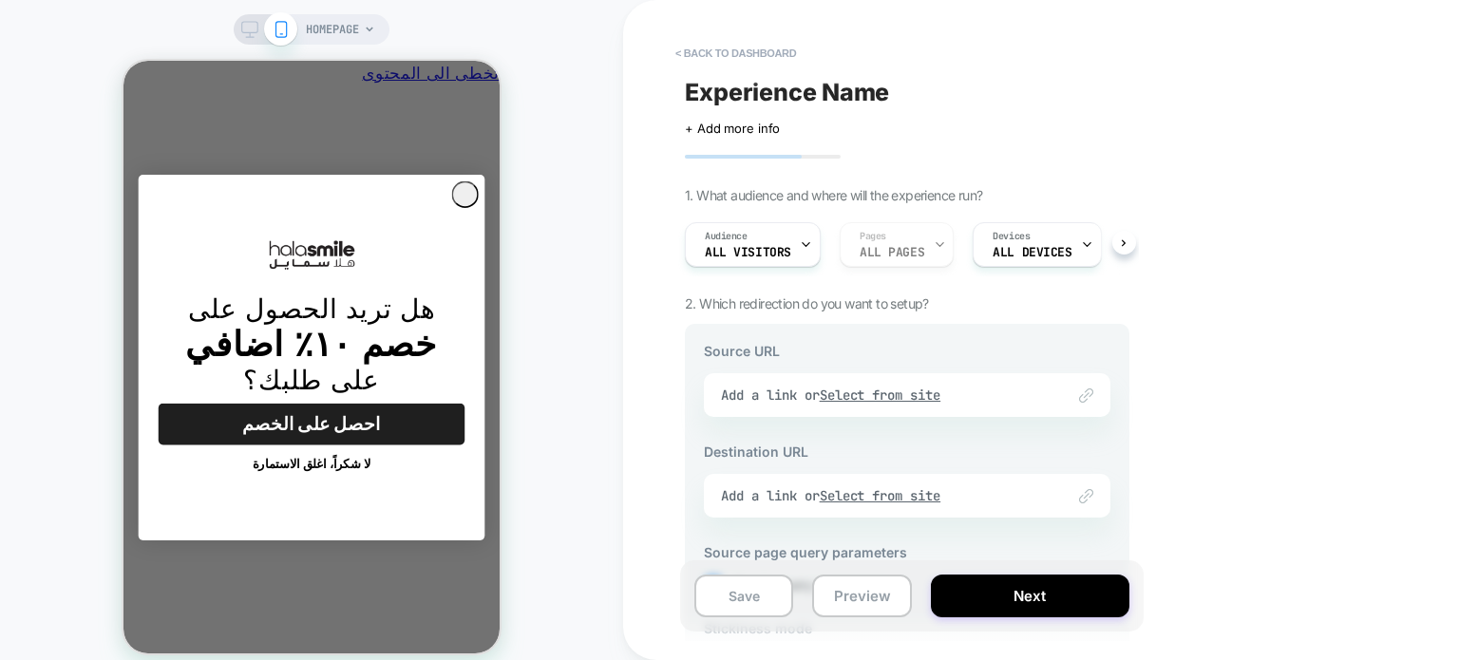
click at [912, 394] on div "Link to Add a link or Select from site" at bounding box center [907, 395] width 407 height 44
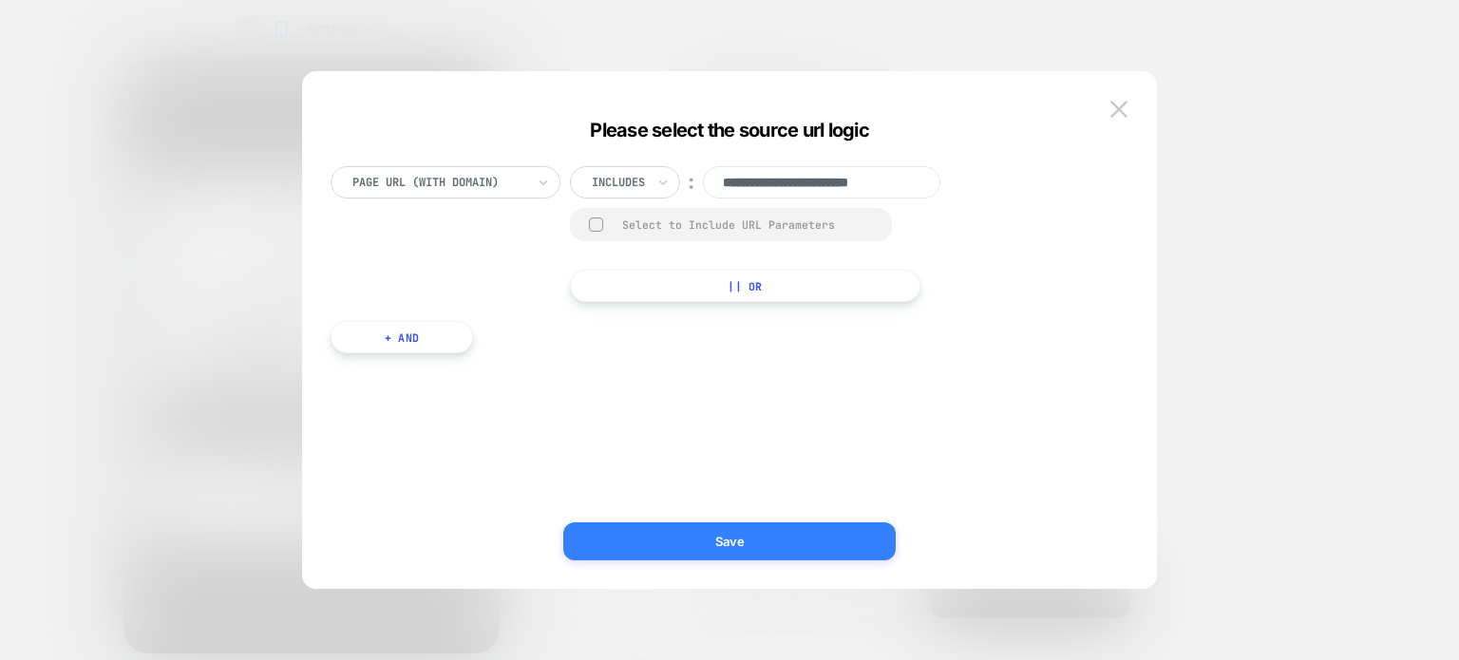
scroll to position [0, 0]
click at [787, 537] on button "Save" at bounding box center [729, 542] width 333 height 38
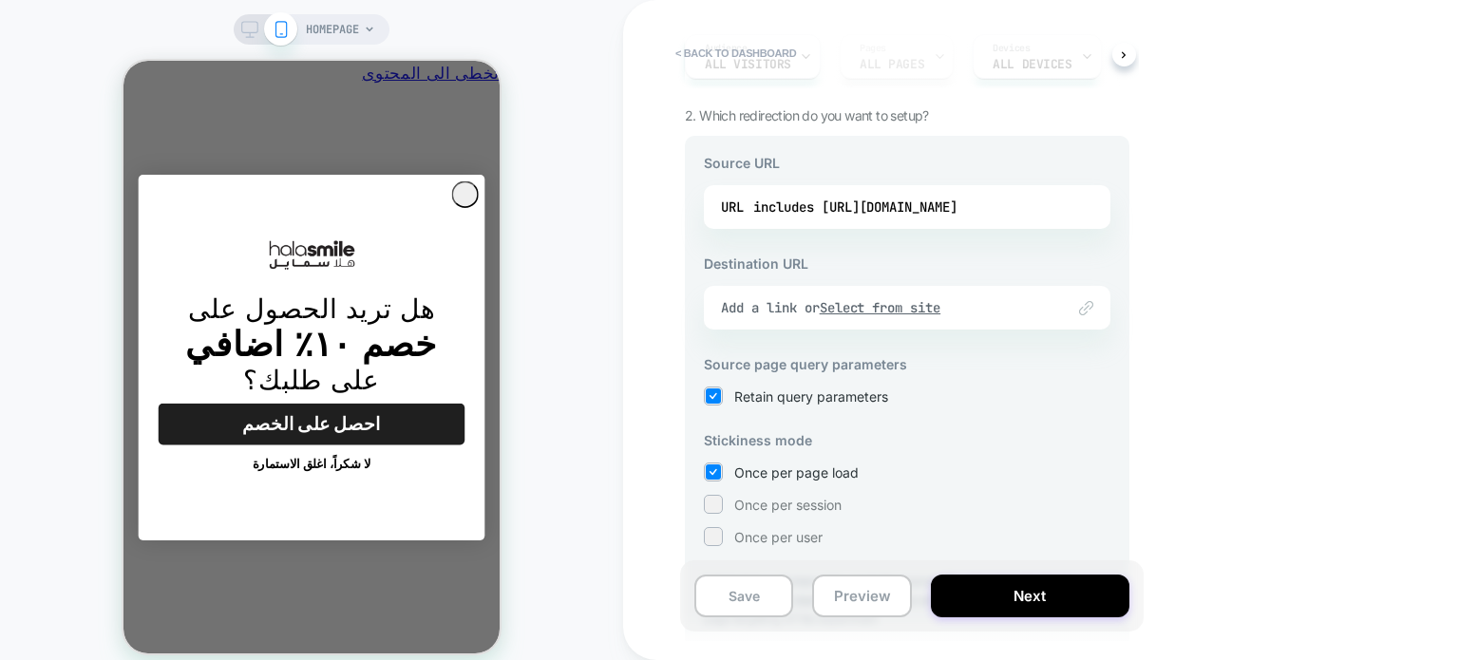
scroll to position [190, 0]
click at [896, 305] on u "Select from site" at bounding box center [881, 305] width 122 height 17
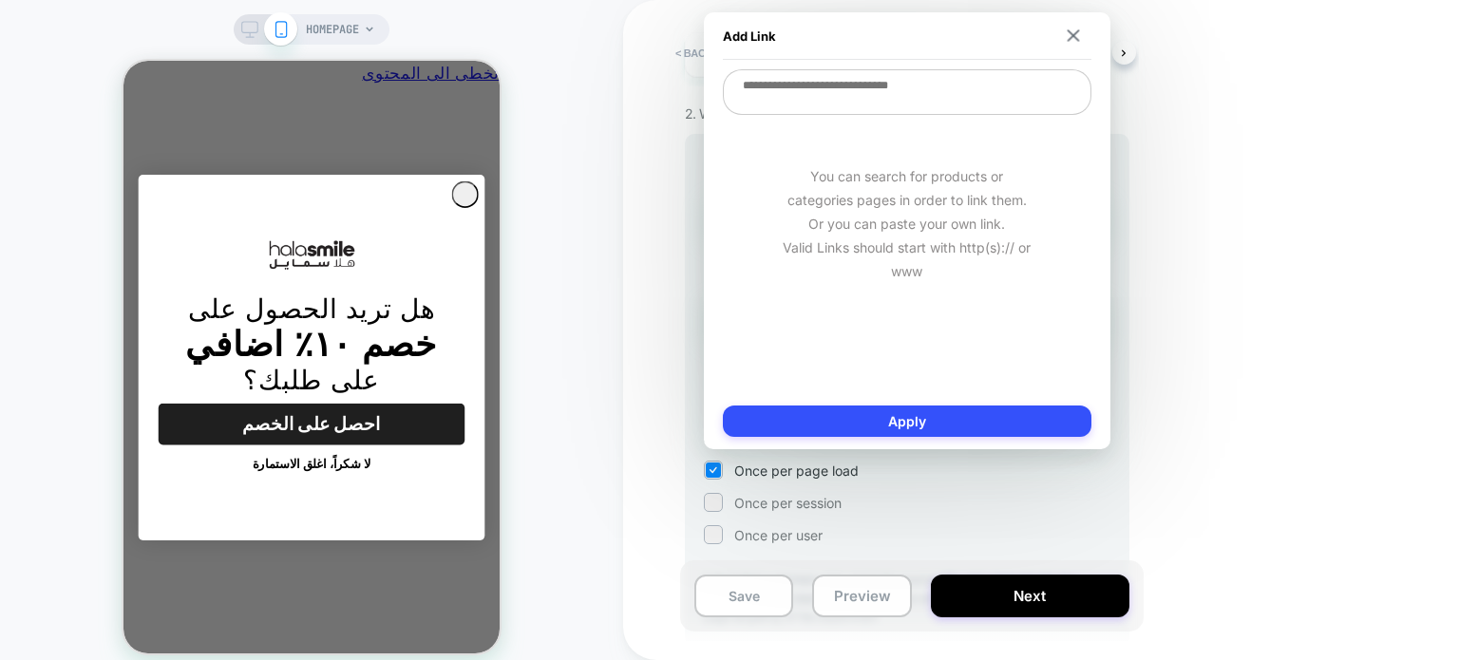
scroll to position [0, -296]
click at [890, 99] on textarea at bounding box center [907, 92] width 369 height 46
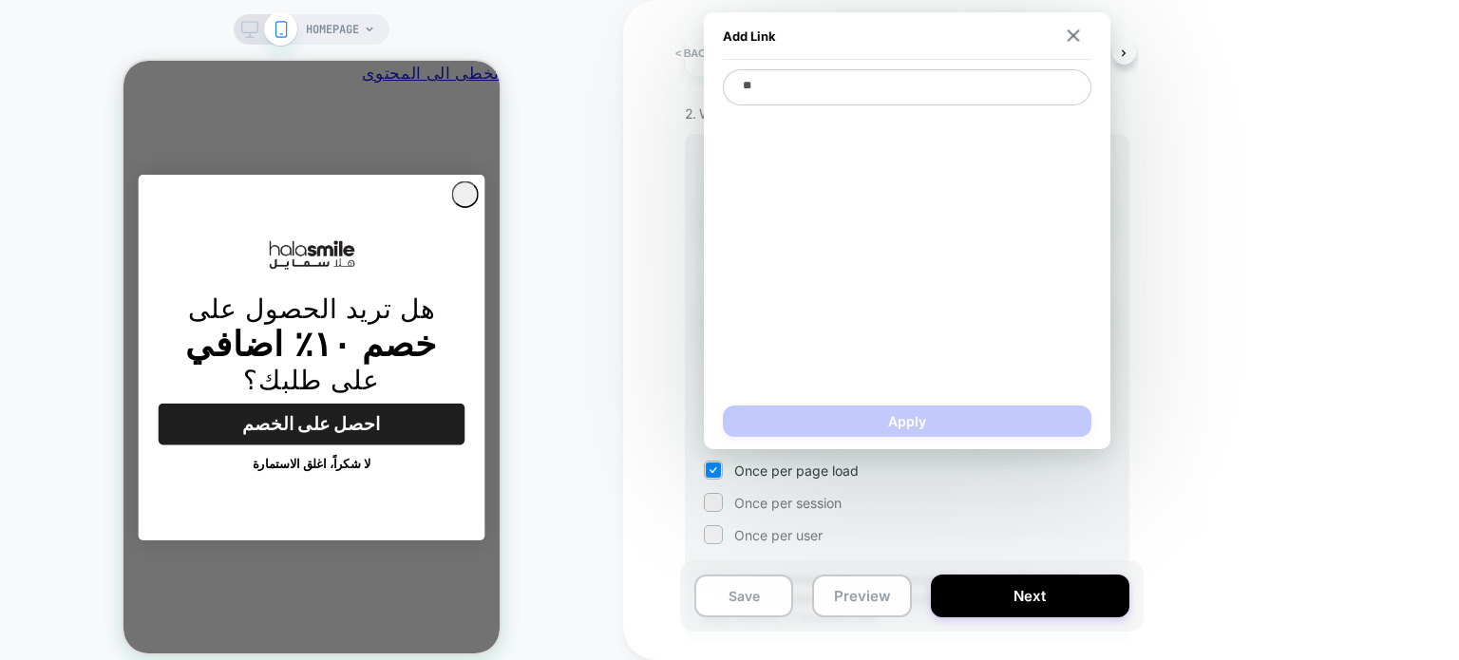
type textarea "***"
type textarea "*"
type textarea "****"
type textarea "*"
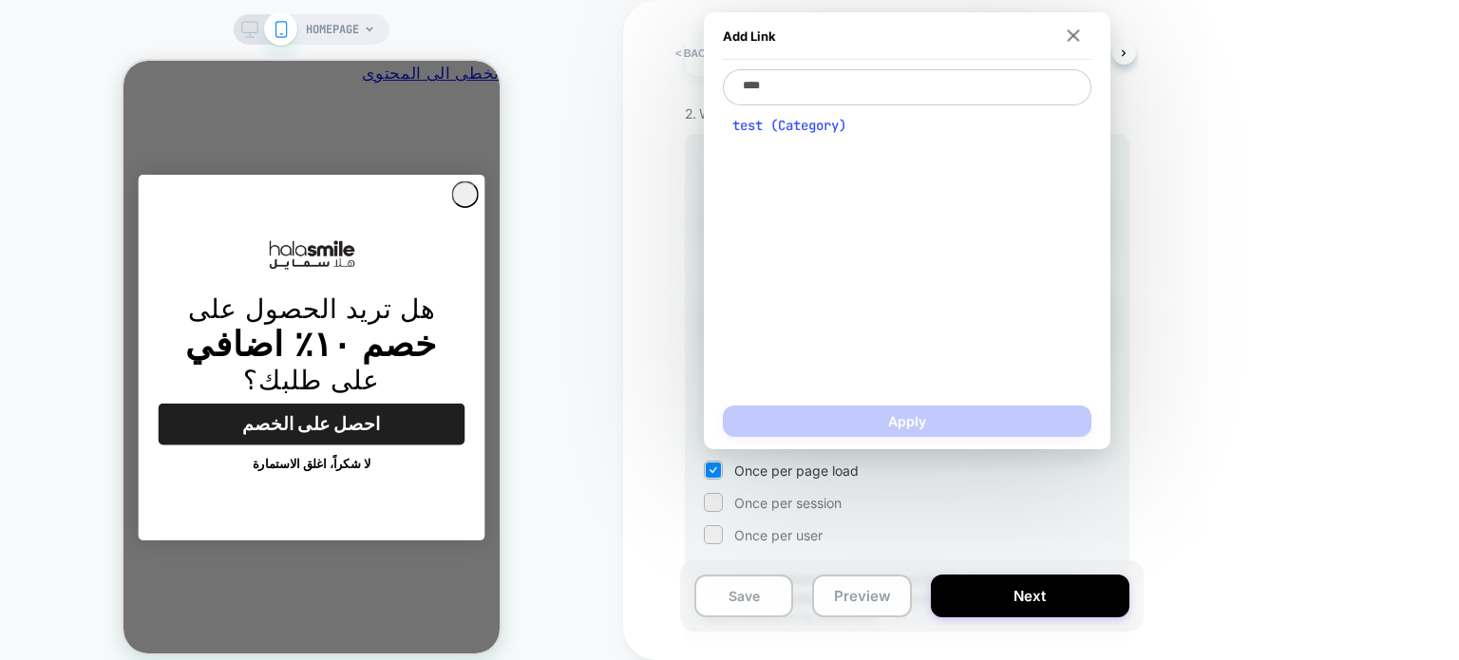
click at [798, 128] on span "test (Category)" at bounding box center [908, 125] width 350 height 17
type textarea "**********"
type textarea "*"
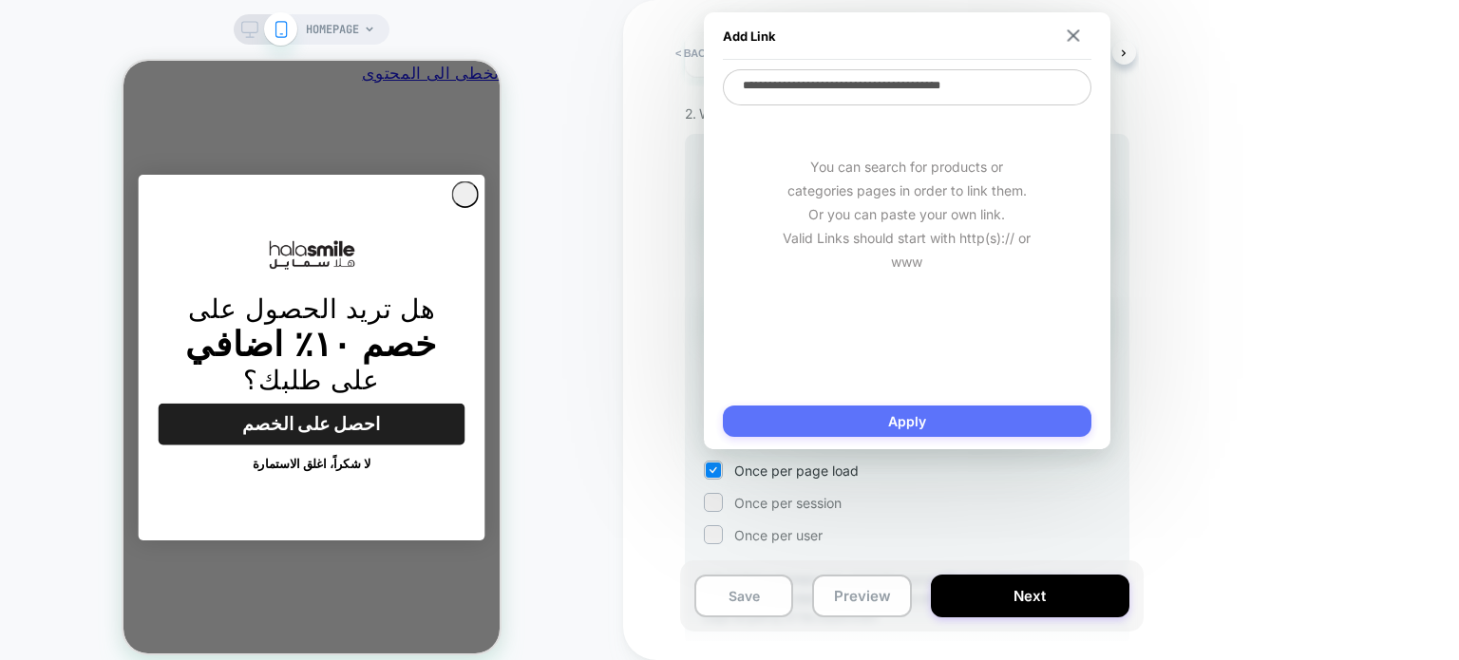
click at [961, 427] on button "Apply" at bounding box center [907, 421] width 369 height 31
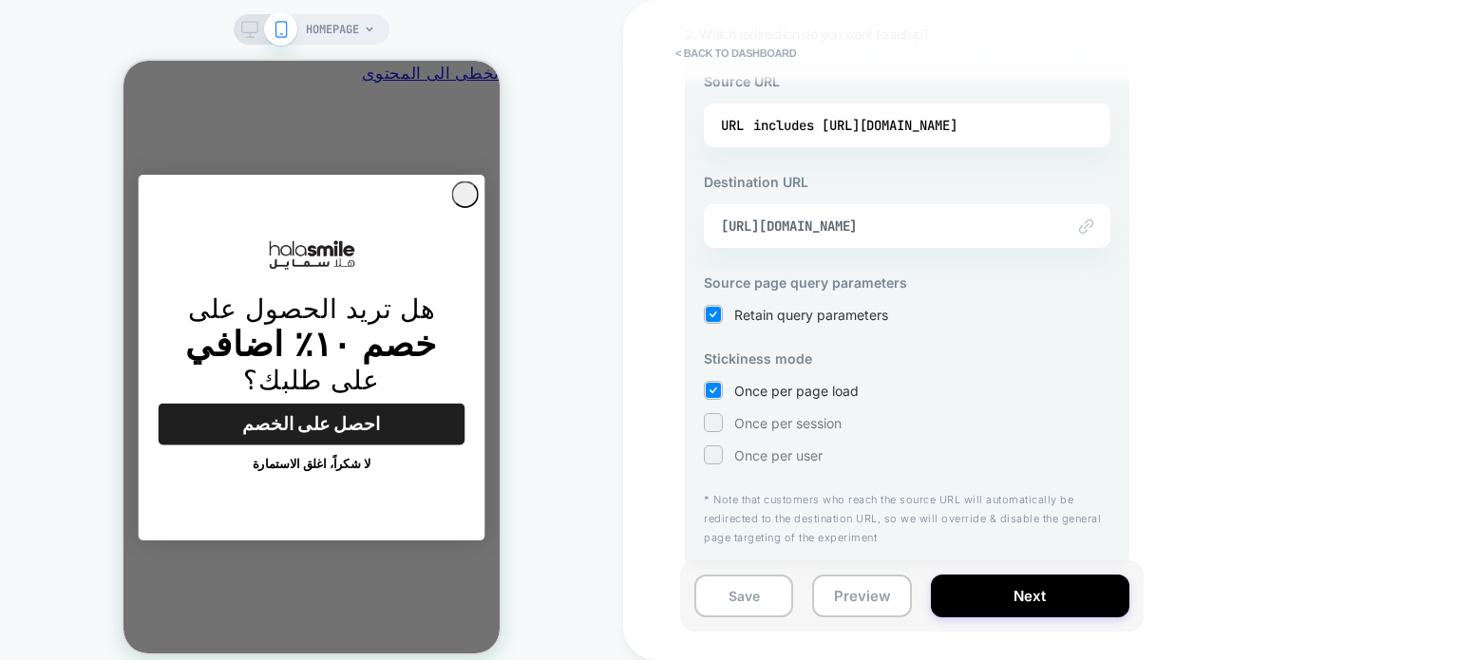
scroll to position [270, 0]
click at [1026, 583] on button "Next" at bounding box center [1030, 596] width 199 height 43
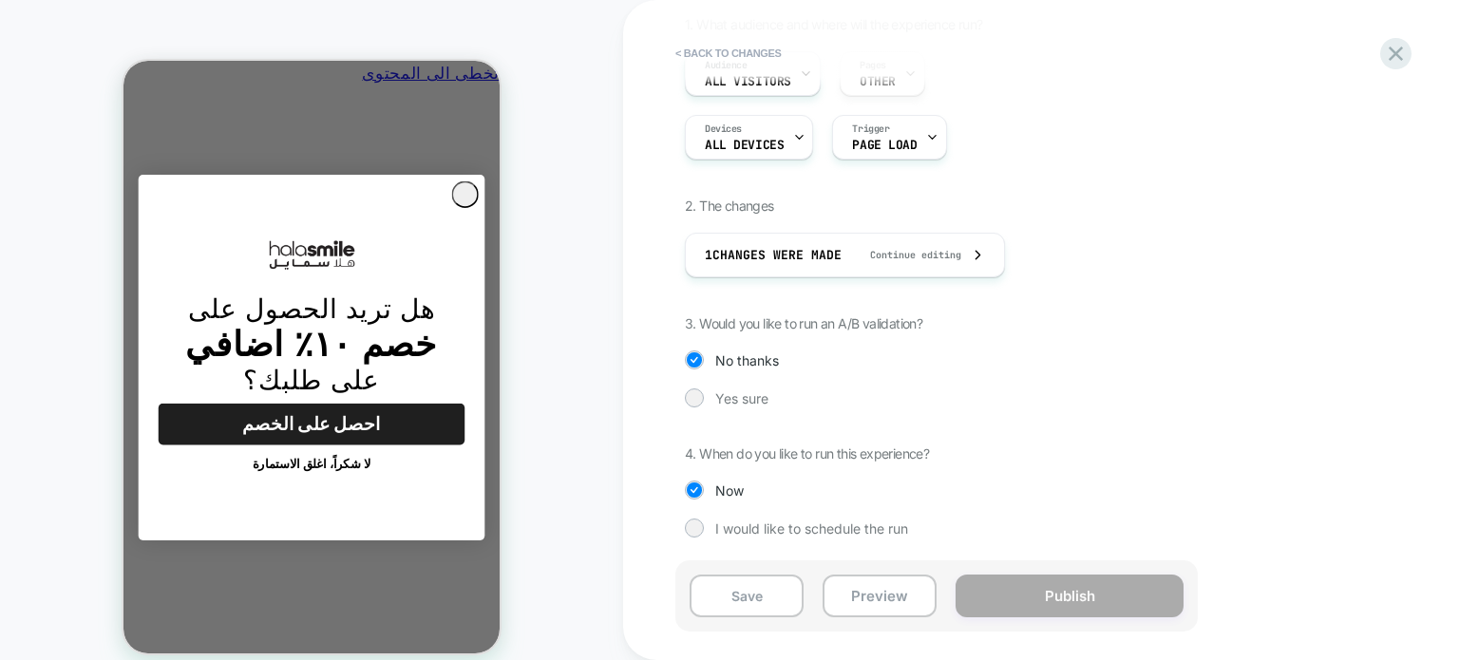
scroll to position [0, 0]
click at [724, 399] on span "Yes sure" at bounding box center [741, 398] width 53 height 16
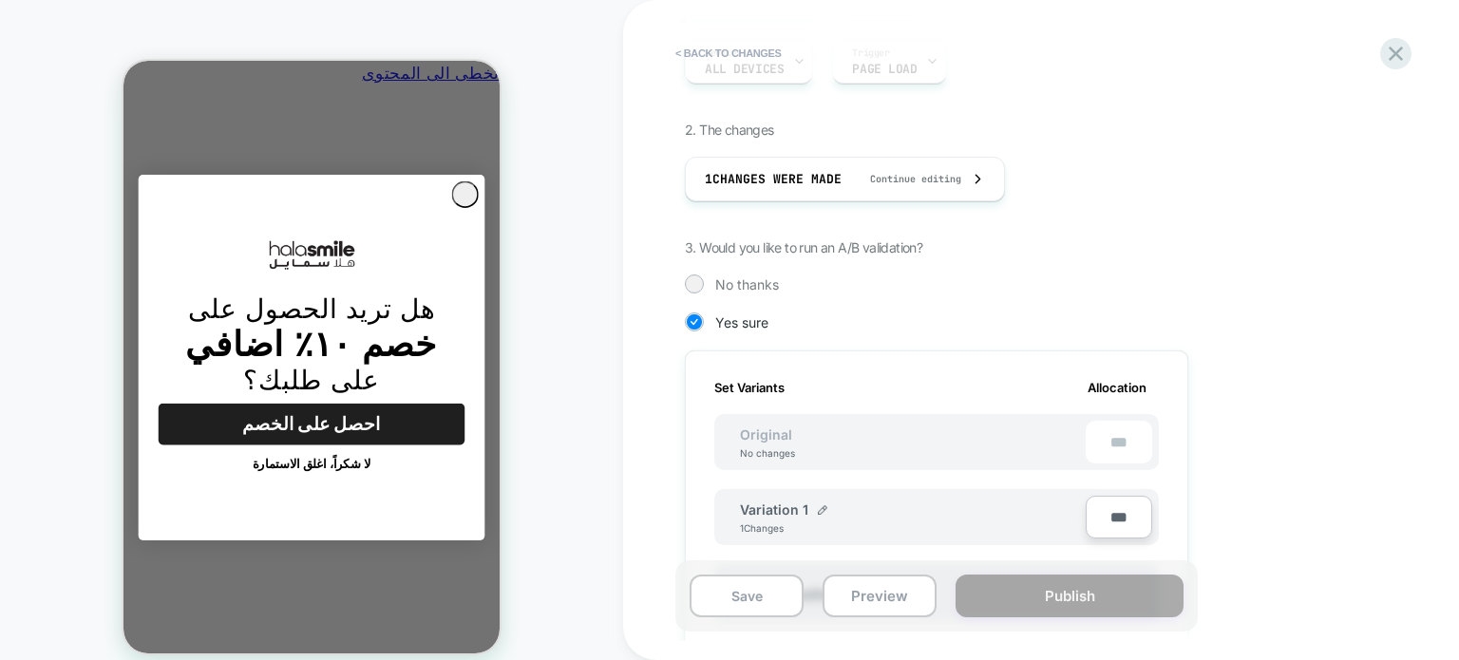
scroll to position [285, 0]
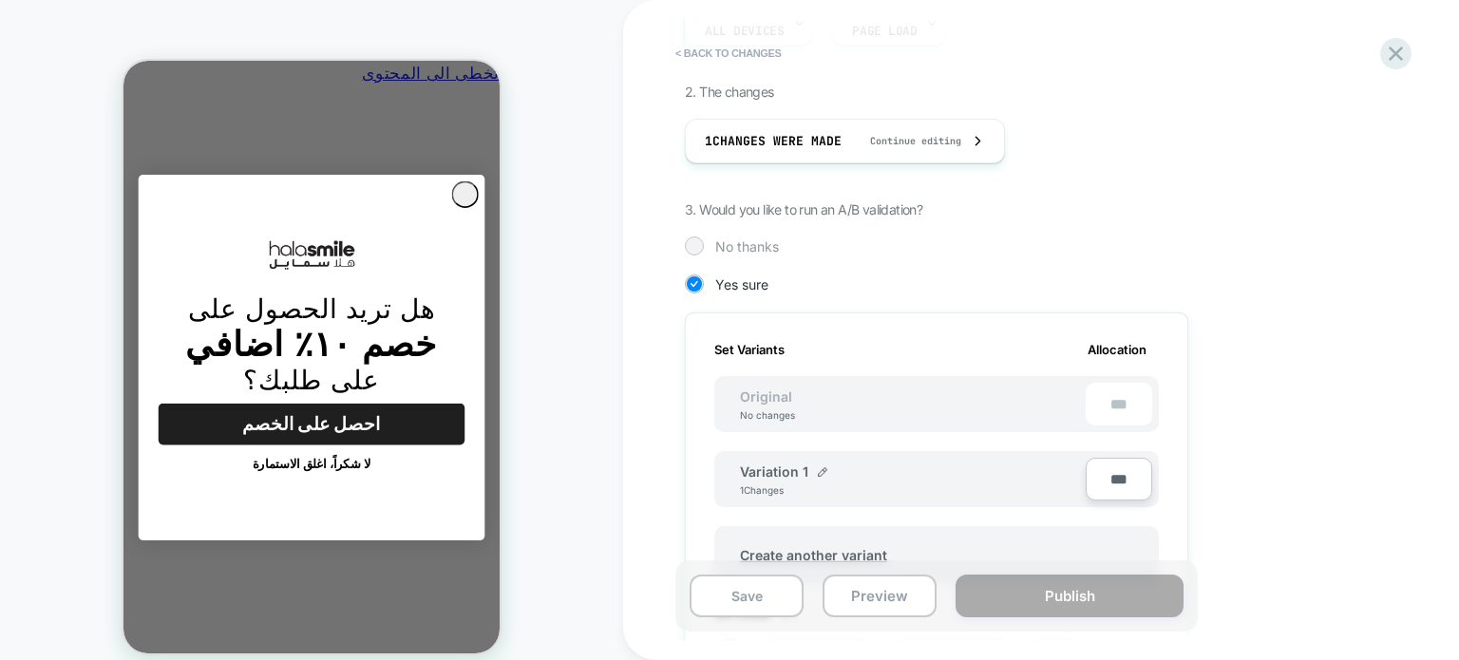
click at [704, 241] on div "No thanks" at bounding box center [937, 246] width 504 height 19
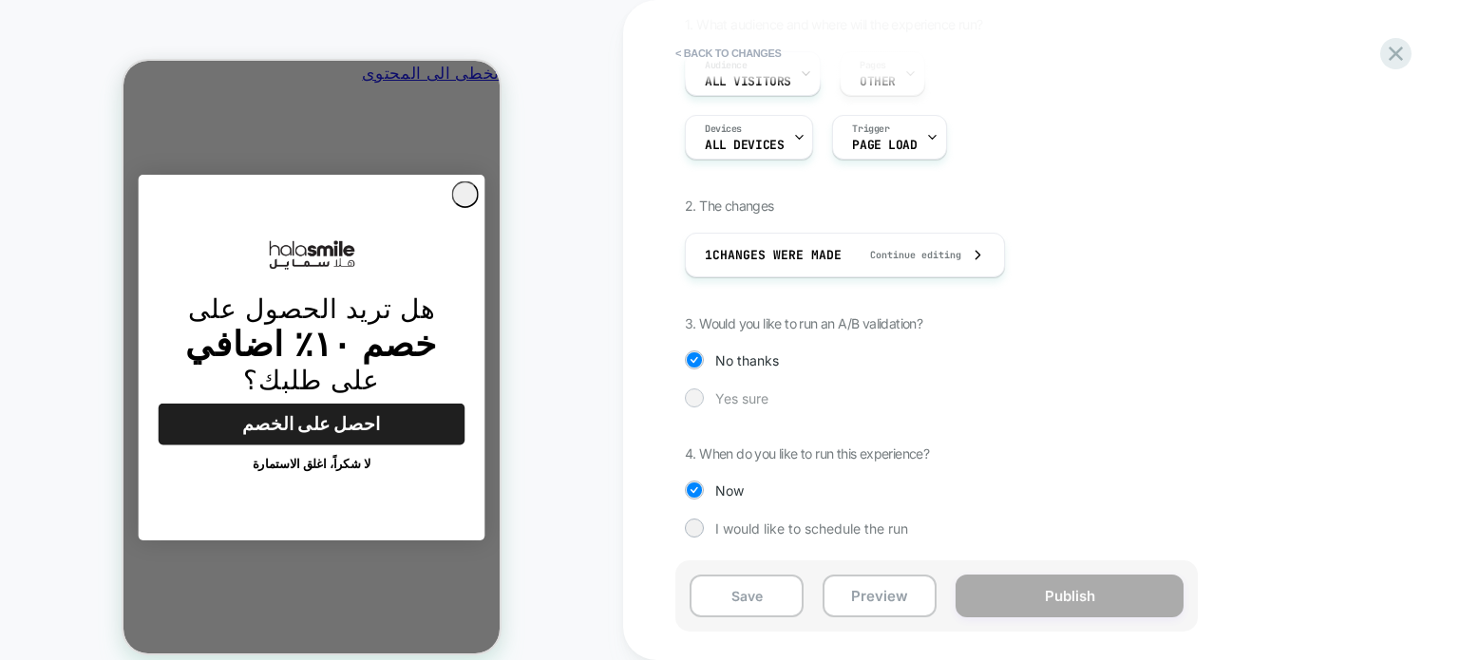
scroll to position [0, 0]
click at [711, 392] on div "Yes sure" at bounding box center [937, 398] width 504 height 19
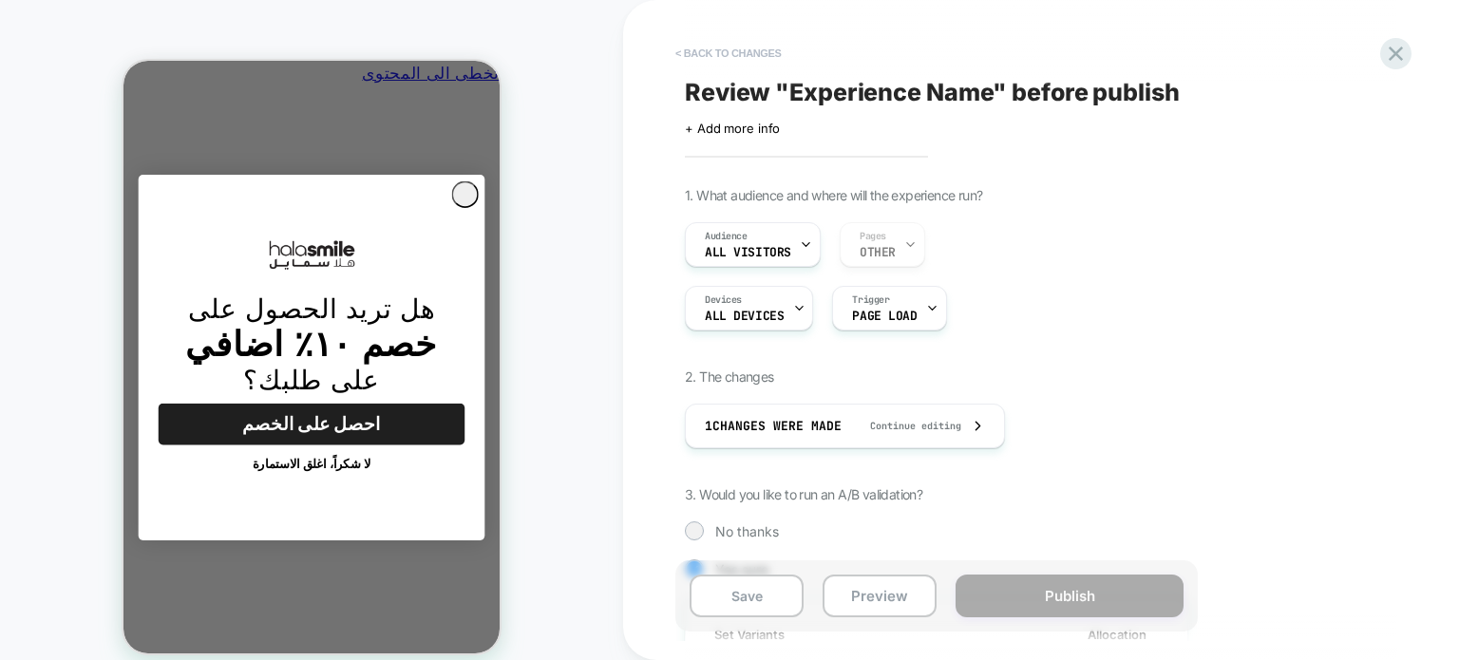
click at [723, 55] on button "< Back to changes" at bounding box center [728, 53] width 125 height 30
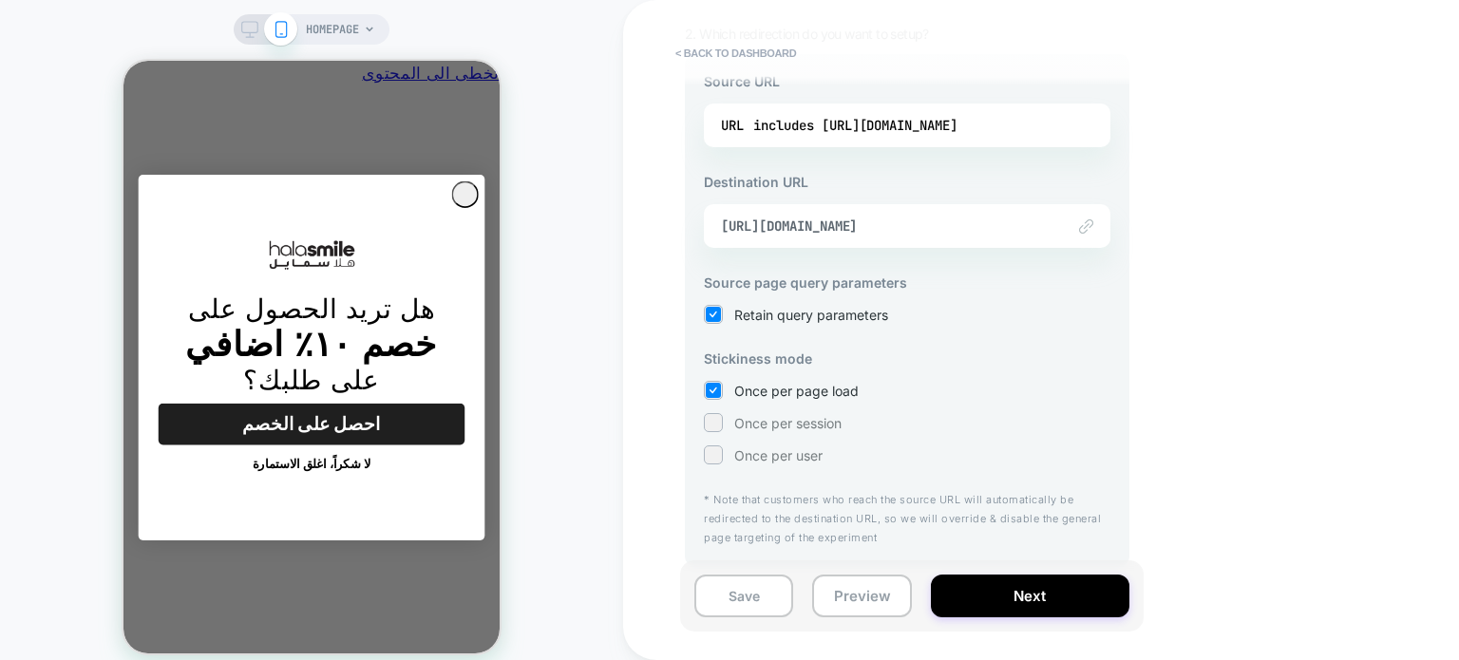
scroll to position [0, -296]
click at [982, 585] on button "Next" at bounding box center [1030, 596] width 199 height 43
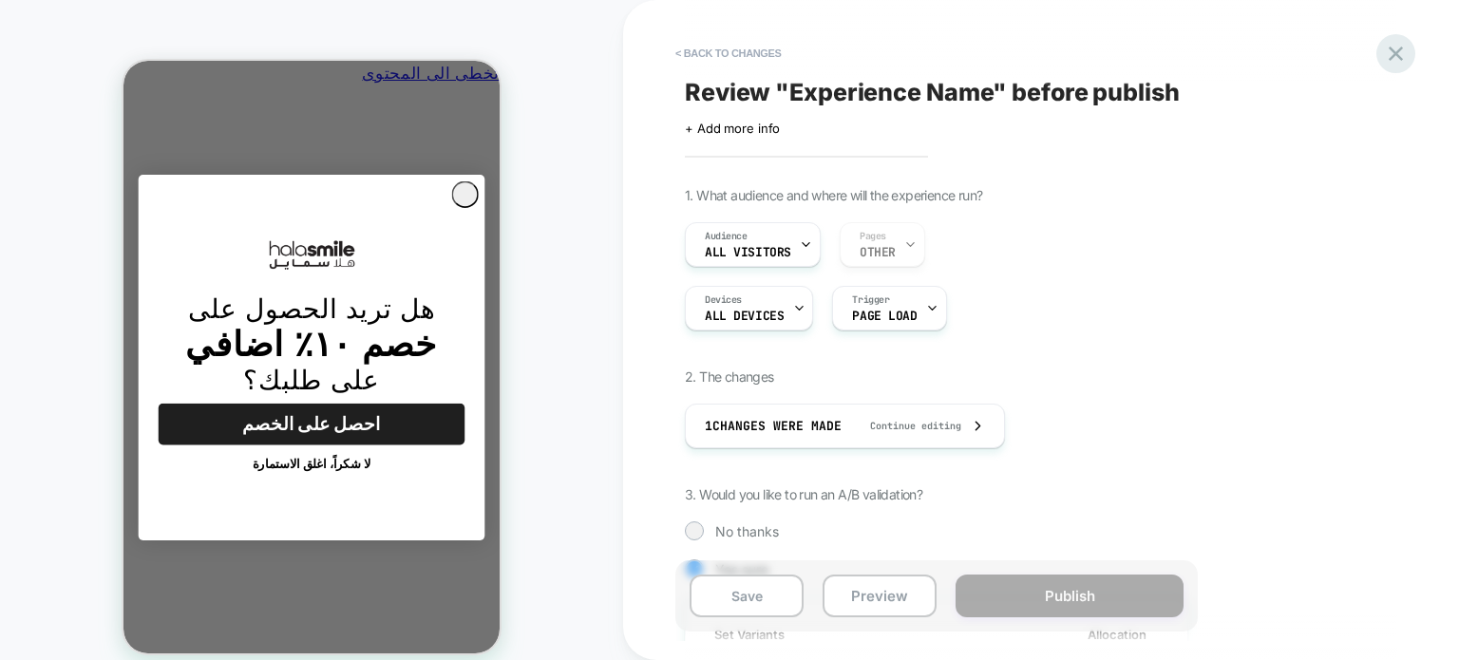
click at [1402, 48] on icon at bounding box center [1396, 54] width 26 height 26
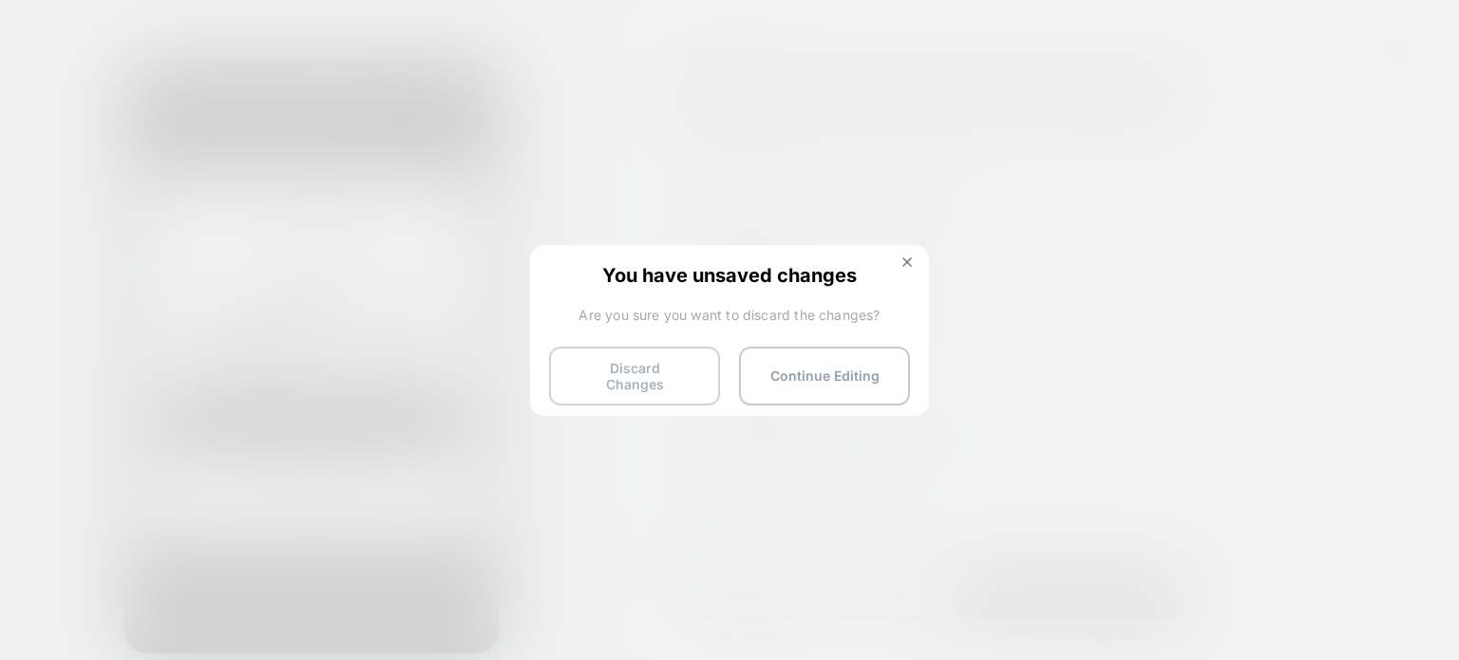
click at [605, 371] on button "Discard Changes" at bounding box center [634, 376] width 171 height 59
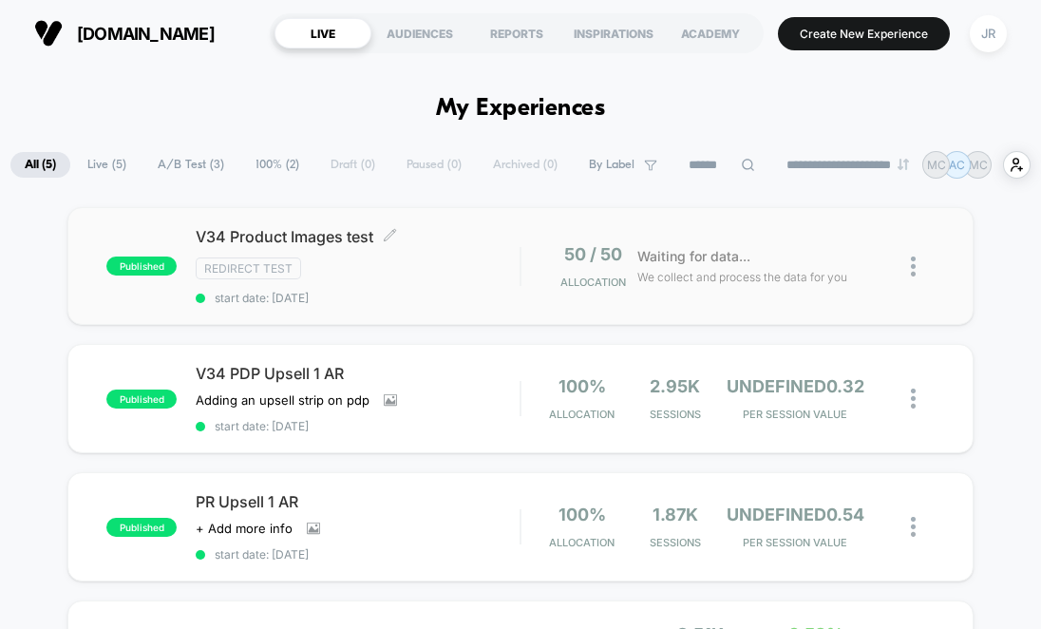
click at [448, 279] on div "Redirect Test" at bounding box center [358, 268] width 324 height 22
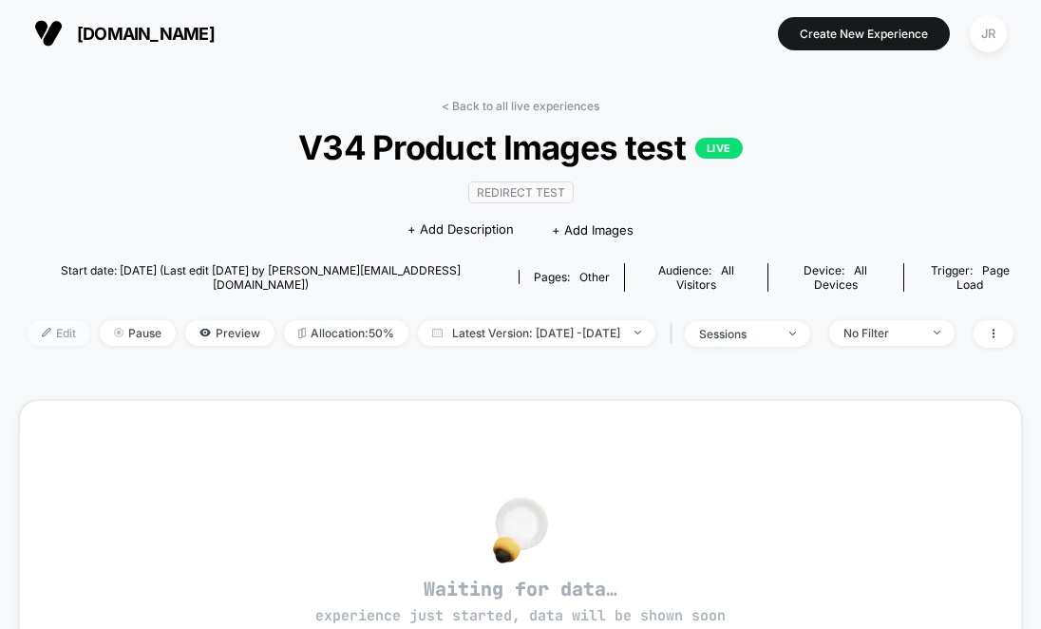
click at [49, 320] on span "Edit" at bounding box center [59, 333] width 63 height 26
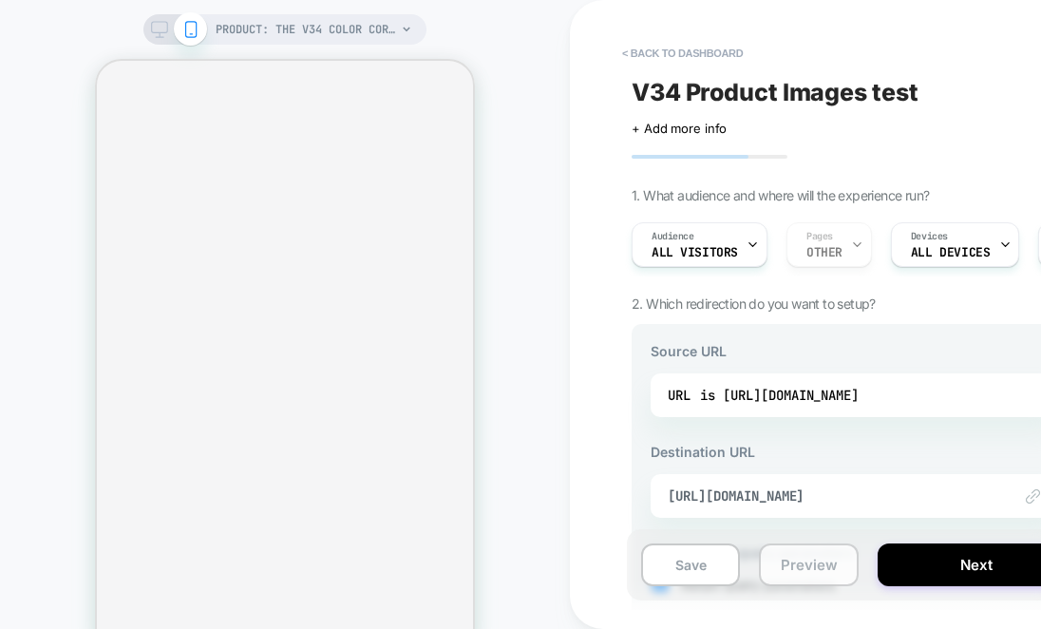
click at [818, 573] on button "Preview" at bounding box center [808, 564] width 99 height 43
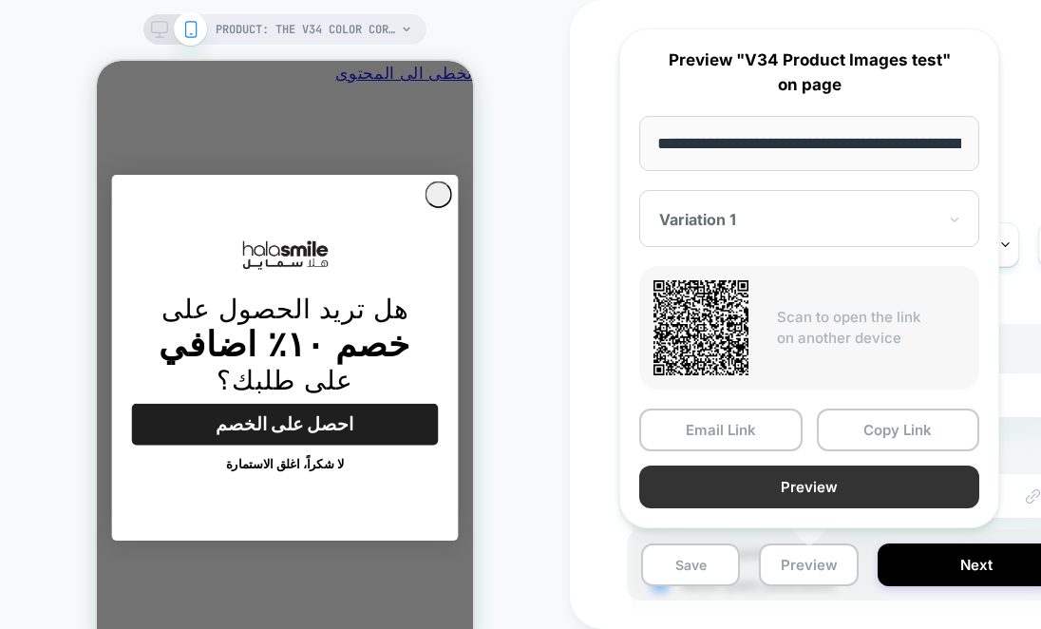
scroll to position [0, -296]
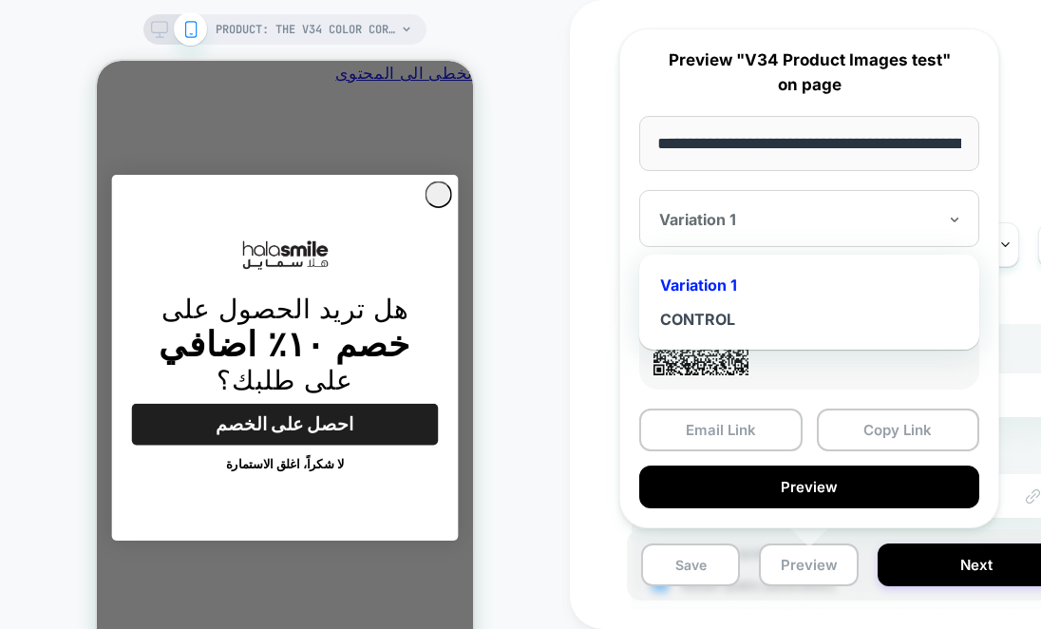
click at [777, 227] on div at bounding box center [797, 219] width 277 height 19
click at [742, 316] on div "CONTROL" at bounding box center [809, 319] width 321 height 34
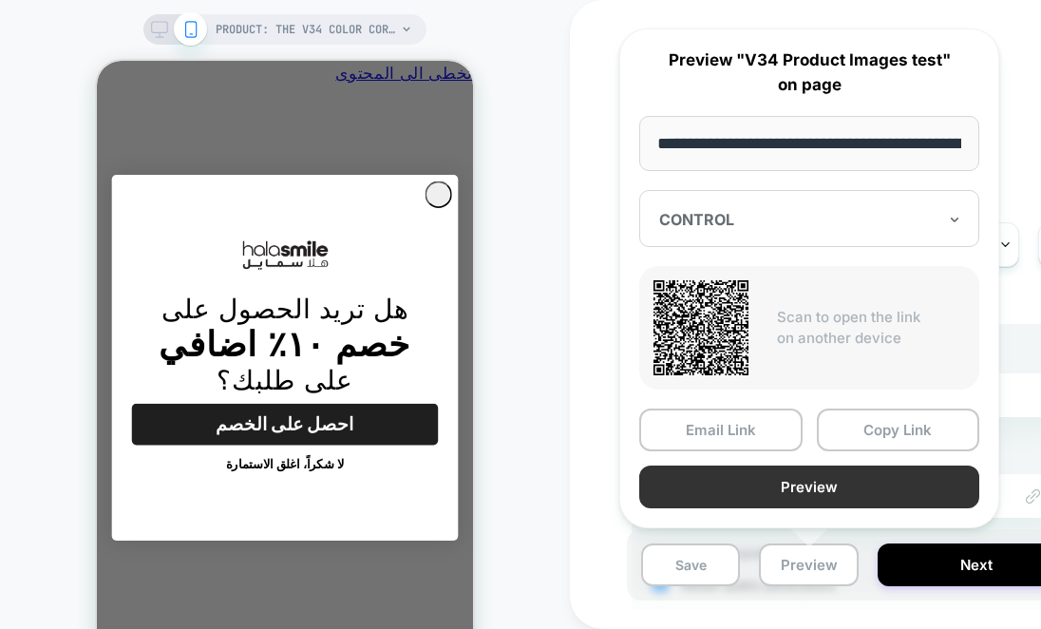
scroll to position [0, 0]
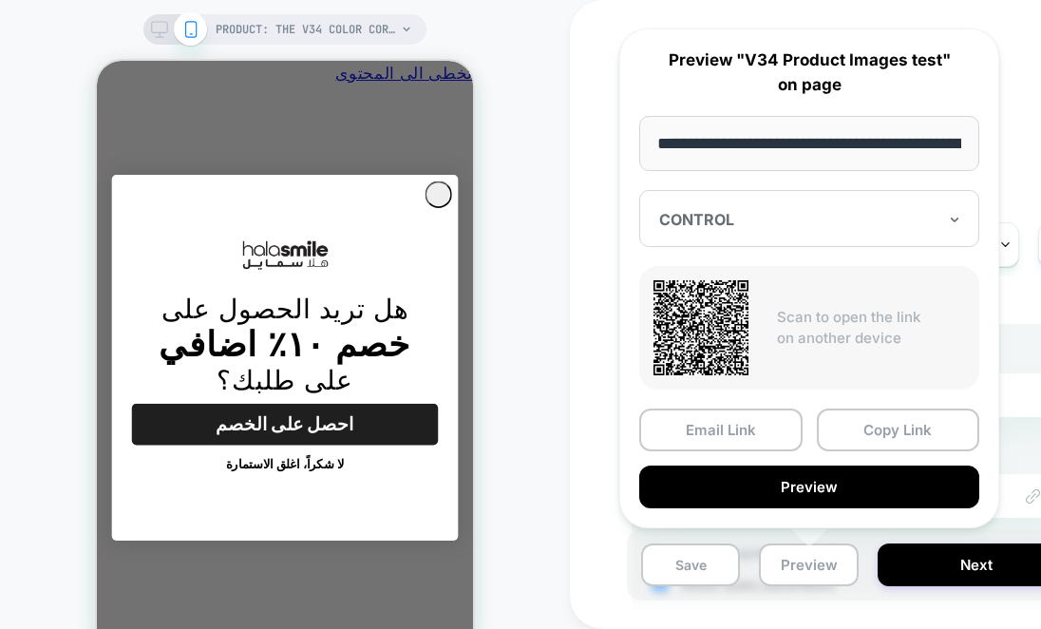
click at [764, 219] on div at bounding box center [797, 219] width 277 height 19
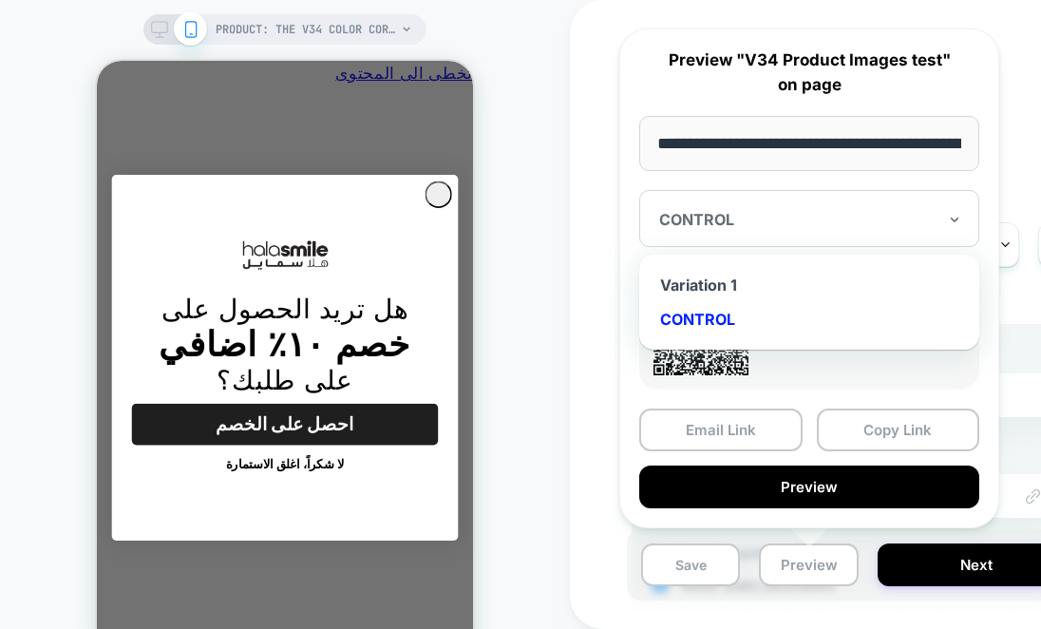
click at [745, 278] on div "Variation 1" at bounding box center [809, 285] width 321 height 34
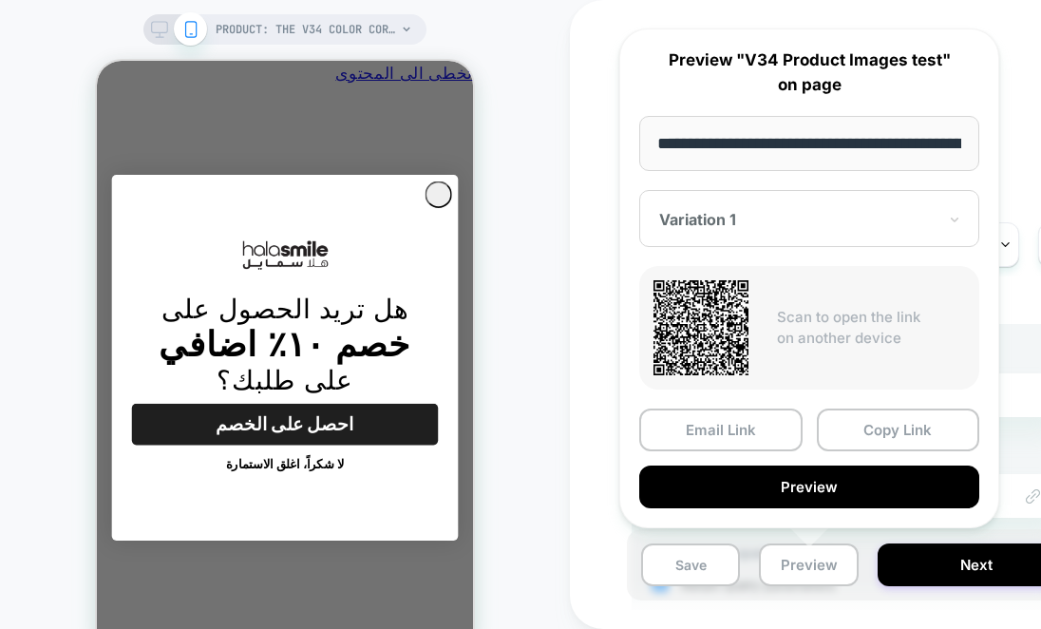
click at [550, 392] on div "PRODUCT: The V34 Color Corrector Serum PRODUCT: The V34 Color Corrector Serum" at bounding box center [285, 342] width 570 height 646
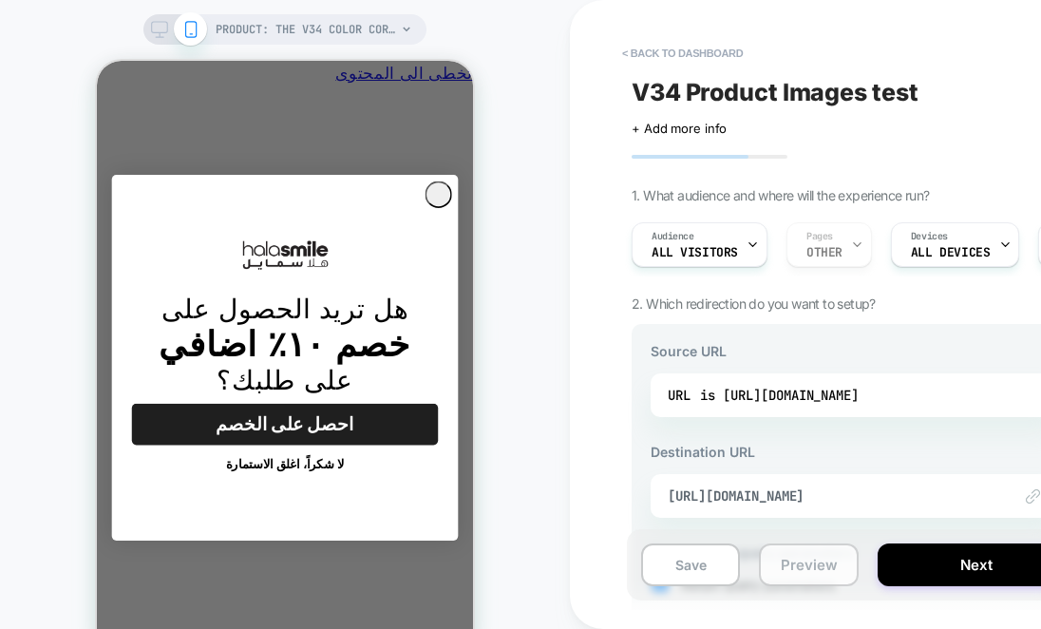
click at [808, 574] on button "Preview" at bounding box center [808, 564] width 99 height 43
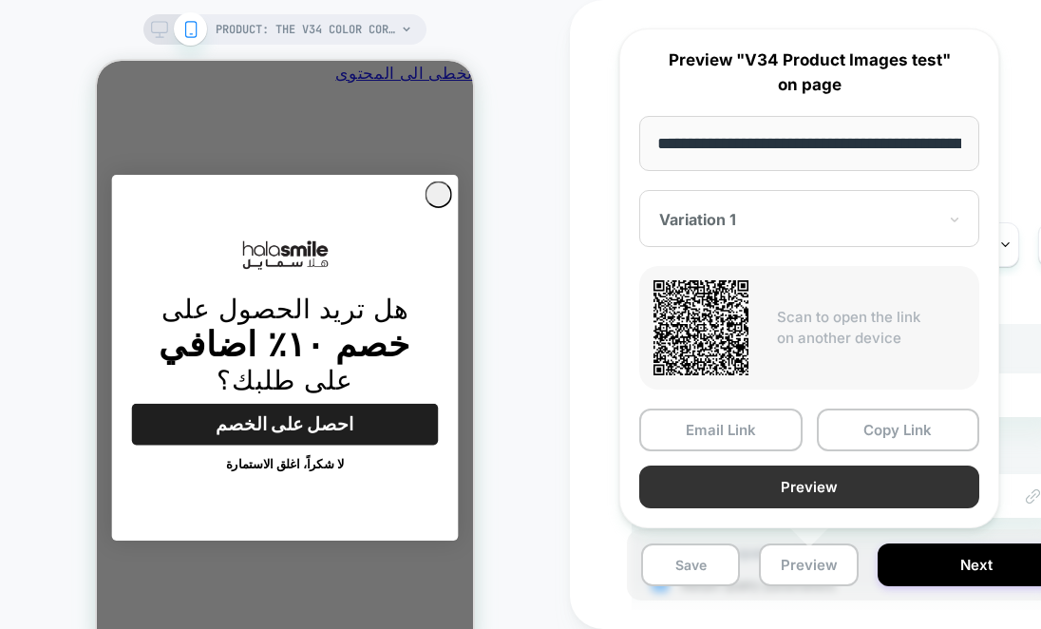
click at [866, 480] on button "Preview" at bounding box center [809, 487] width 340 height 43
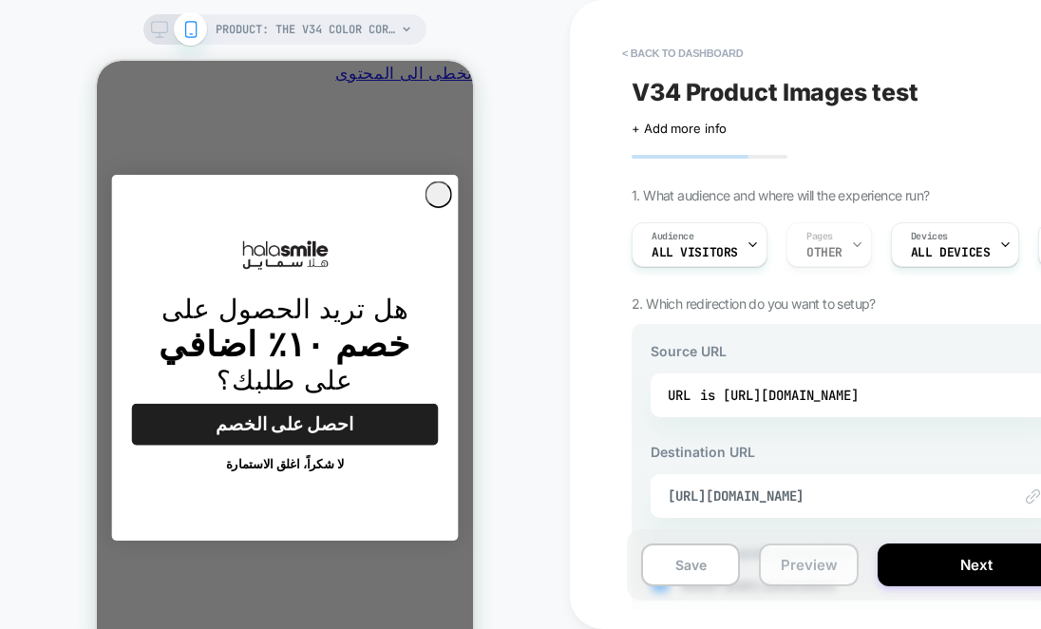
click at [809, 562] on button "Preview" at bounding box center [808, 564] width 99 height 43
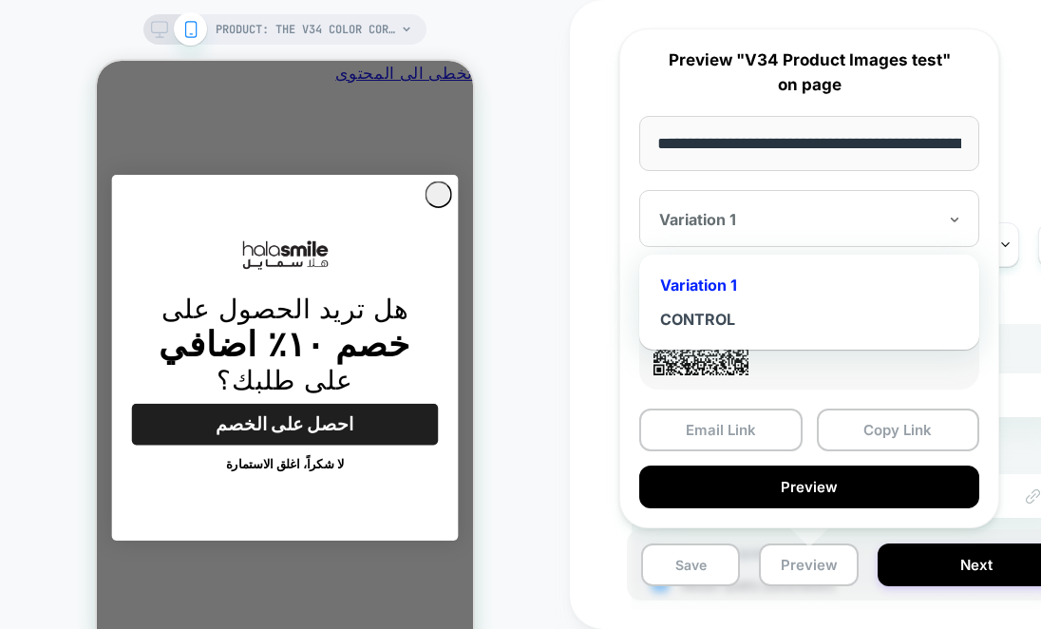
click at [756, 221] on div at bounding box center [797, 219] width 277 height 19
drag, startPoint x: 741, startPoint y: 313, endPoint x: 749, endPoint y: 350, distance: 37.8
click at [740, 313] on div "CONTROL" at bounding box center [809, 319] width 321 height 34
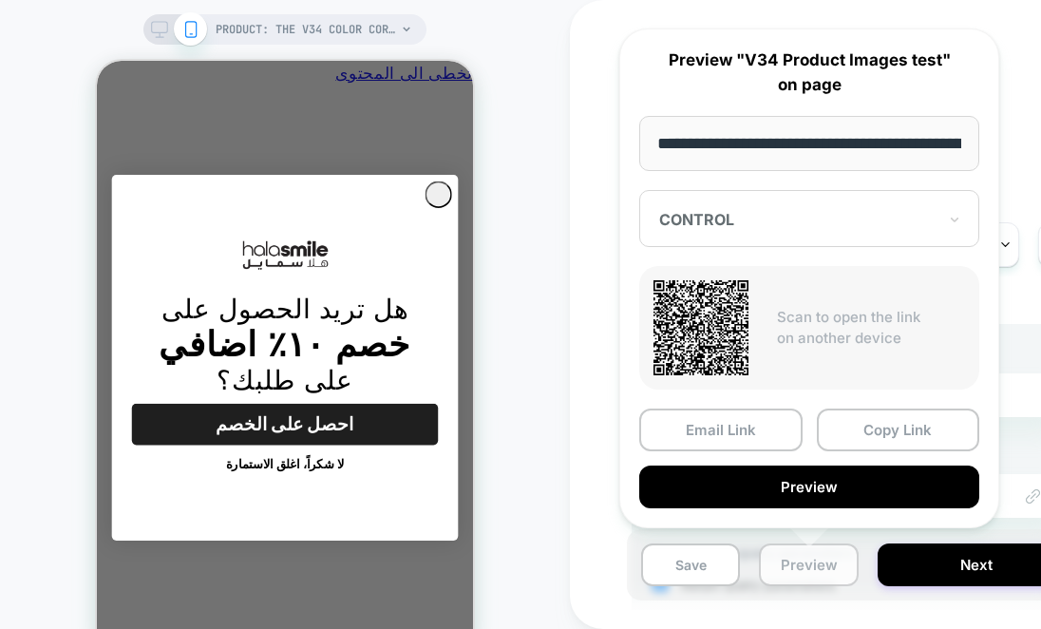
click at [794, 565] on button "Preview" at bounding box center [808, 564] width 99 height 43
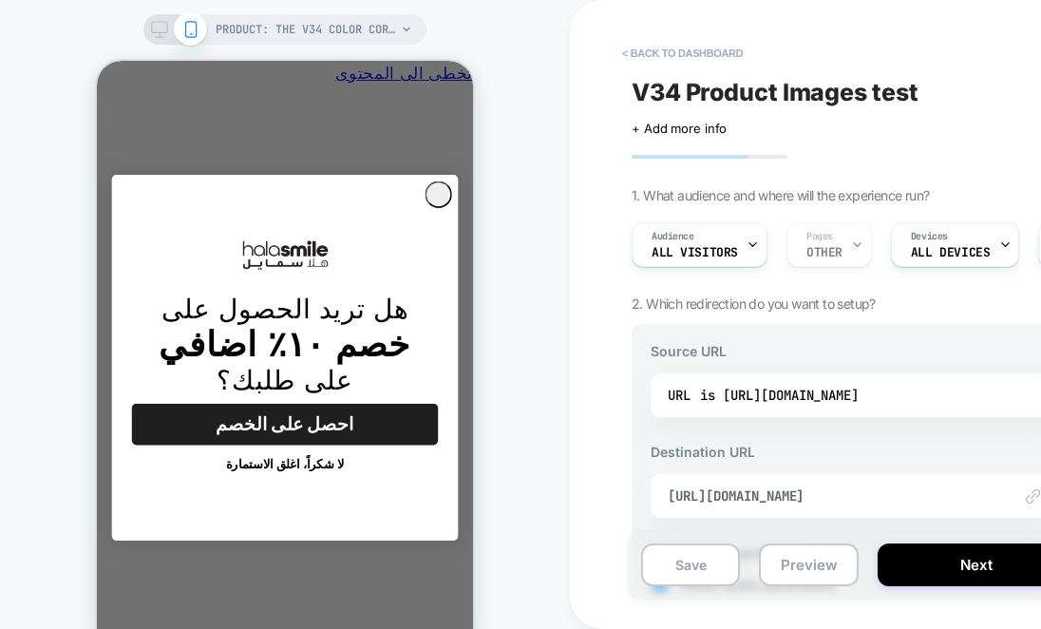
scroll to position [0, 0]
click at [808, 566] on button "Preview" at bounding box center [808, 564] width 99 height 43
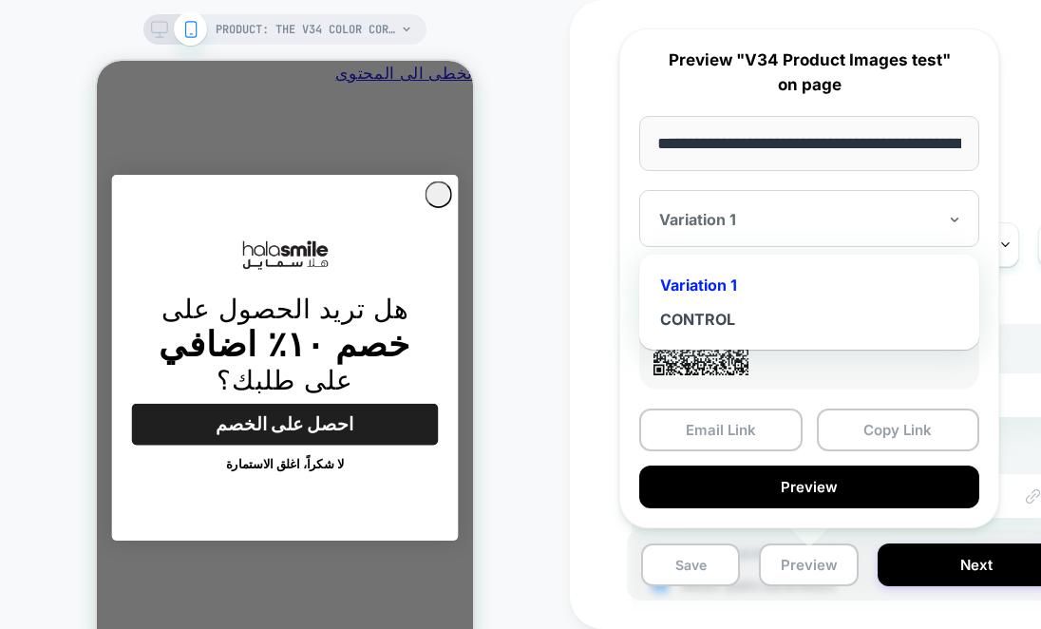
click at [740, 218] on div at bounding box center [797, 219] width 277 height 19
click at [722, 318] on div "CONTROL" at bounding box center [809, 319] width 321 height 34
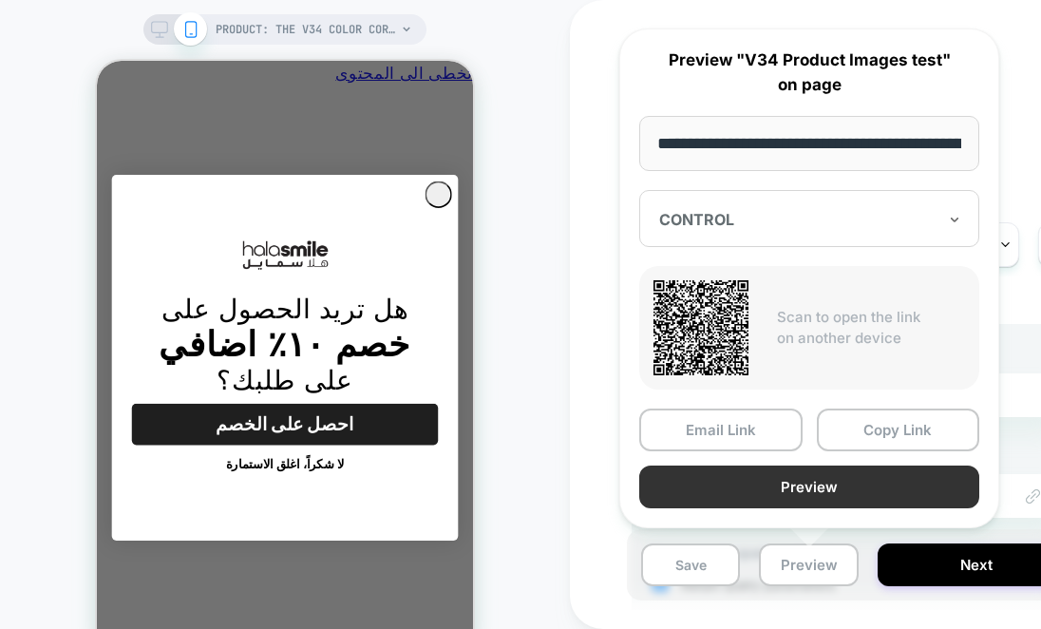
click at [846, 482] on button "Preview" at bounding box center [809, 487] width 340 height 43
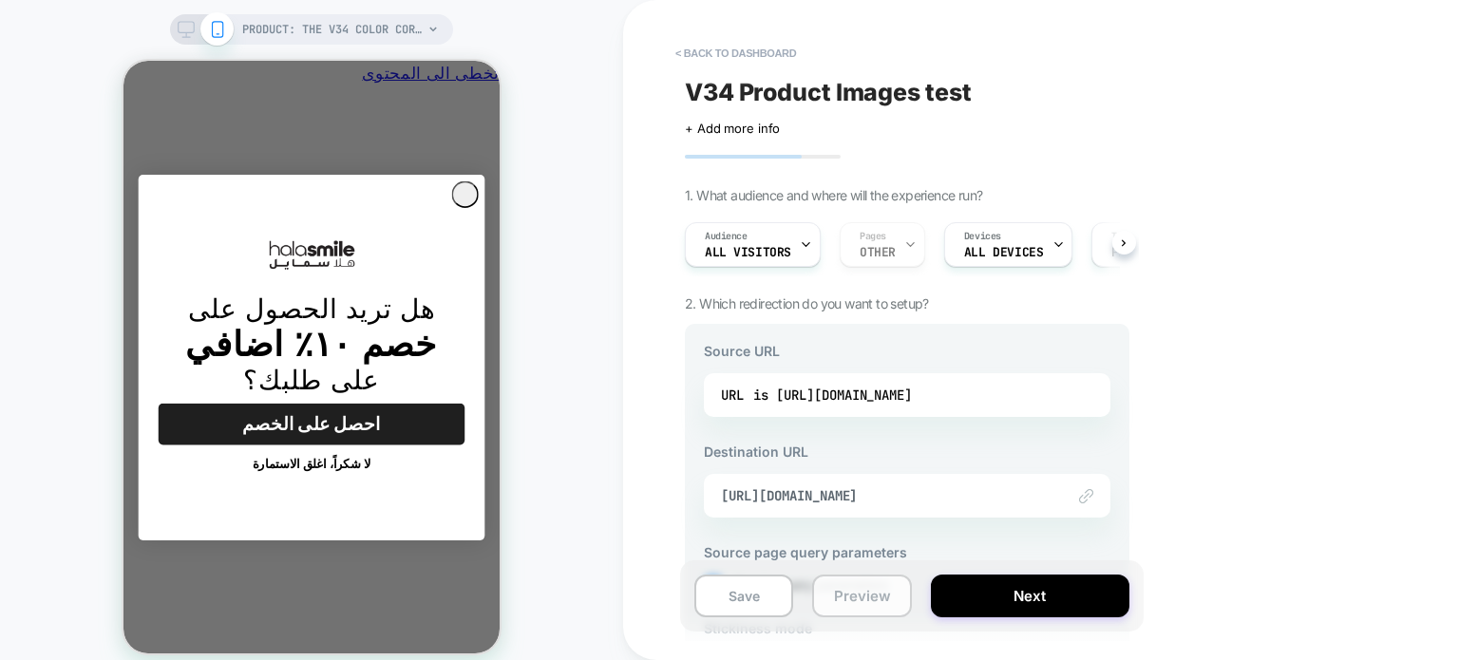
click at [853, 594] on button "Preview" at bounding box center [861, 596] width 99 height 43
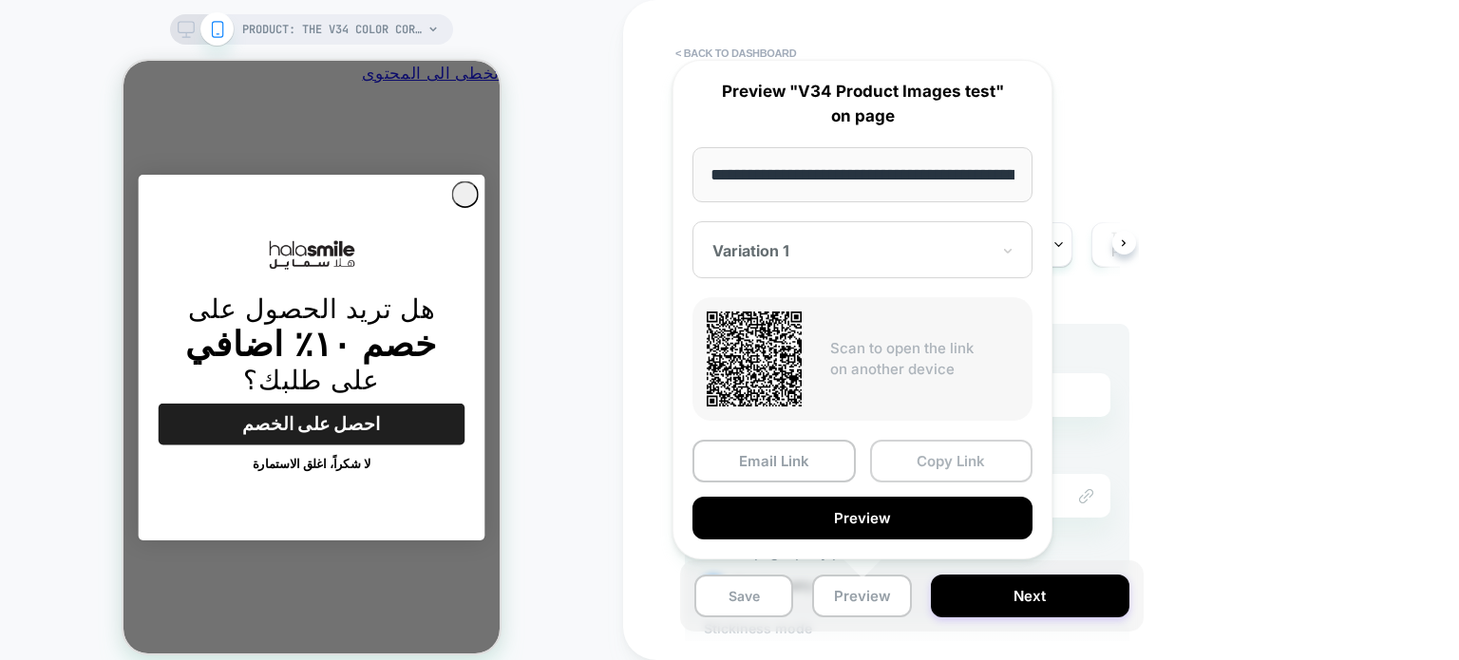
click at [961, 455] on button "Copy Link" at bounding box center [951, 461] width 163 height 43
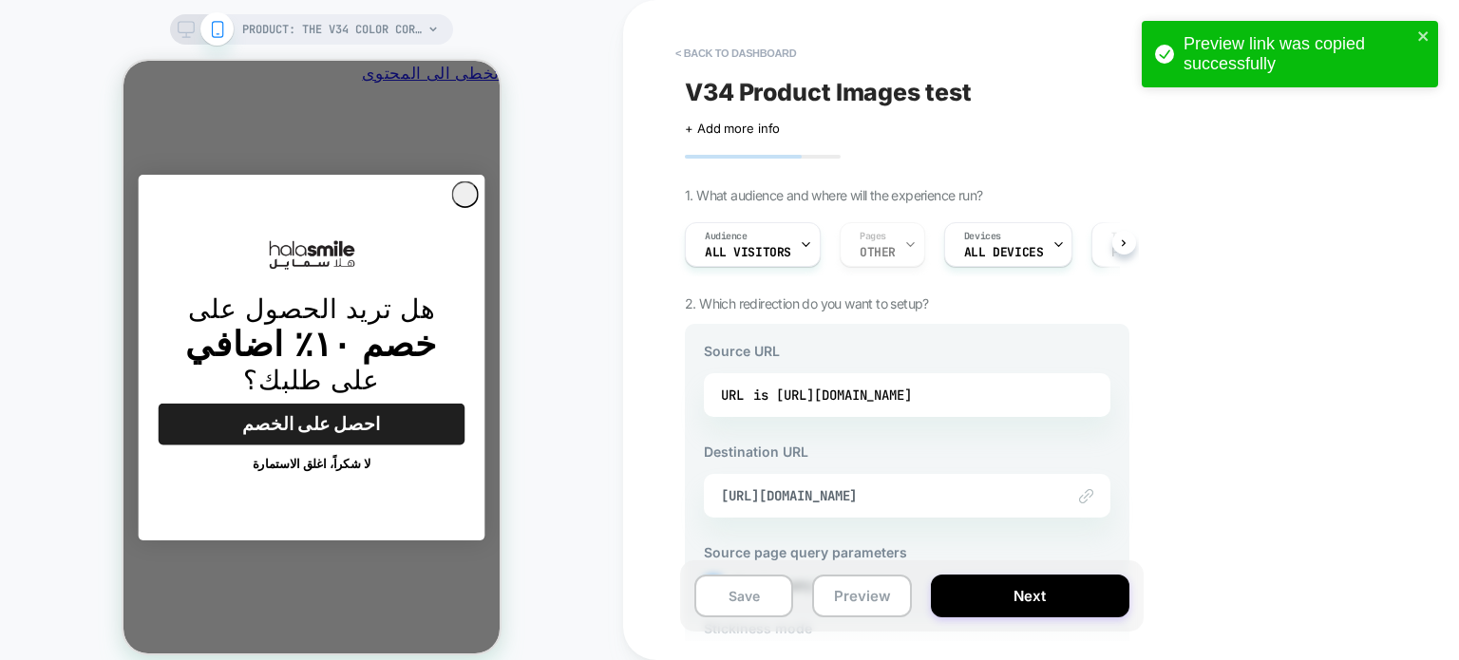
scroll to position [0, -296]
click at [844, 607] on button "Preview" at bounding box center [861, 596] width 99 height 43
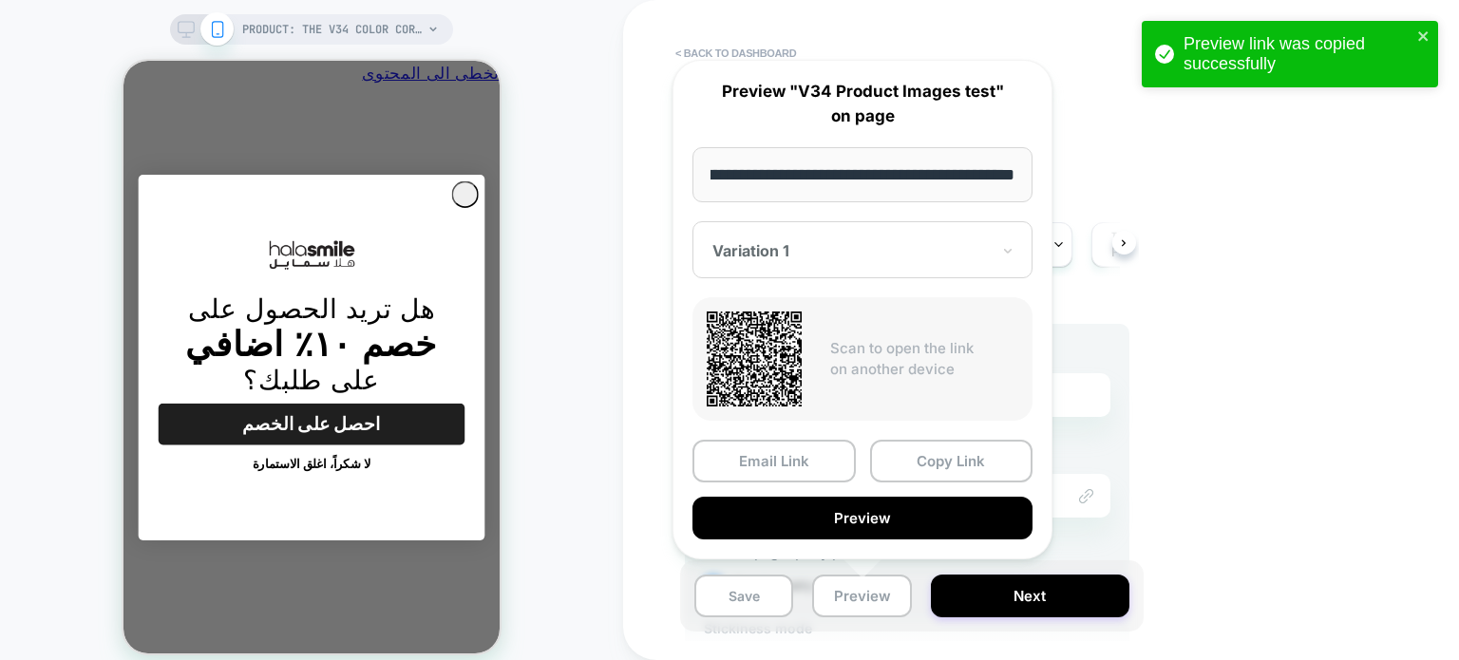
scroll to position [0, 0]
click at [854, 247] on div at bounding box center [851, 250] width 277 height 19
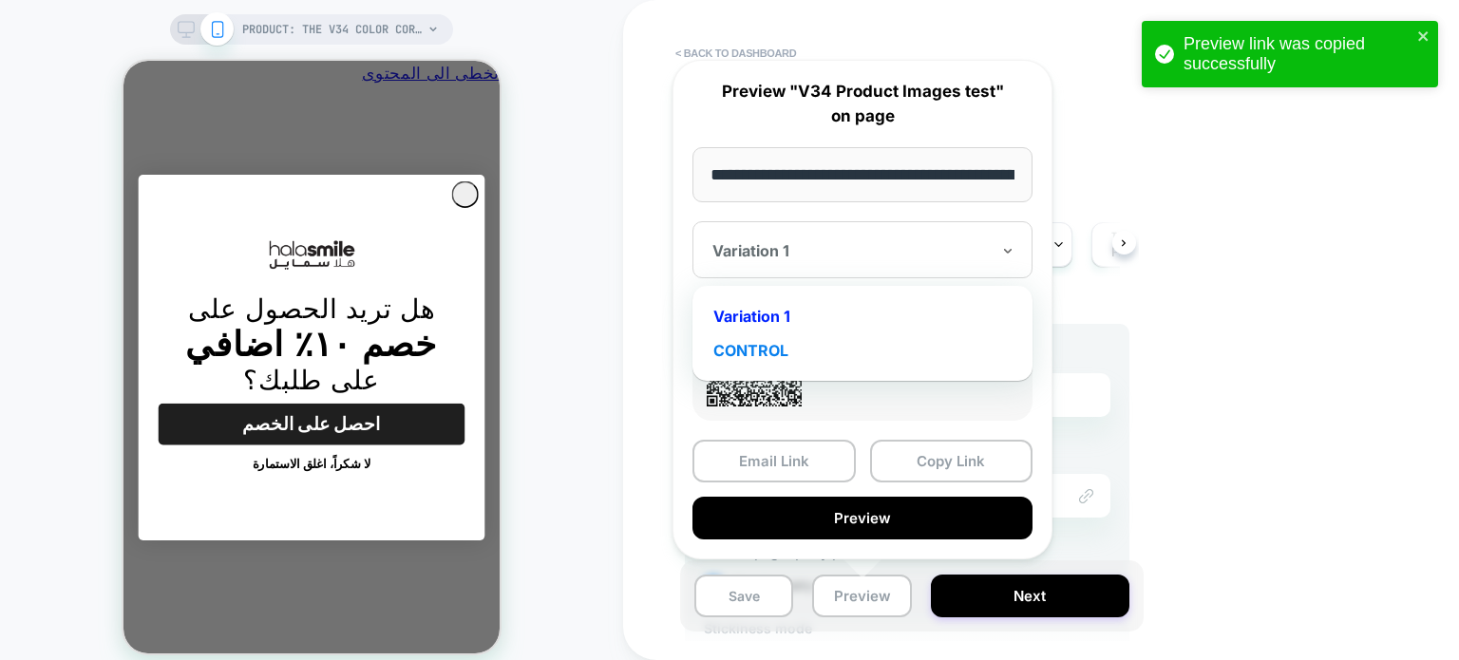
click at [791, 347] on div "CONTROL" at bounding box center [862, 350] width 321 height 34
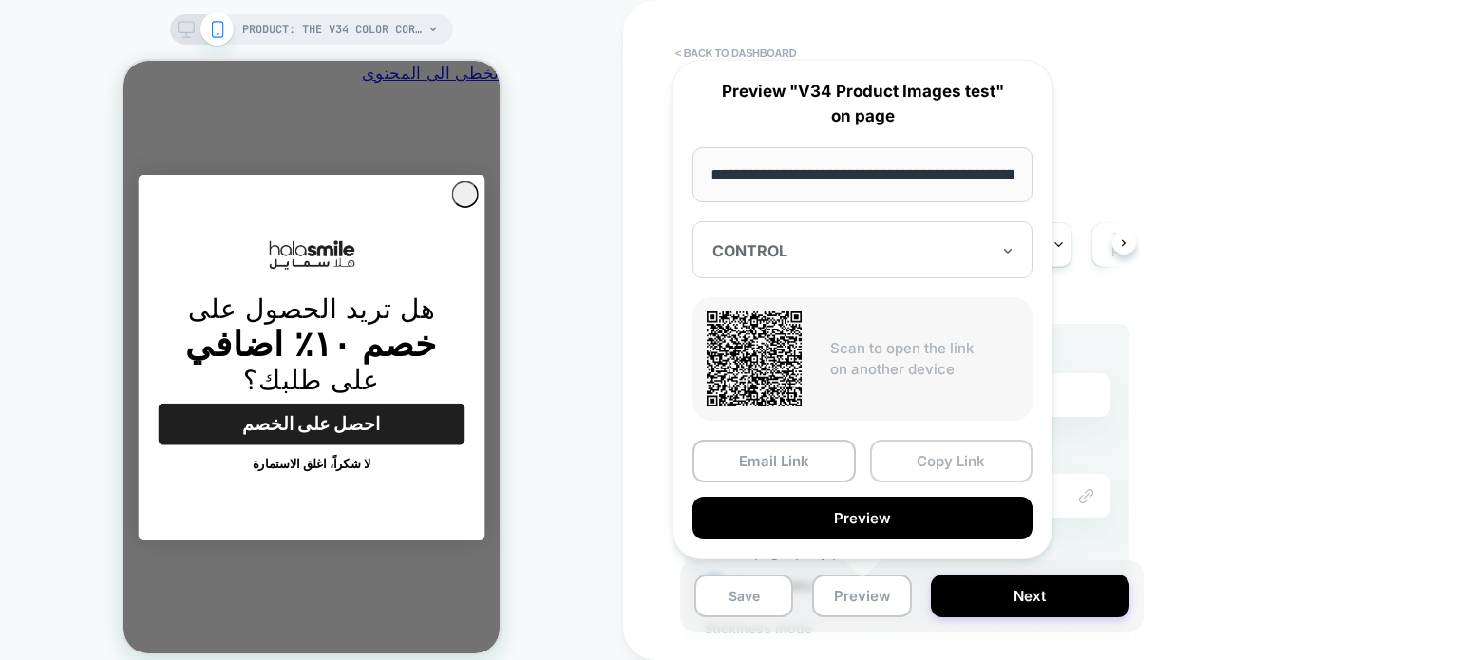
click at [933, 461] on button "Copy Link" at bounding box center [951, 461] width 163 height 43
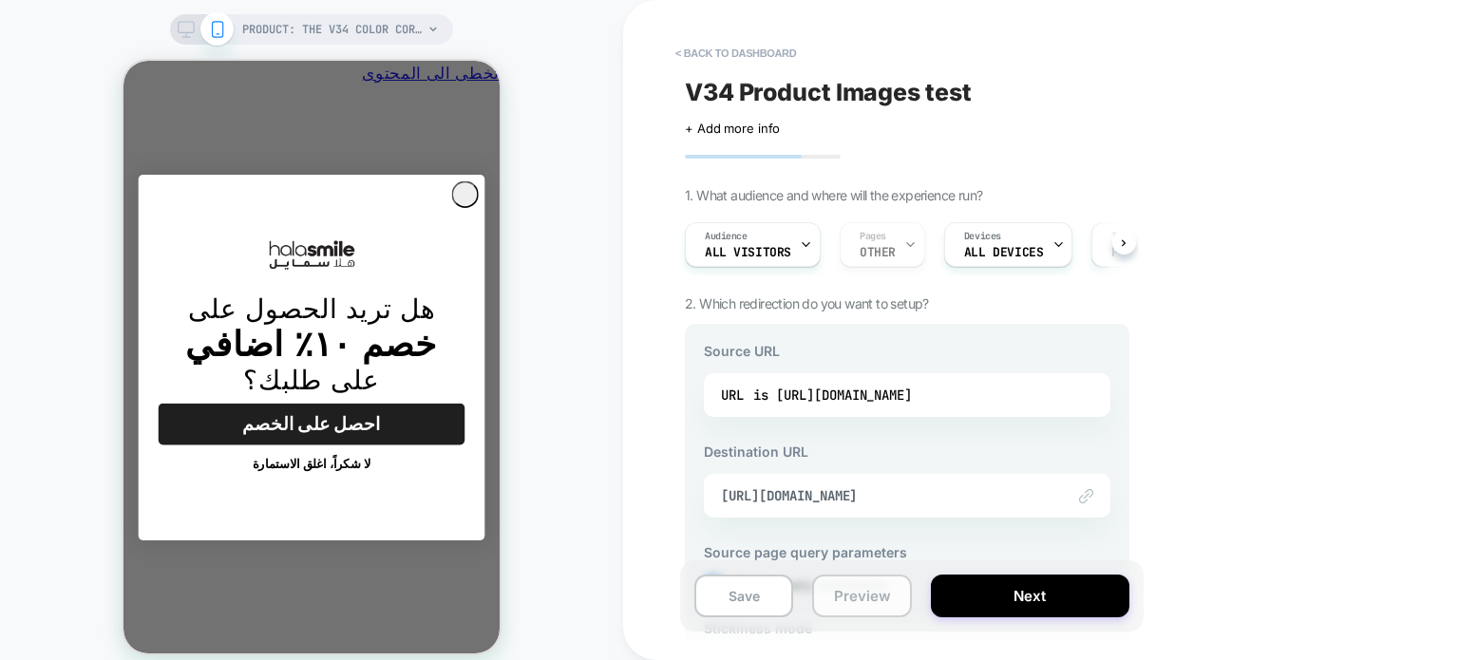
scroll to position [0, -296]
click at [847, 594] on button "Preview" at bounding box center [861, 596] width 99 height 43
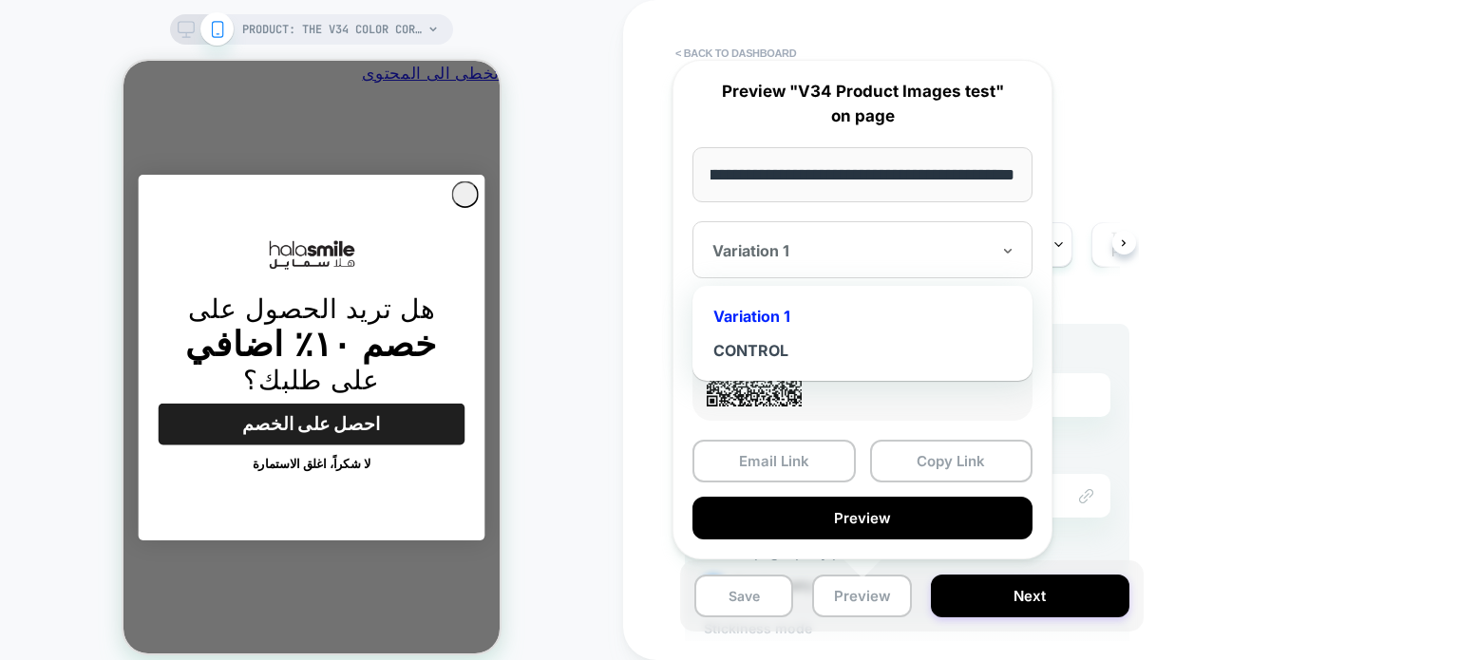
scroll to position [0, 0]
click at [897, 246] on div at bounding box center [851, 250] width 277 height 19
click at [779, 349] on div "CONTROL" at bounding box center [862, 350] width 321 height 34
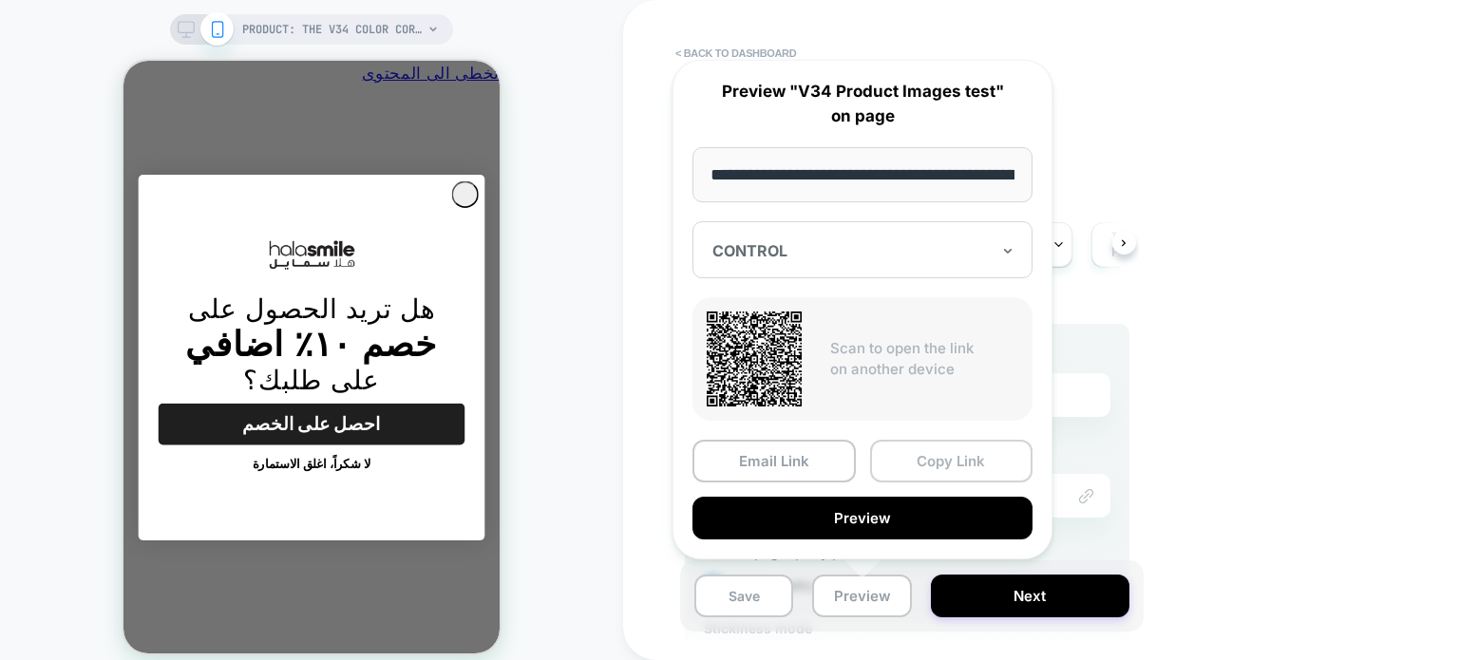
click at [929, 462] on button "Copy Link" at bounding box center [951, 461] width 163 height 43
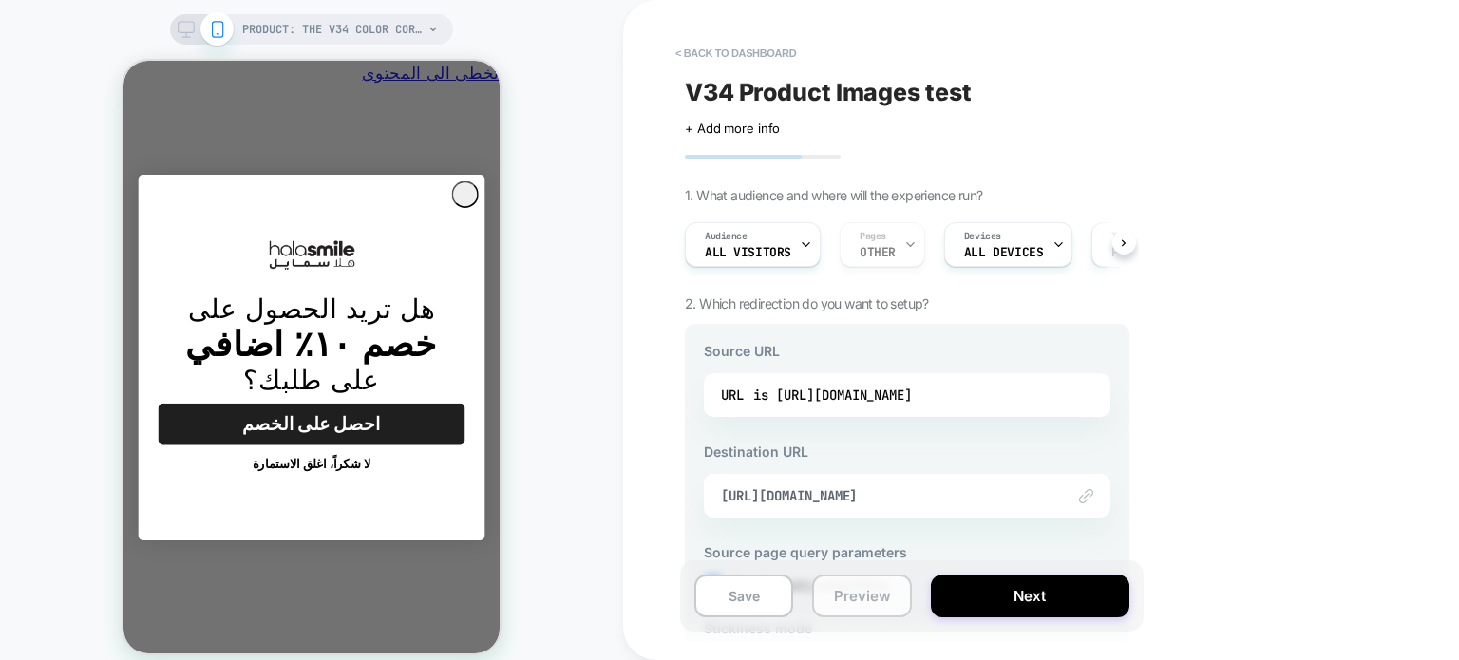
click at [852, 590] on button "Preview" at bounding box center [861, 596] width 99 height 43
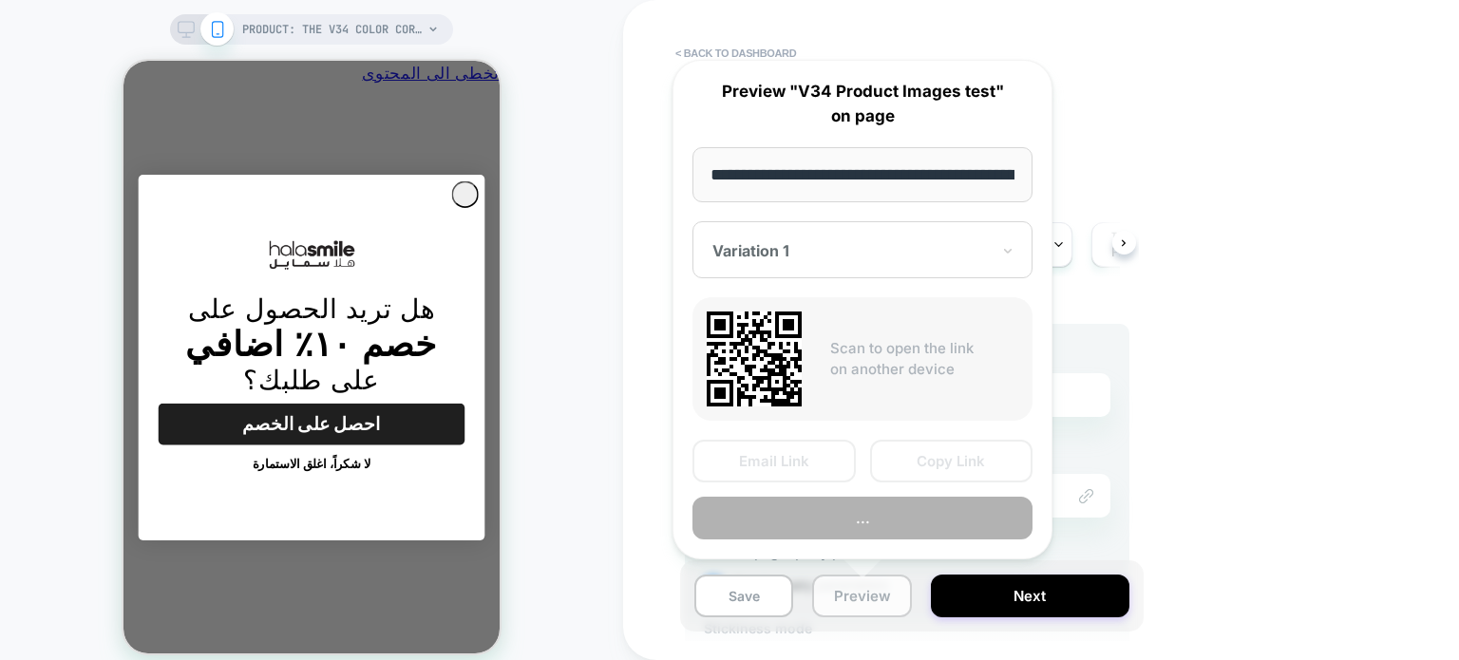
scroll to position [0, 356]
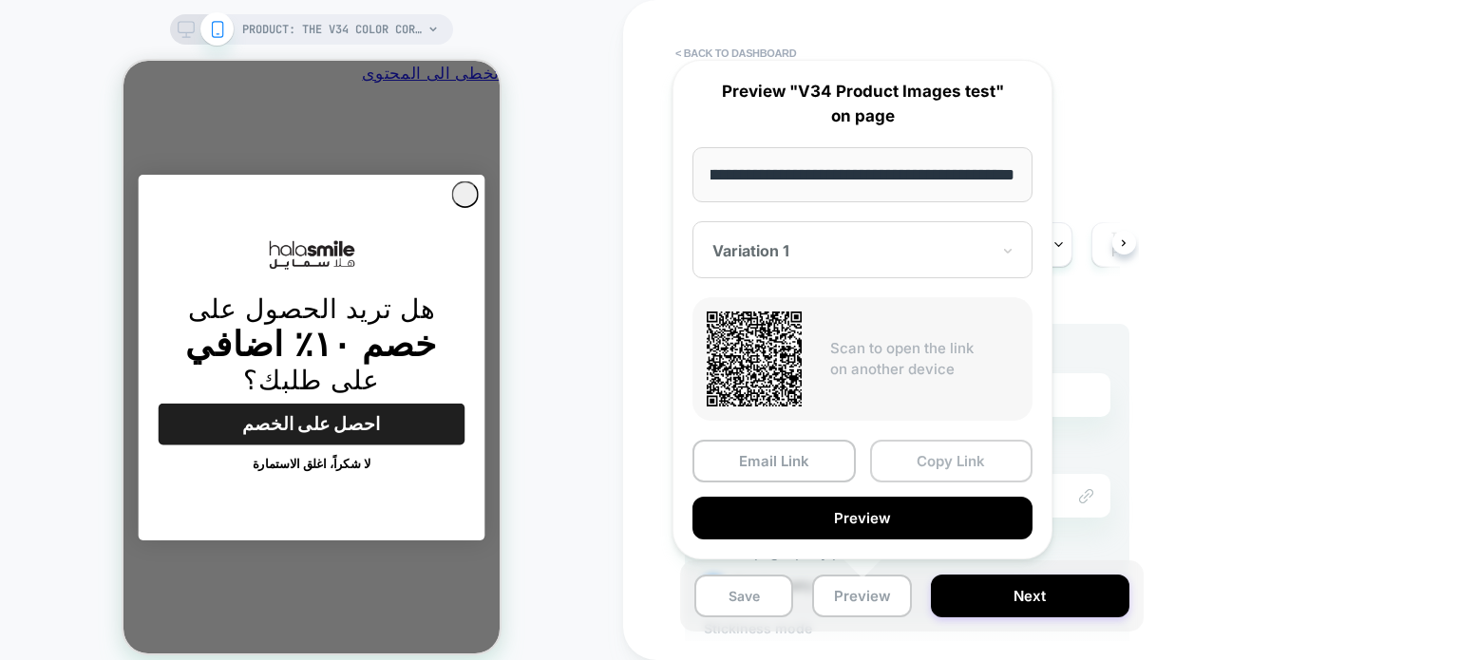
click at [928, 456] on button "Copy Link" at bounding box center [951, 461] width 163 height 43
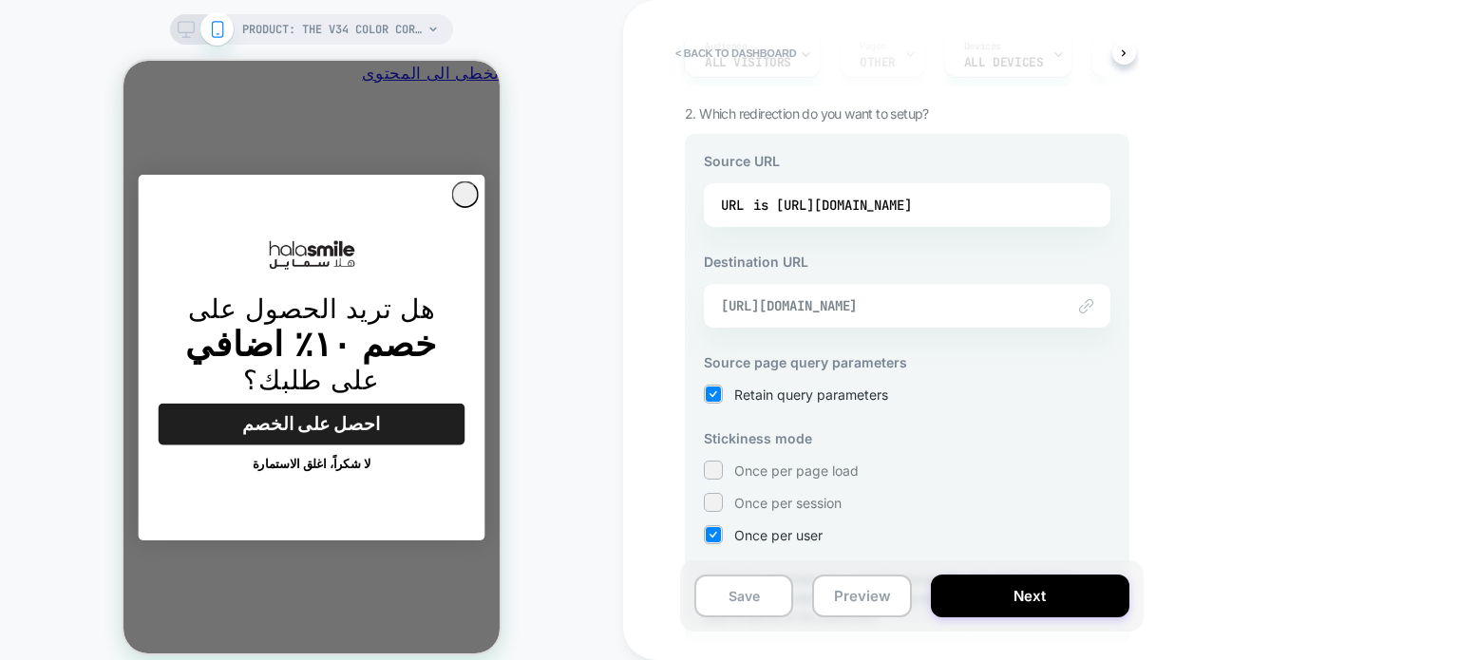
scroll to position [0, -296]
click at [919, 310] on span "https://www.halasmile.com/products/v34-color-corrector-serum" at bounding box center [883, 305] width 325 height 17
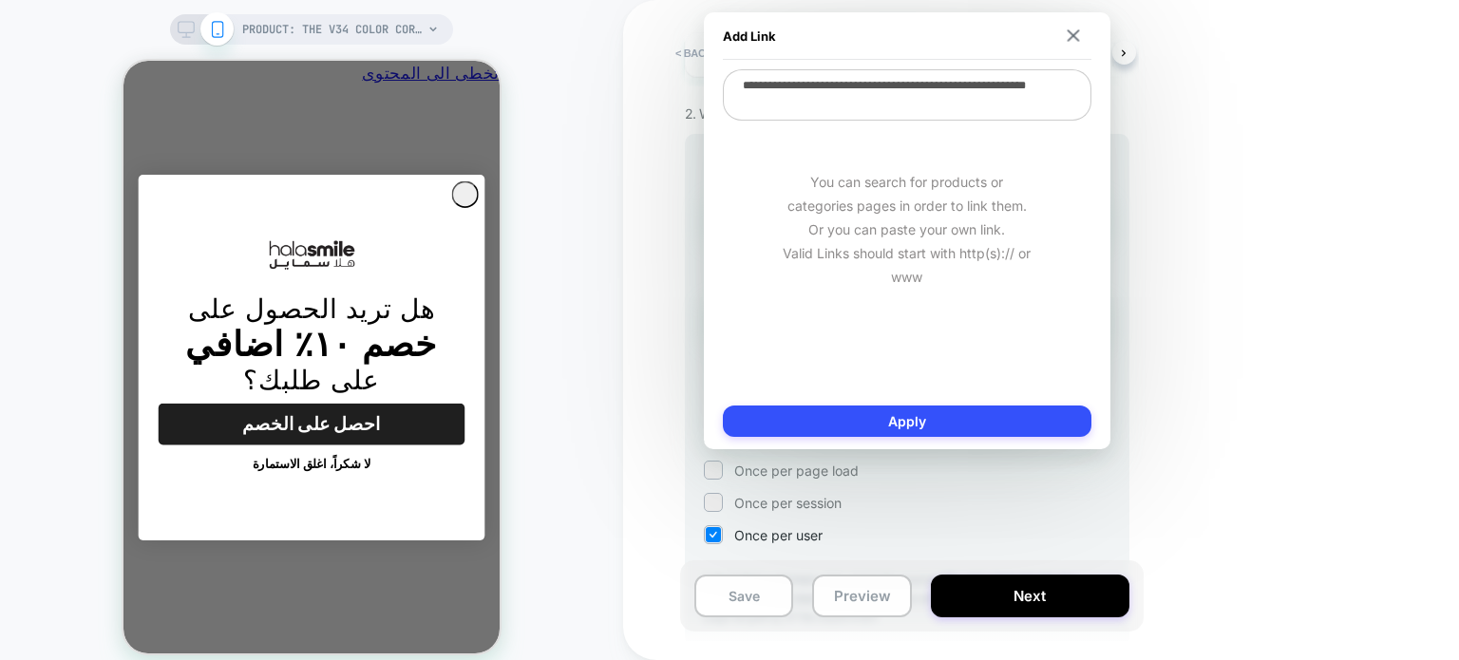
click at [1201, 219] on div "< back to dashboard V34 Product Images test Click to edit experience details + …" at bounding box center [1041, 330] width 836 height 660
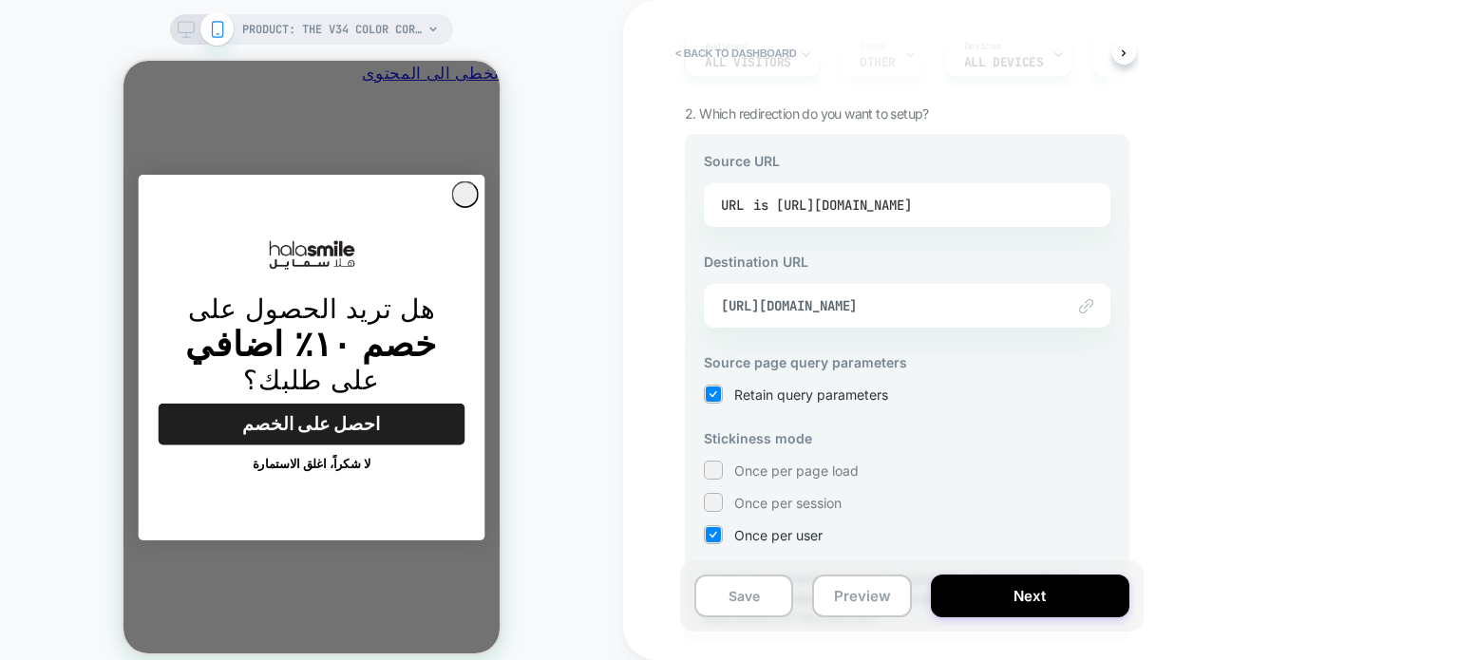
click at [884, 198] on div "is https://www.halasmile.com/products/the-v34-color-corrector-serum" at bounding box center [832, 205] width 159 height 29
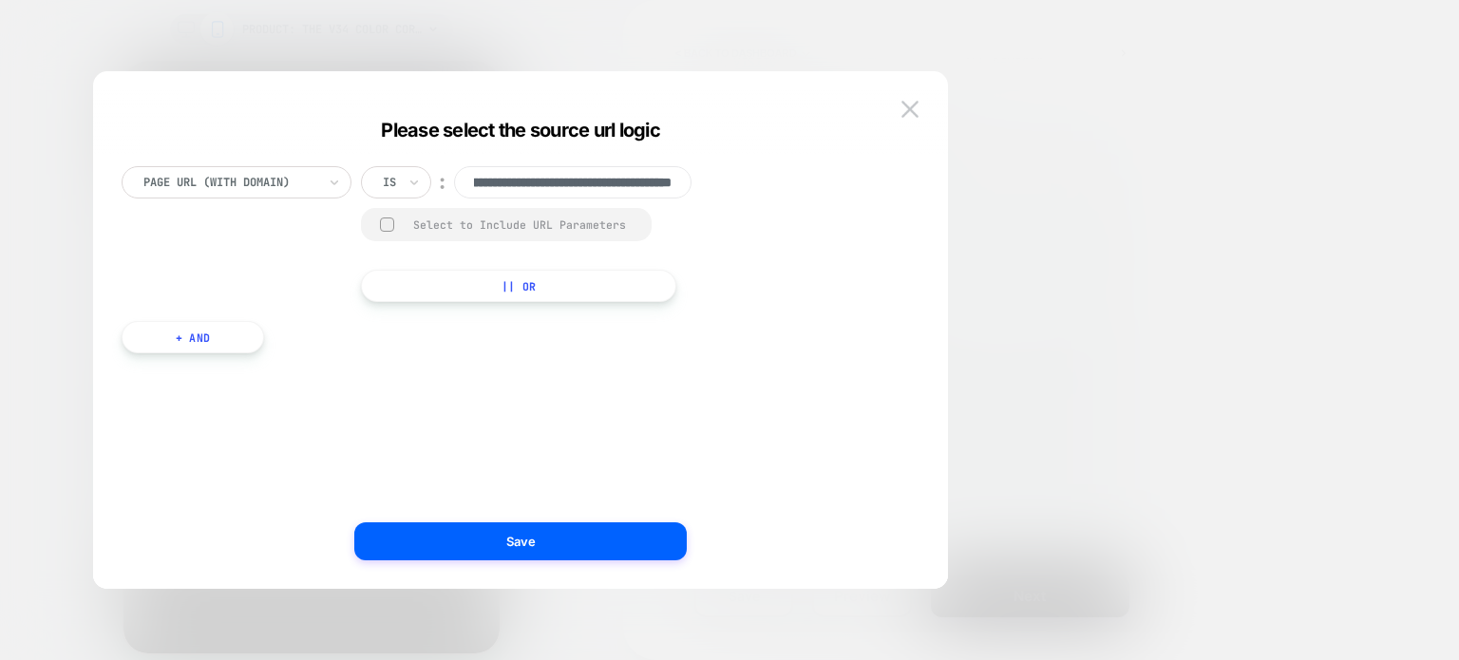
scroll to position [0, 0]
click at [1243, 311] on div at bounding box center [729, 330] width 1459 height 660
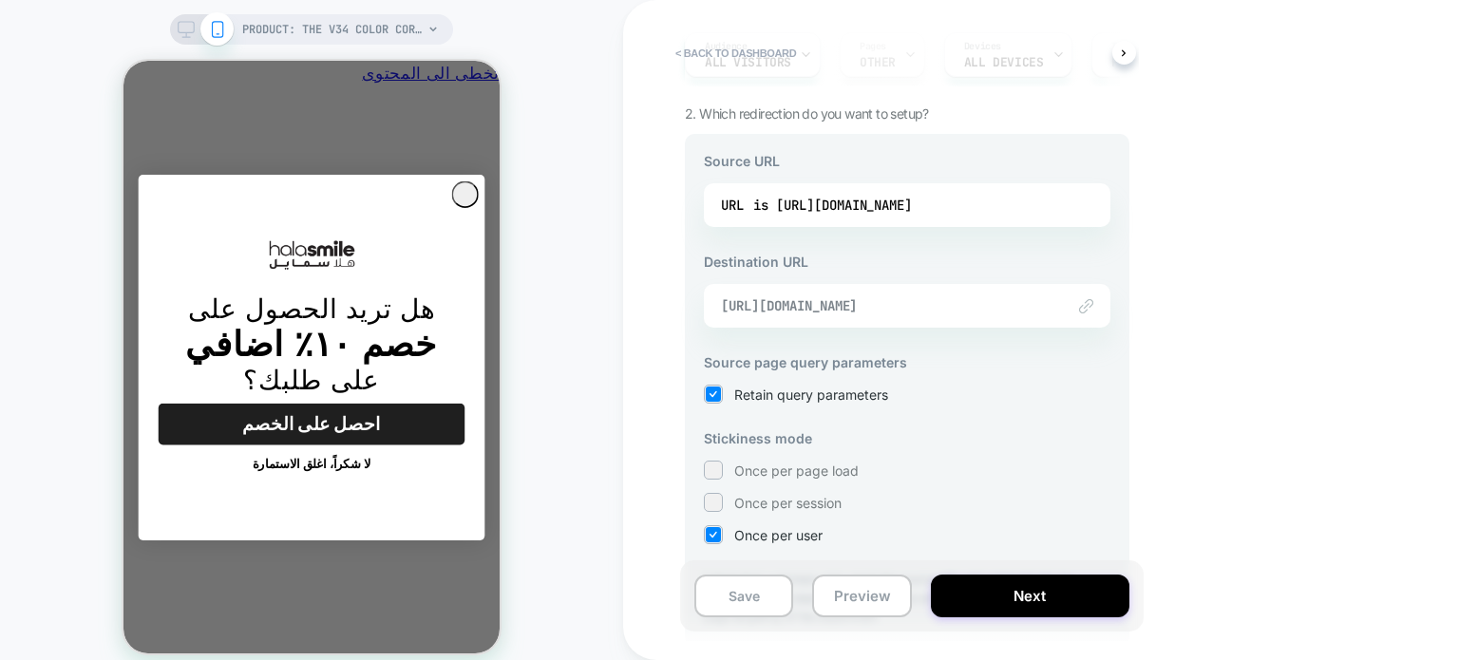
click at [981, 298] on span "https://www.halasmile.com/products/v34-color-corrector-serum" at bounding box center [883, 305] width 325 height 17
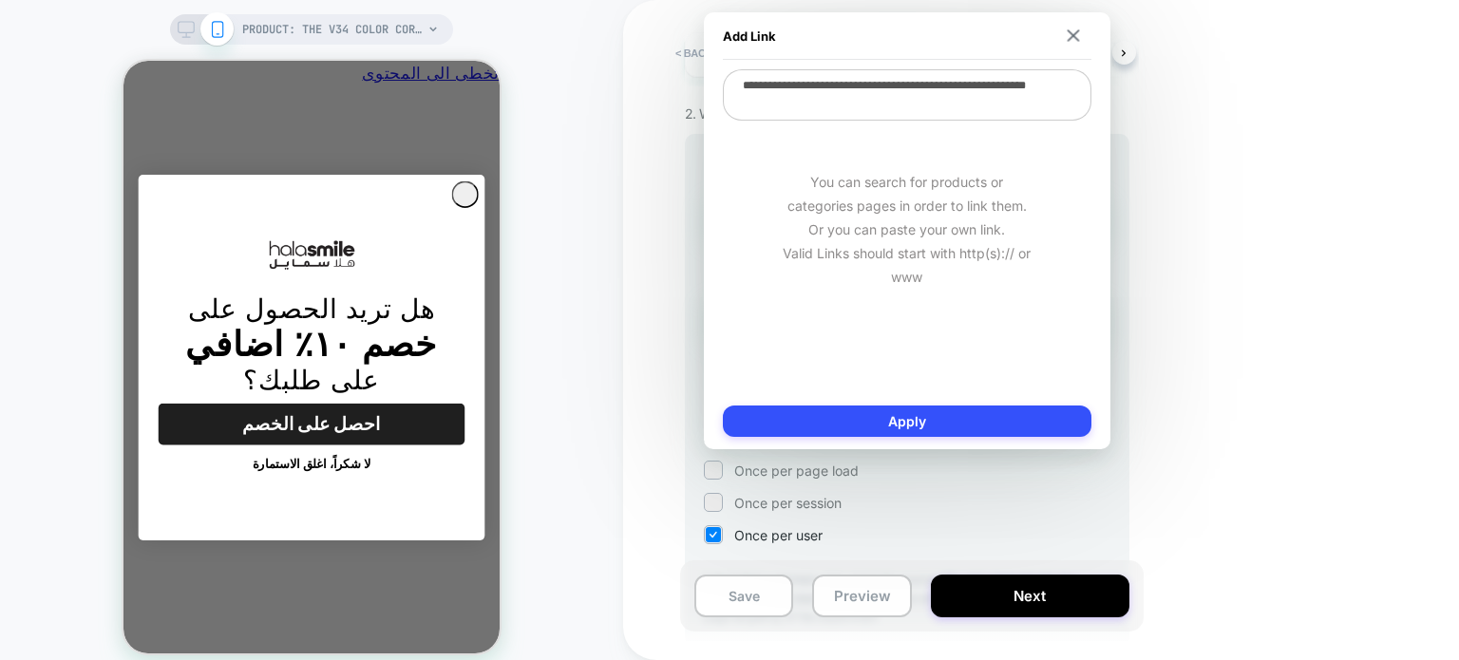
scroll to position [0, -296]
click at [1219, 223] on div "< back to dashboard V34 Product Images test Click to edit experience details + …" at bounding box center [1041, 330] width 836 height 660
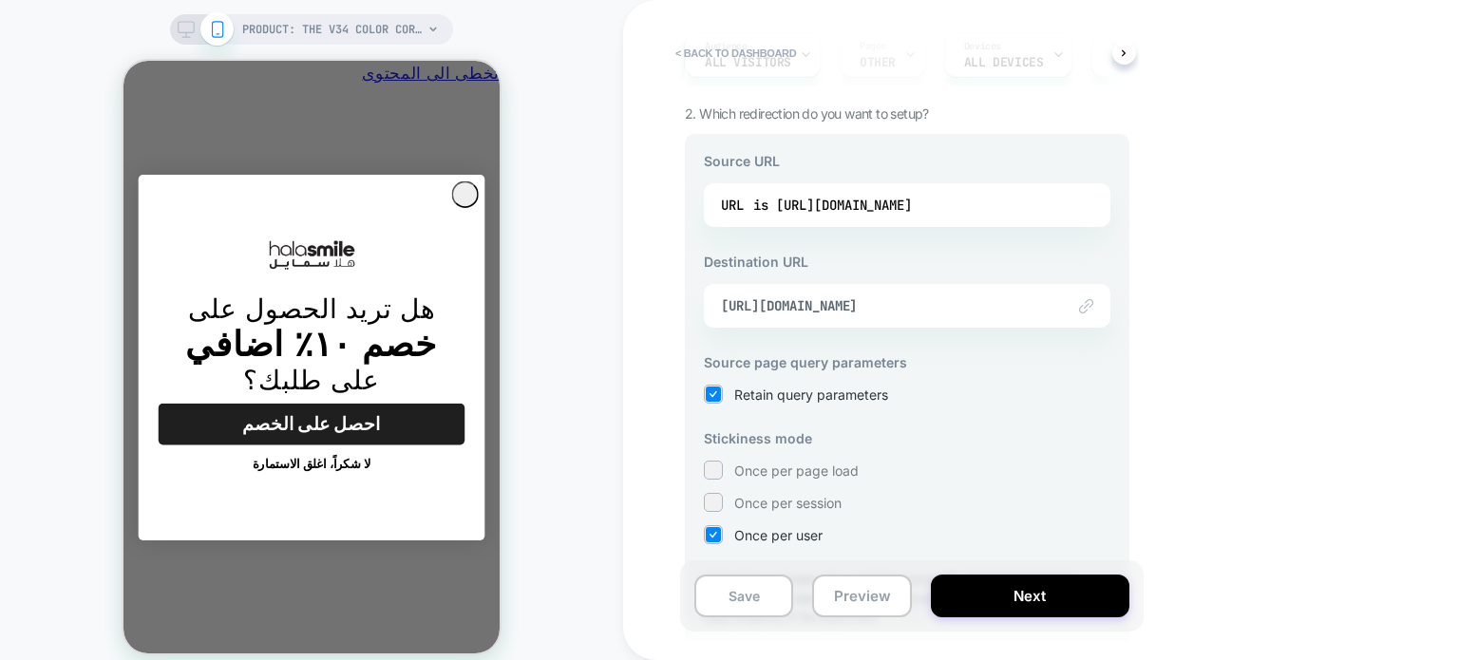
scroll to position [0, 0]
click at [912, 208] on div "is https://www.halasmile.com/products/the-v34-color-corrector-serum" at bounding box center [832, 205] width 159 height 29
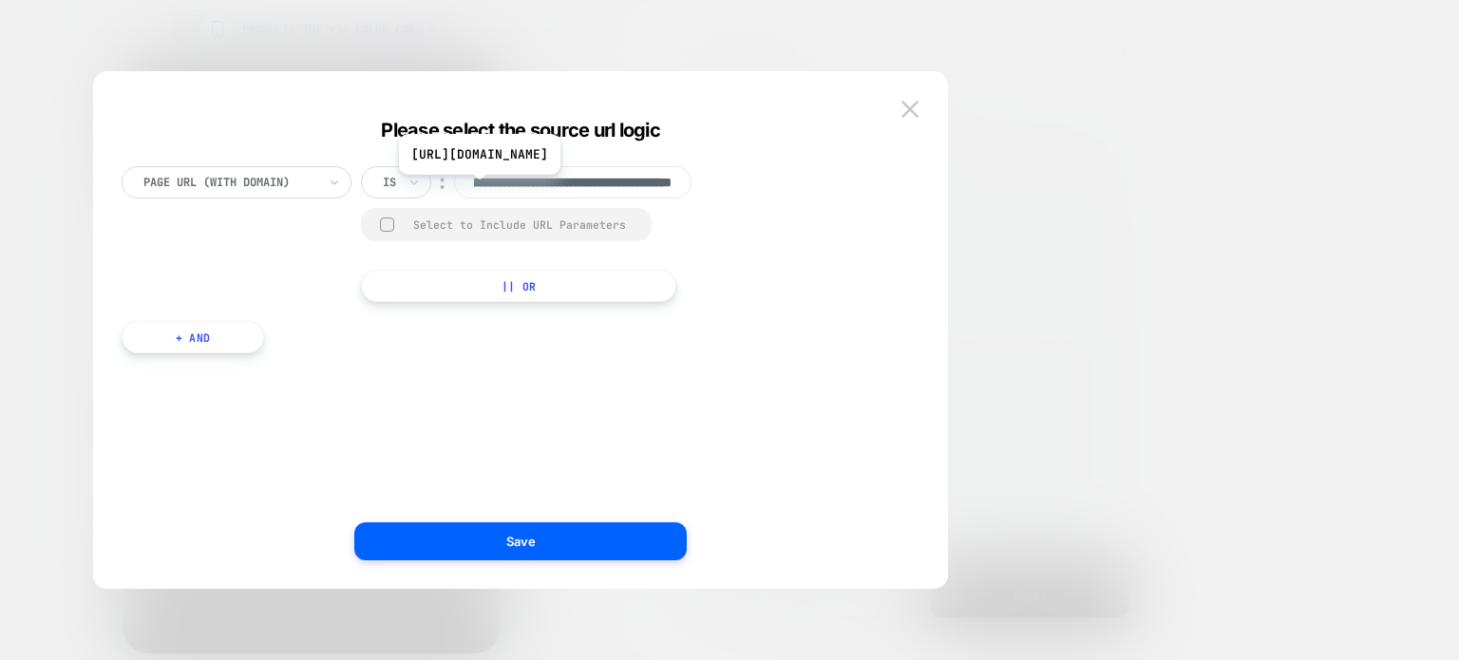
scroll to position [0, -296]
click at [638, 186] on input "**********" at bounding box center [573, 182] width 238 height 32
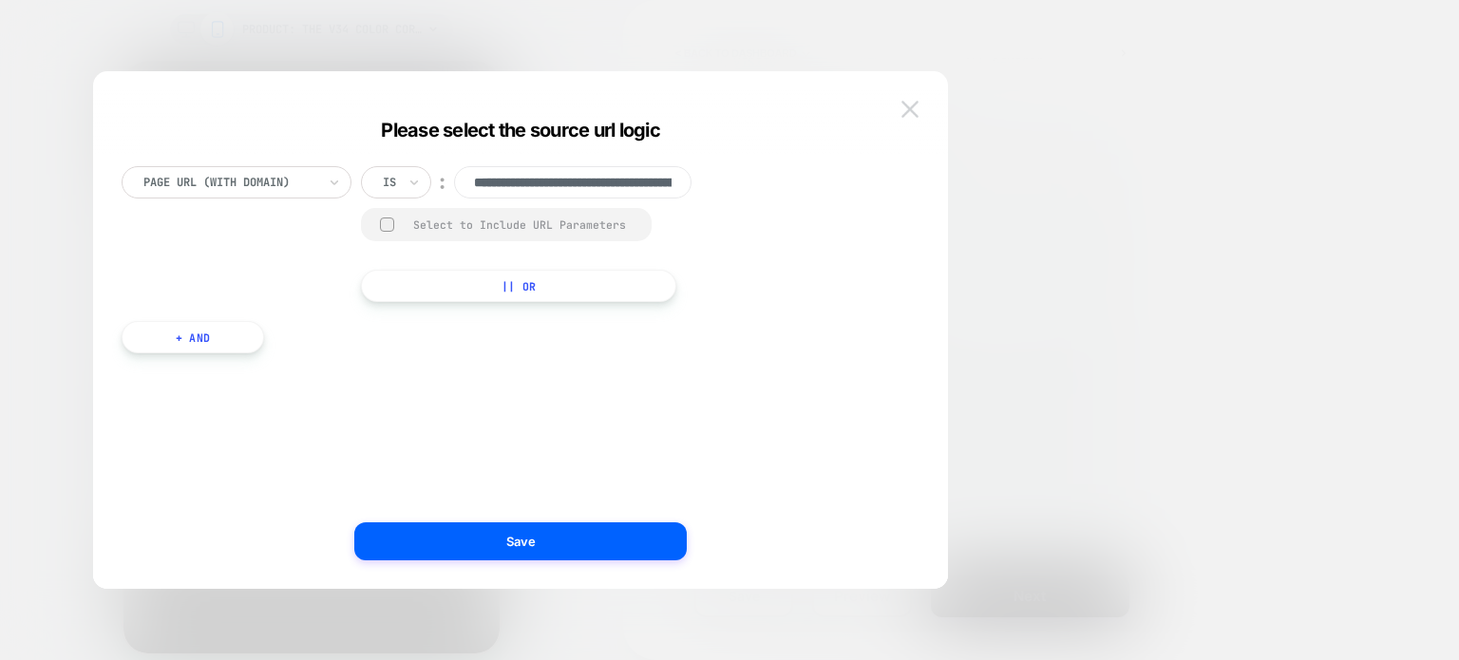
click at [907, 107] on img at bounding box center [910, 109] width 17 height 16
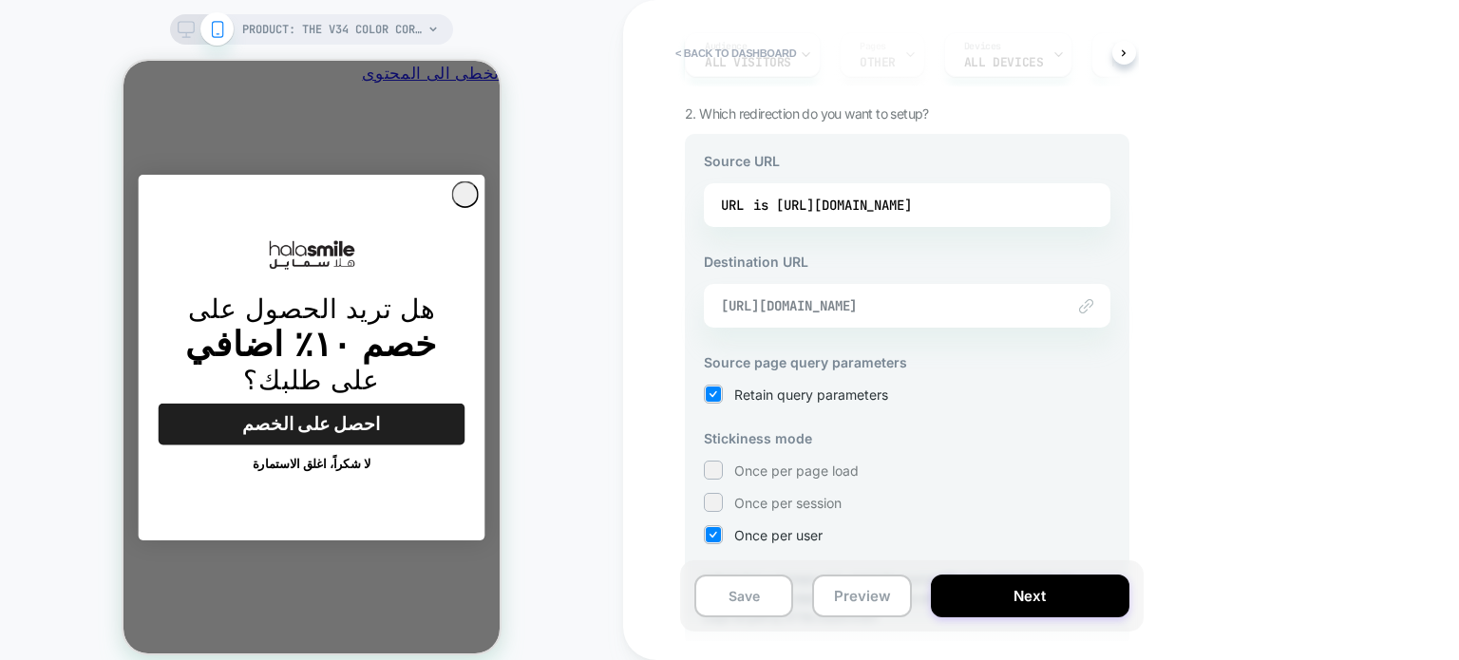
click at [942, 299] on span "https://www.halasmile.com/products/v34-color-corrector-serum" at bounding box center [883, 305] width 325 height 17
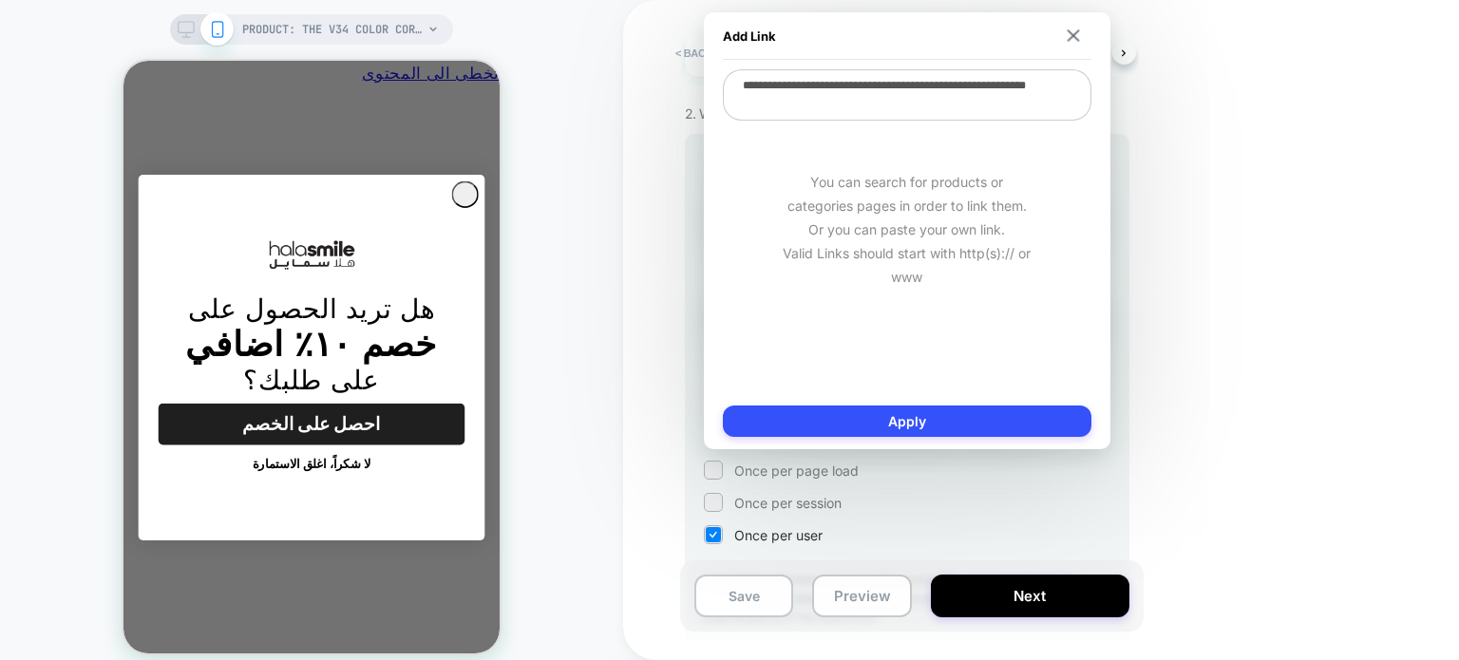
scroll to position [0, 0]
click at [933, 102] on textarea "**********" at bounding box center [907, 94] width 369 height 51
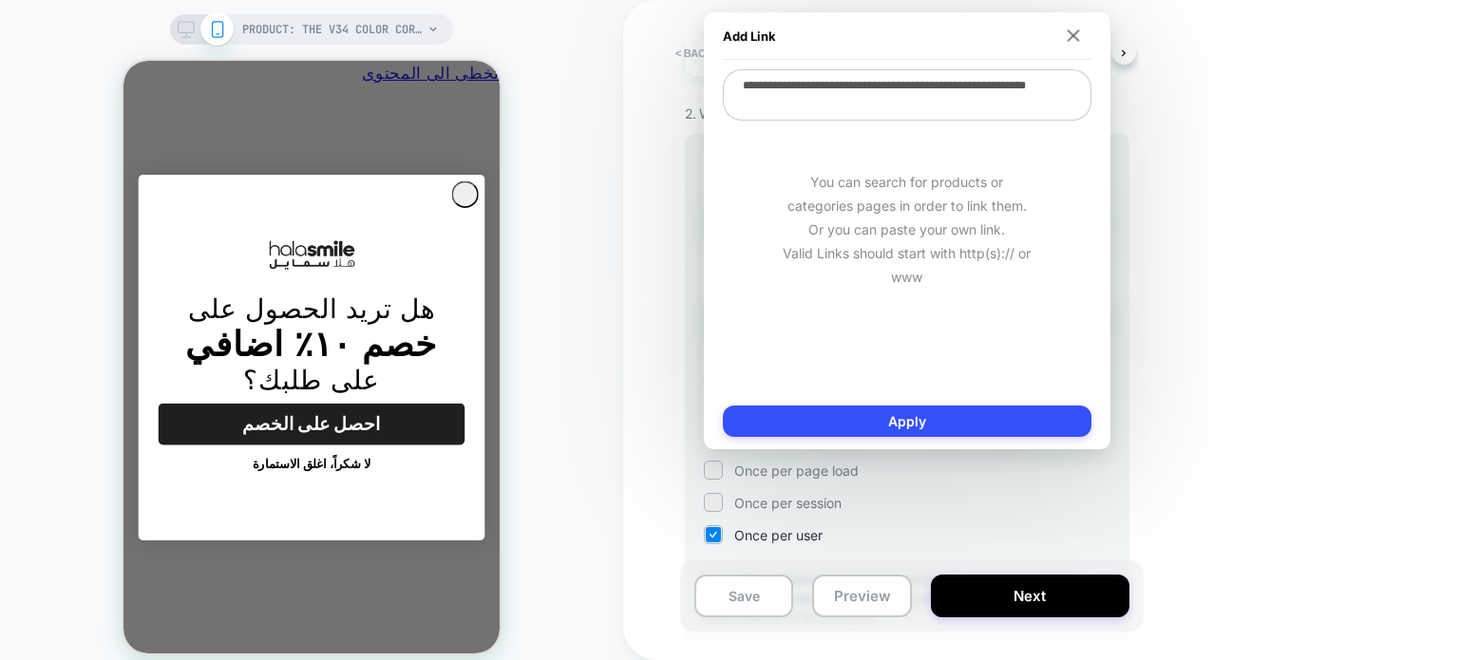
click at [1281, 177] on div "< back to dashboard V34 Product Images test Click to edit experience details + …" at bounding box center [1041, 330] width 836 height 660
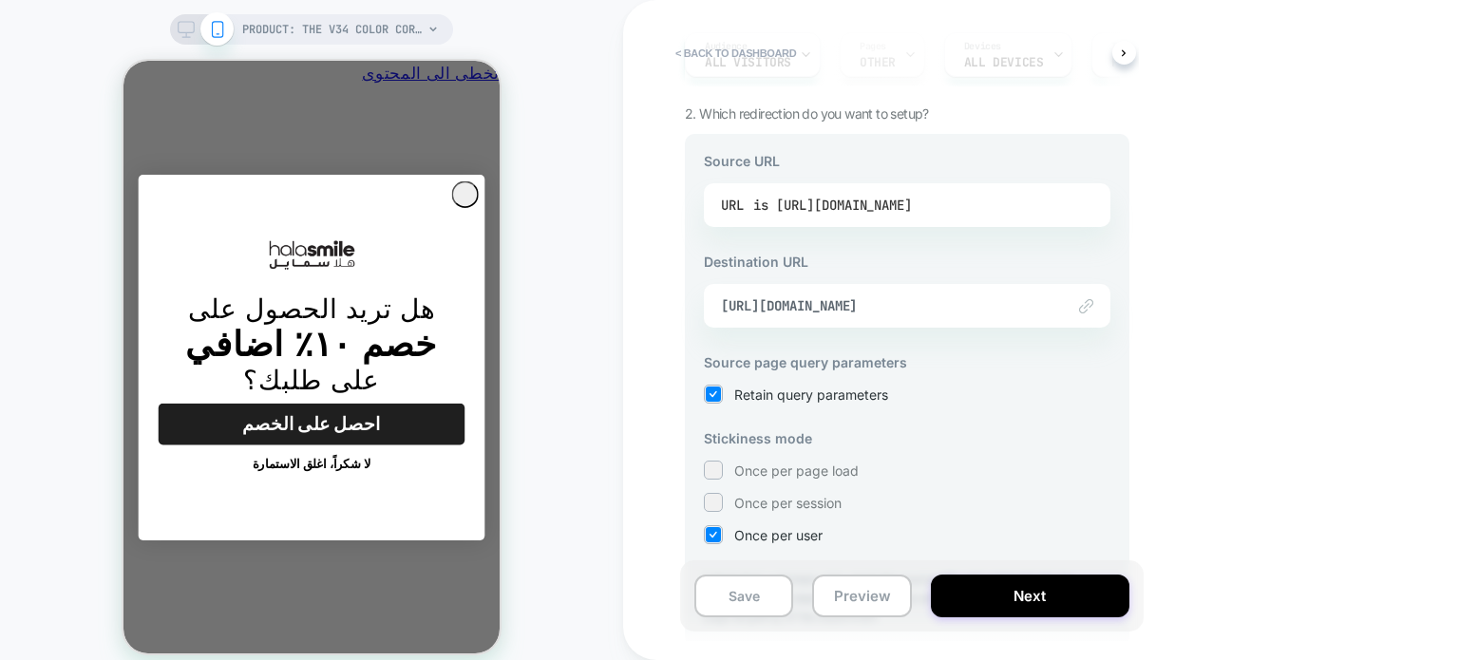
click at [912, 205] on div "is https://www.halasmile.com/products/the-v34-color-corrector-serum" at bounding box center [832, 205] width 159 height 29
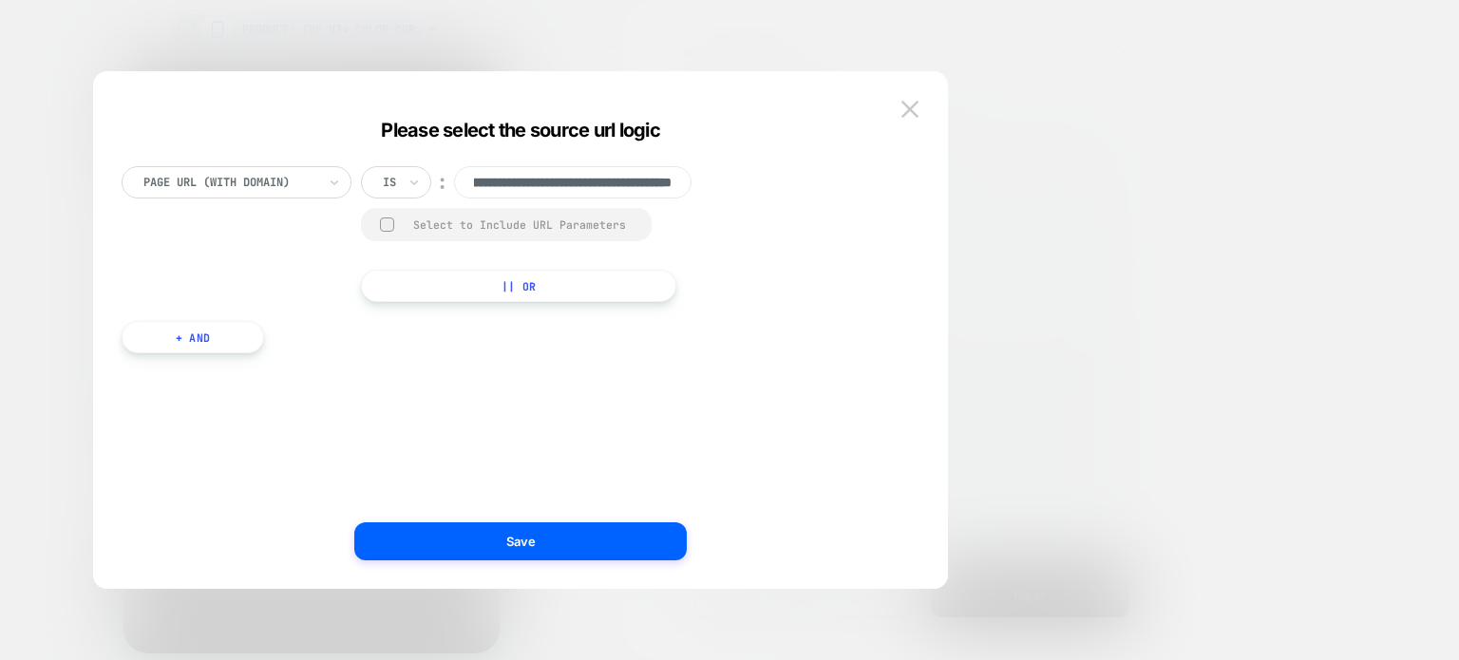
scroll to position [0, 0]
click at [1047, 265] on div at bounding box center [729, 330] width 1459 height 660
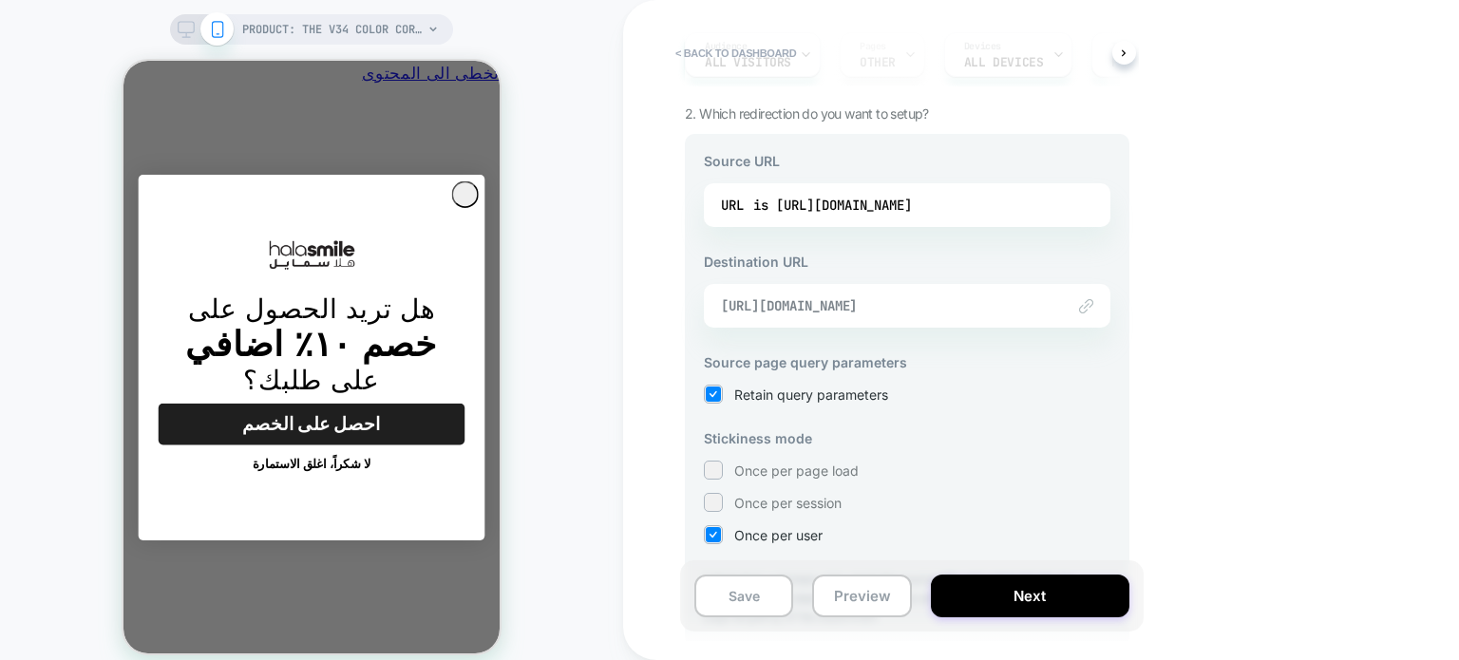
click at [840, 303] on span "https://www.halasmile.com/products/v34-color-corrector-serum" at bounding box center [883, 305] width 325 height 17
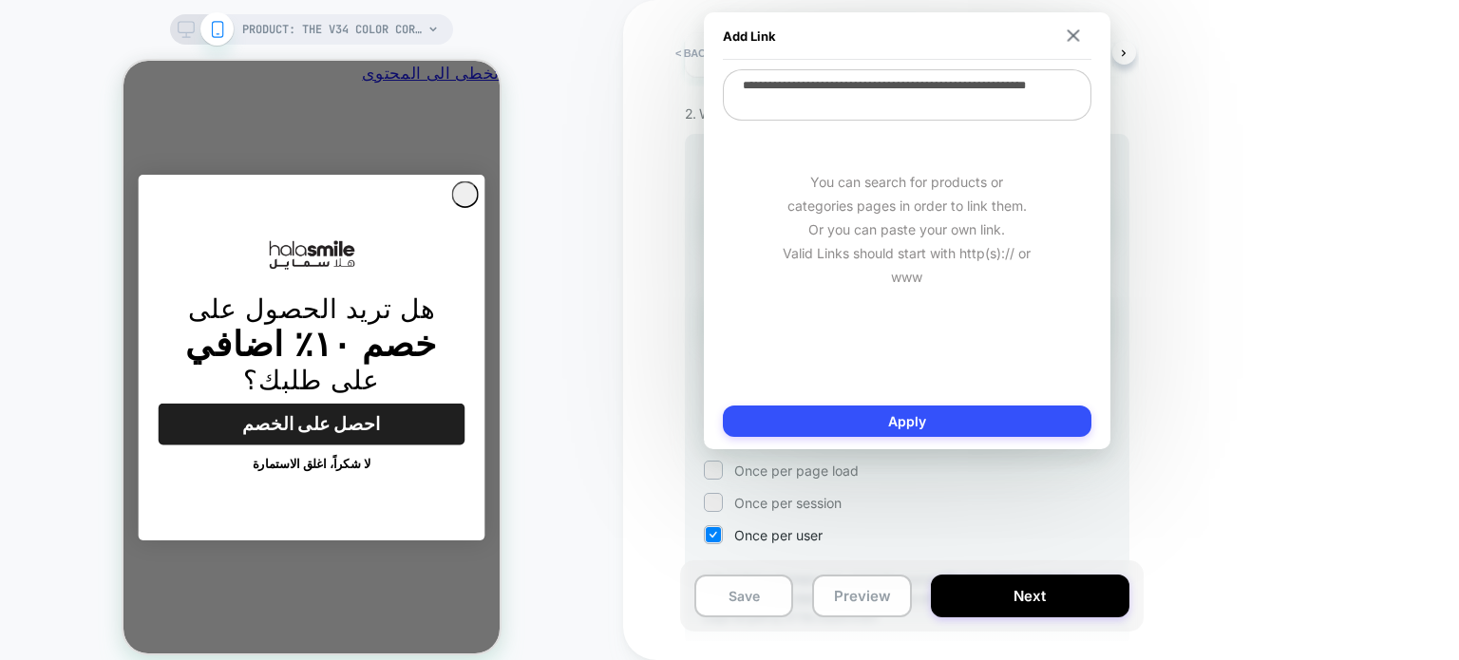
scroll to position [0, -296]
click at [1154, 223] on div "< back to dashboard V34 Product Images test Click to edit experience details + …" at bounding box center [1041, 330] width 836 height 660
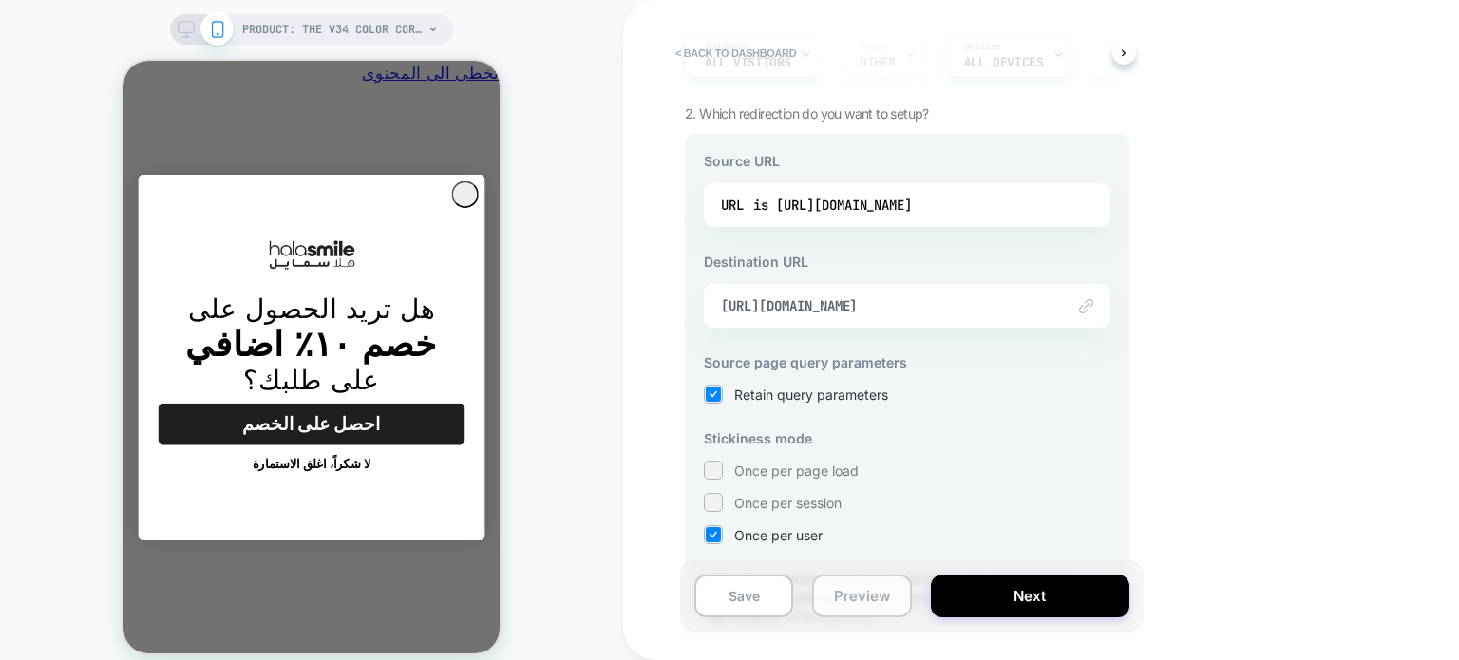
scroll to position [0, 0]
click at [863, 586] on button "Preview" at bounding box center [861, 596] width 99 height 43
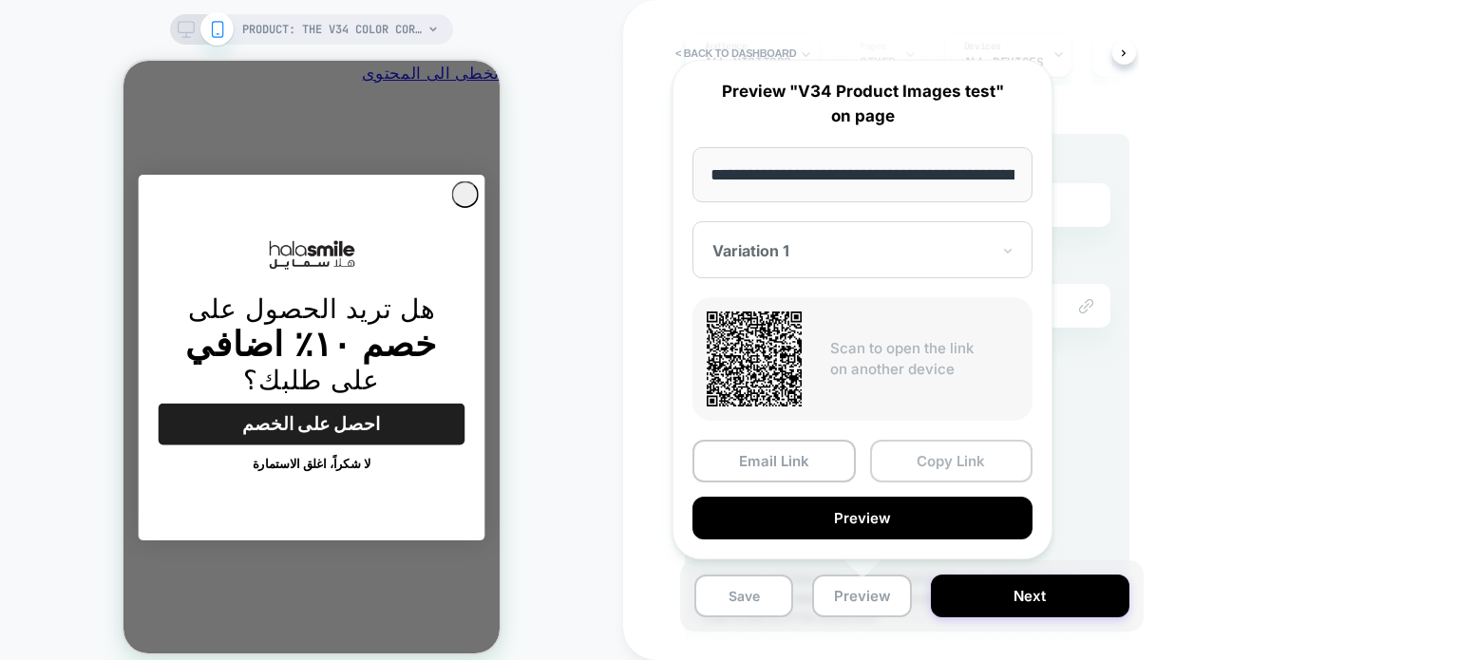
click at [916, 458] on button "Copy Link" at bounding box center [951, 461] width 163 height 43
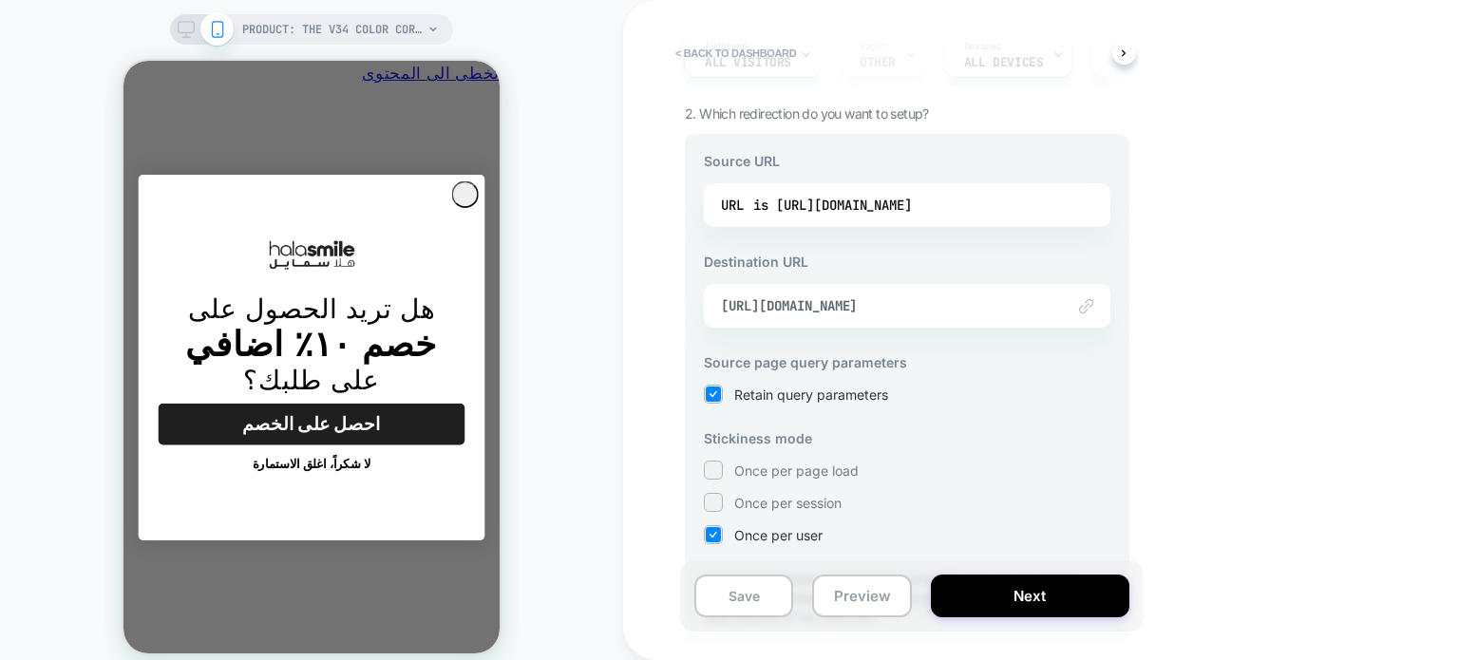
scroll to position [0, -296]
click at [1192, 516] on div "< back to dashboard V34 Product Images test Click to edit experience details + …" at bounding box center [1041, 330] width 836 height 660
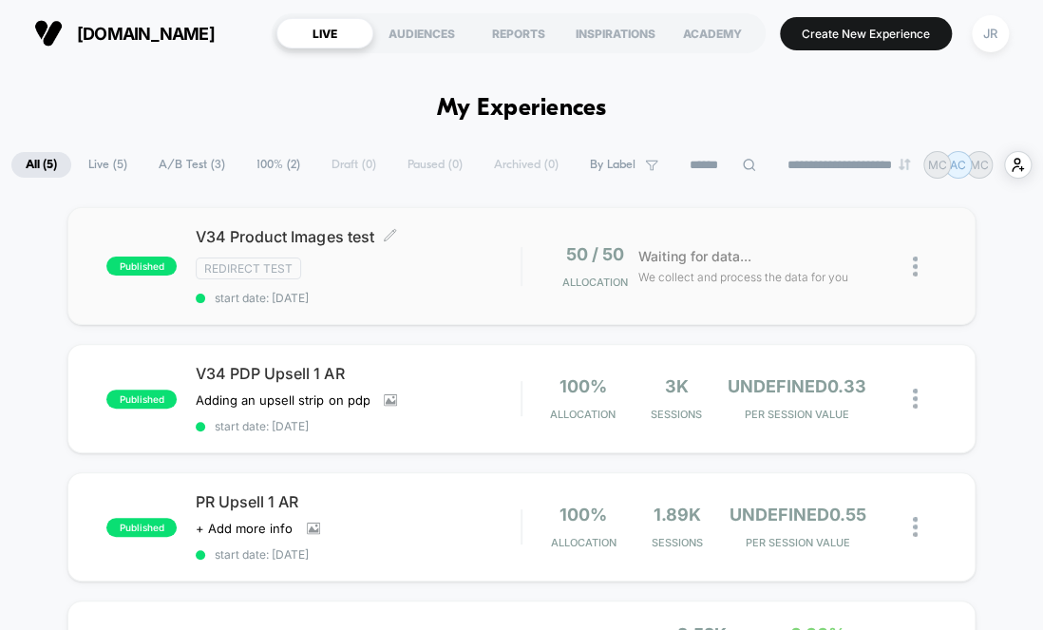
click at [412, 291] on span "start date: [DATE]" at bounding box center [358, 298] width 325 height 14
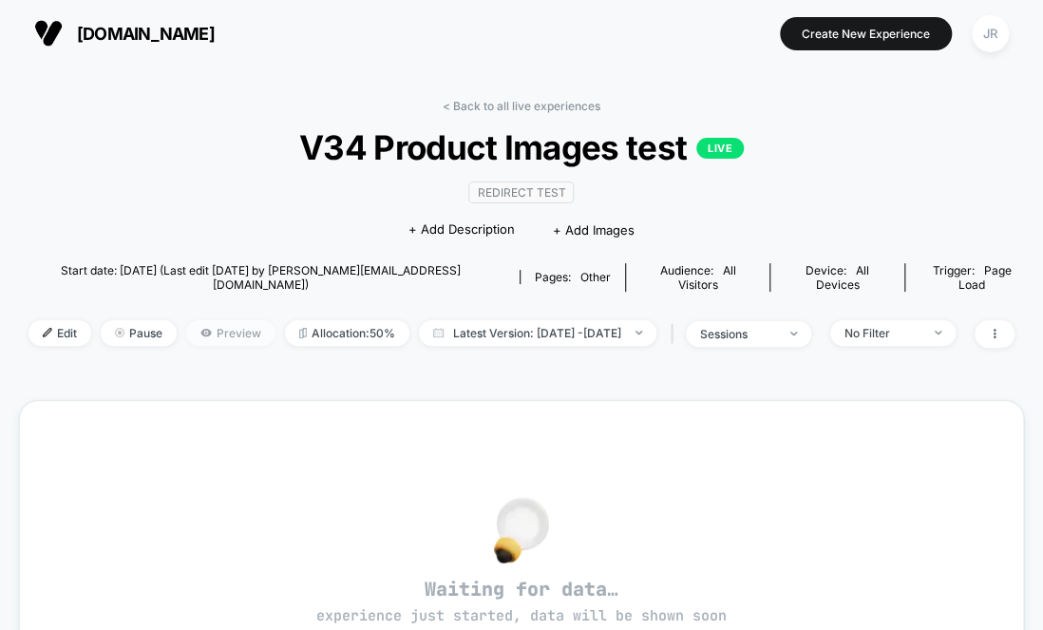
click at [200, 322] on span "Preview" at bounding box center [230, 333] width 89 height 26
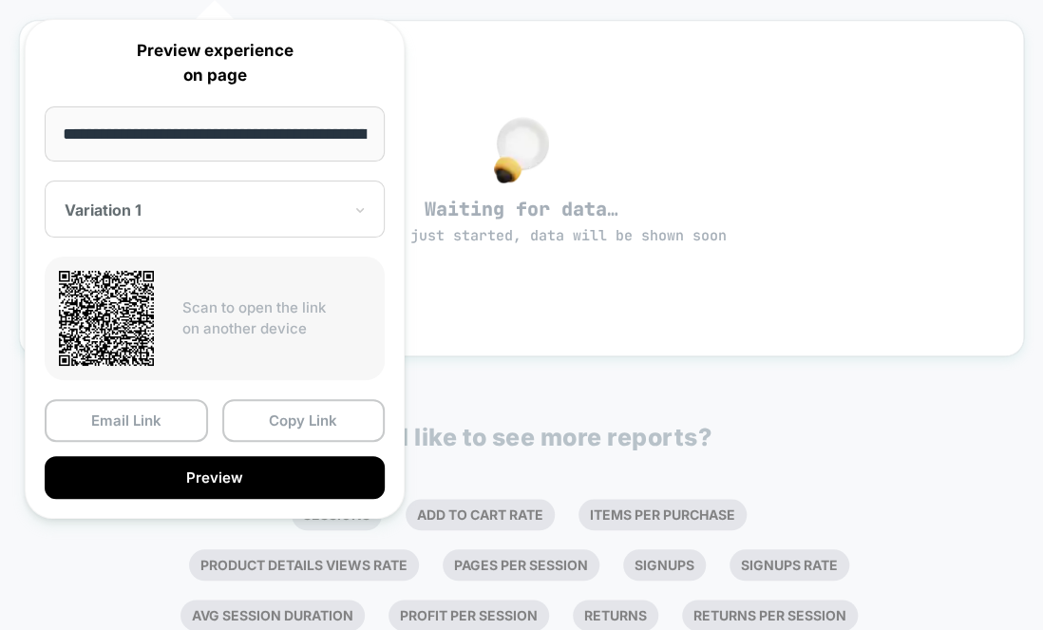
click at [346, 218] on div "Variation 1" at bounding box center [215, 209] width 340 height 57
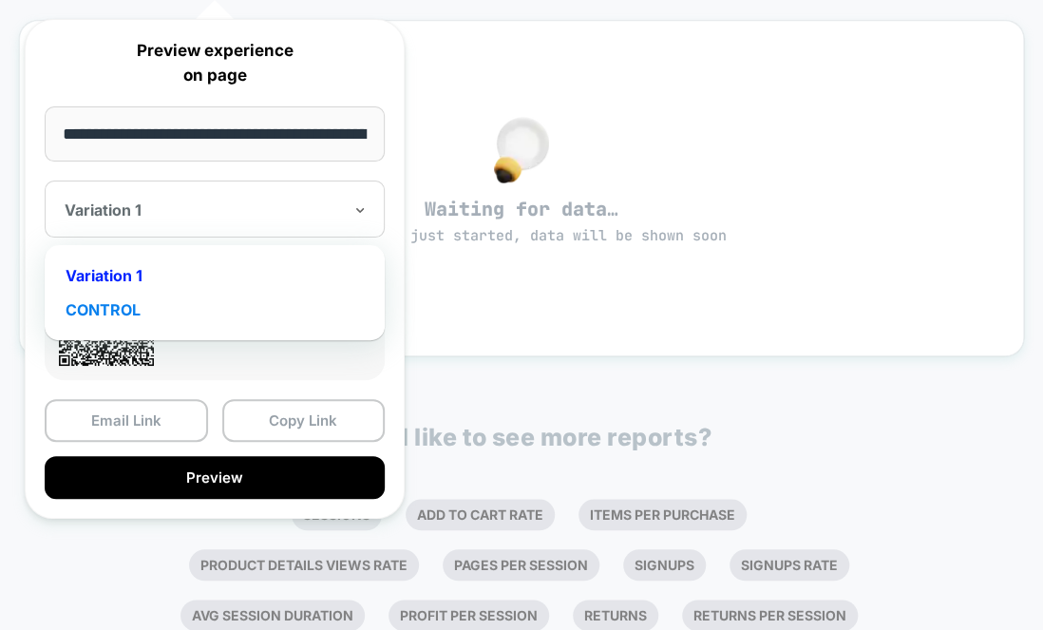
click at [235, 312] on div "CONTROL" at bounding box center [214, 310] width 321 height 34
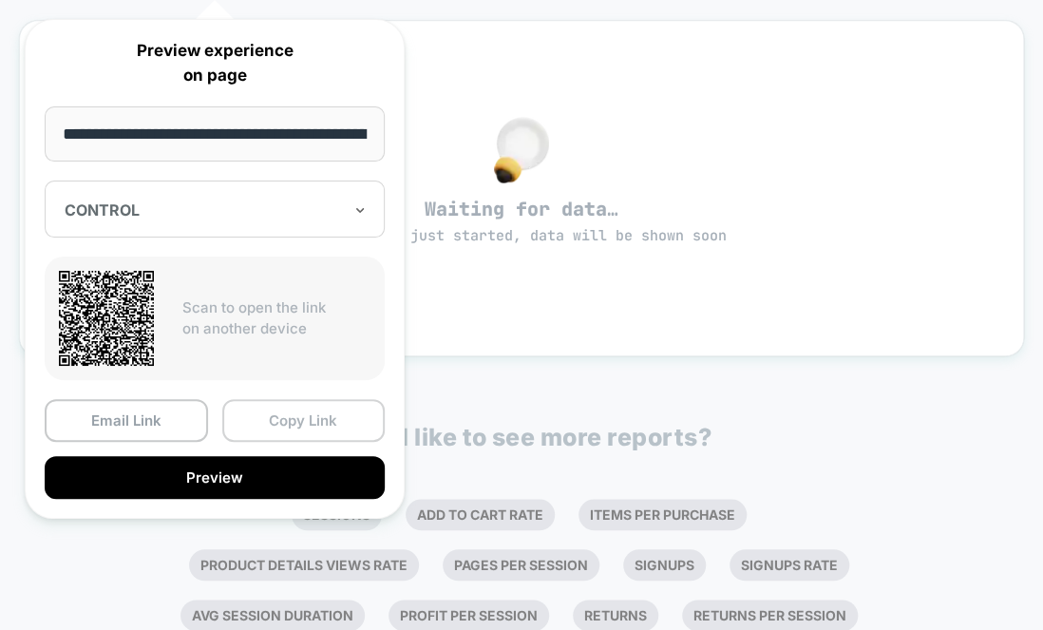
click at [322, 421] on button "Copy Link" at bounding box center [303, 420] width 163 height 43
